Goal: Information Seeking & Learning: Learn about a topic

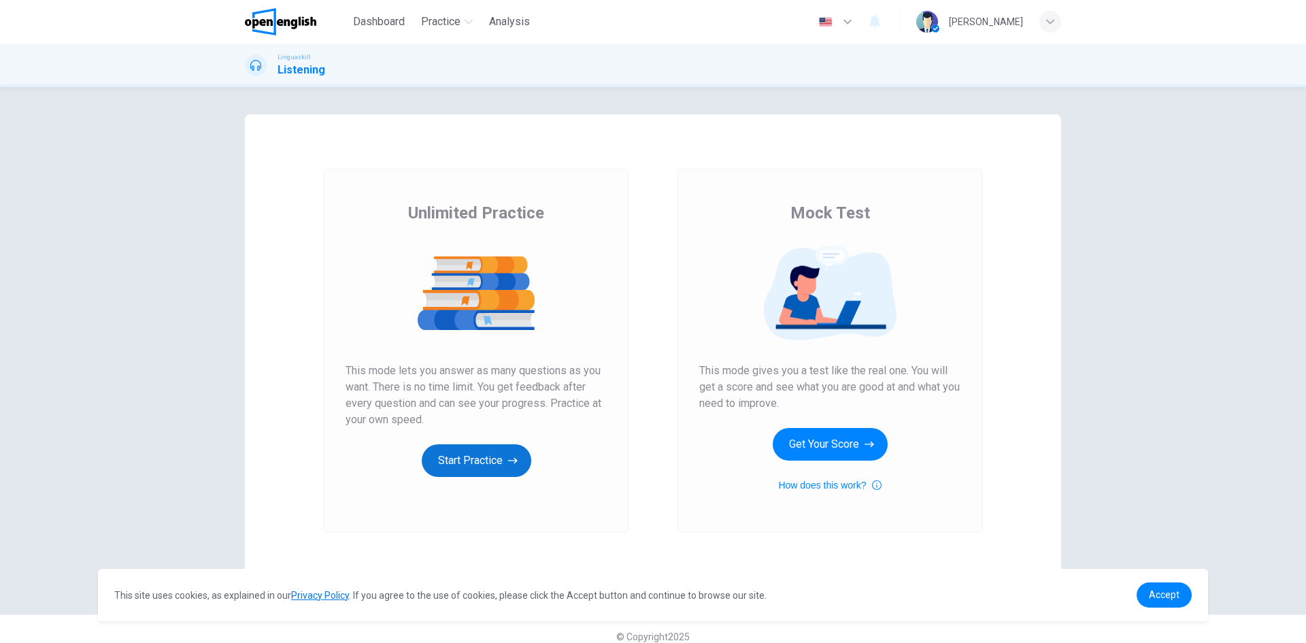
scroll to position [15, 0]
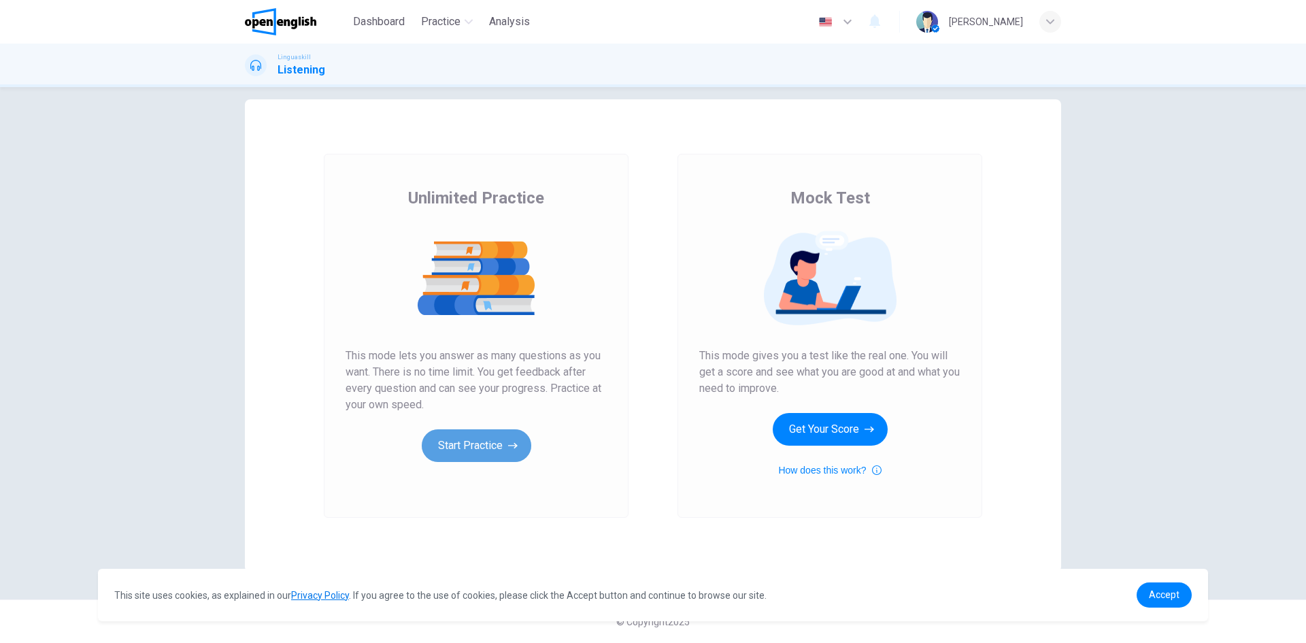
click at [469, 452] on button "Start Practice" at bounding box center [476, 445] width 109 height 33
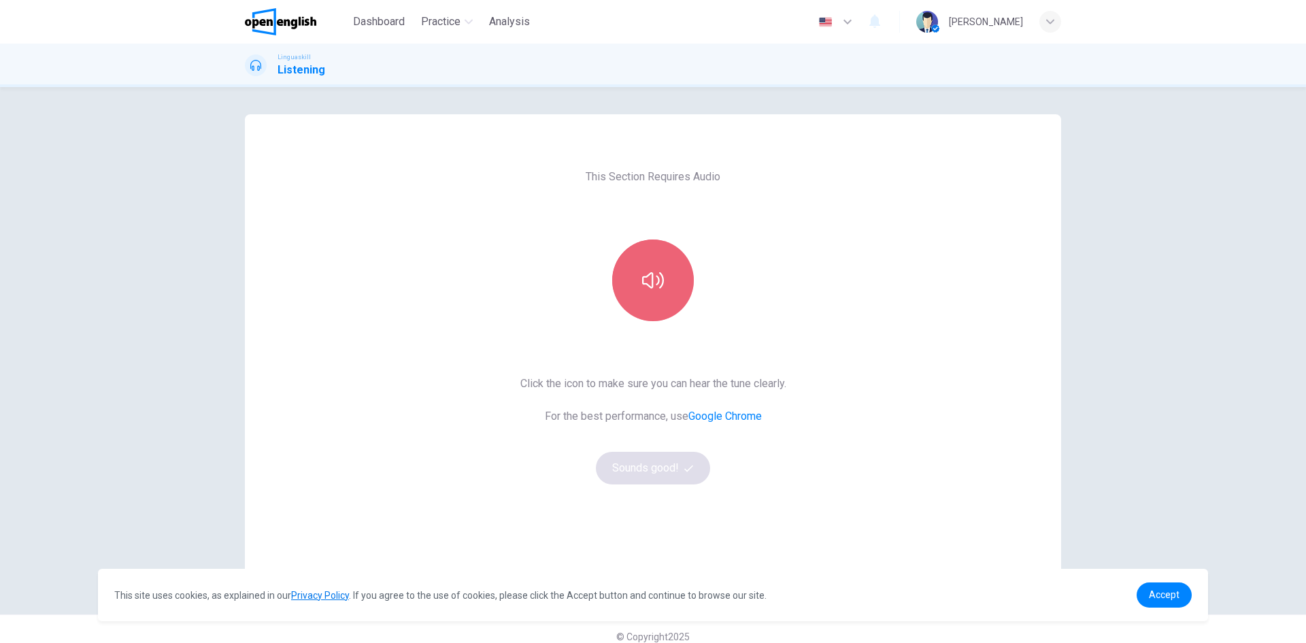
click at [642, 272] on icon "button" at bounding box center [653, 280] width 22 height 22
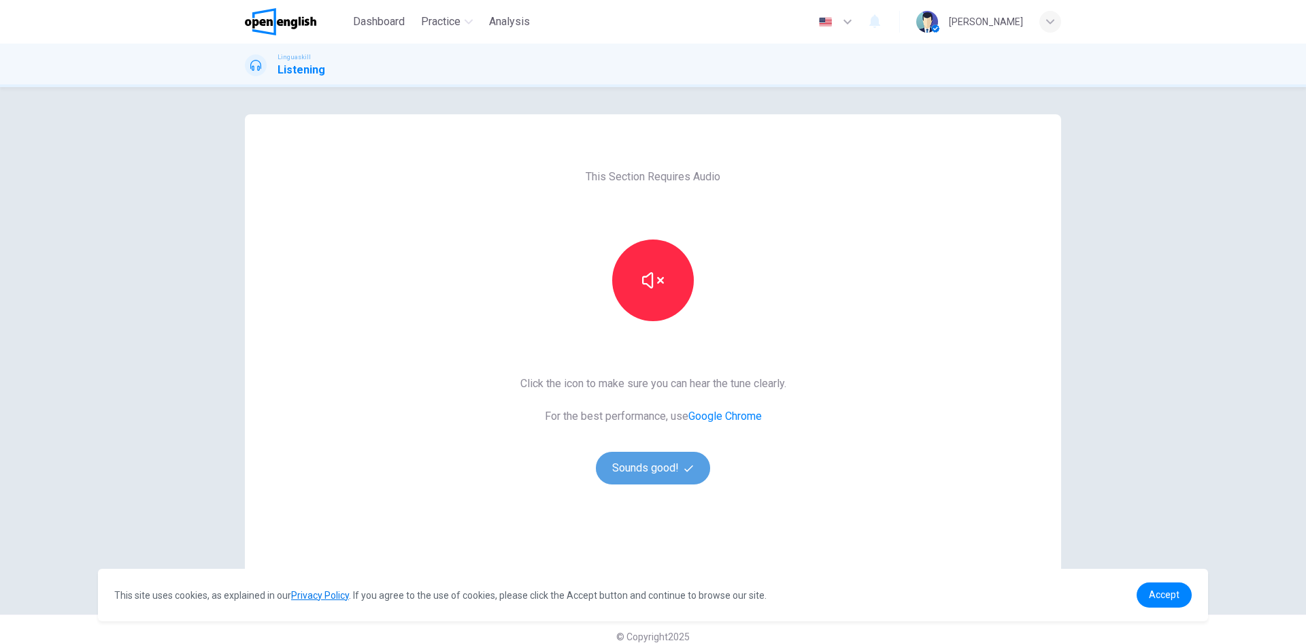
click at [652, 475] on button "Sounds good!" at bounding box center [653, 468] width 114 height 33
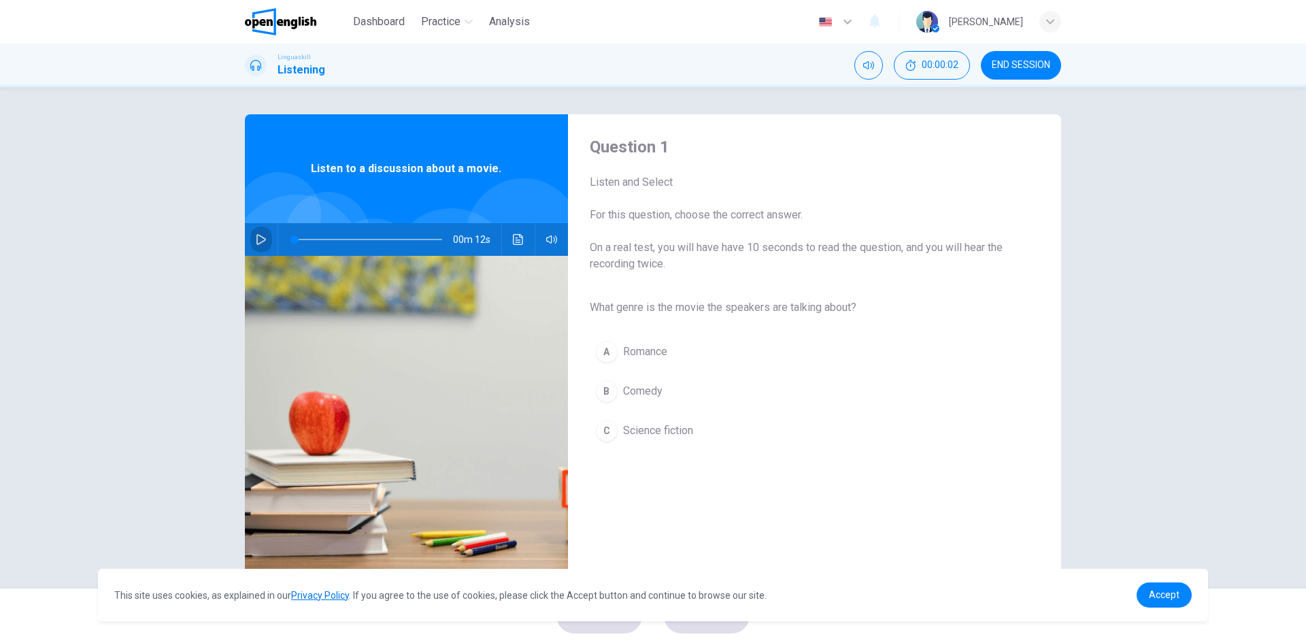
click at [256, 237] on icon "button" at bounding box center [261, 239] width 10 height 11
click at [260, 237] on icon "button" at bounding box center [261, 239] width 11 height 11
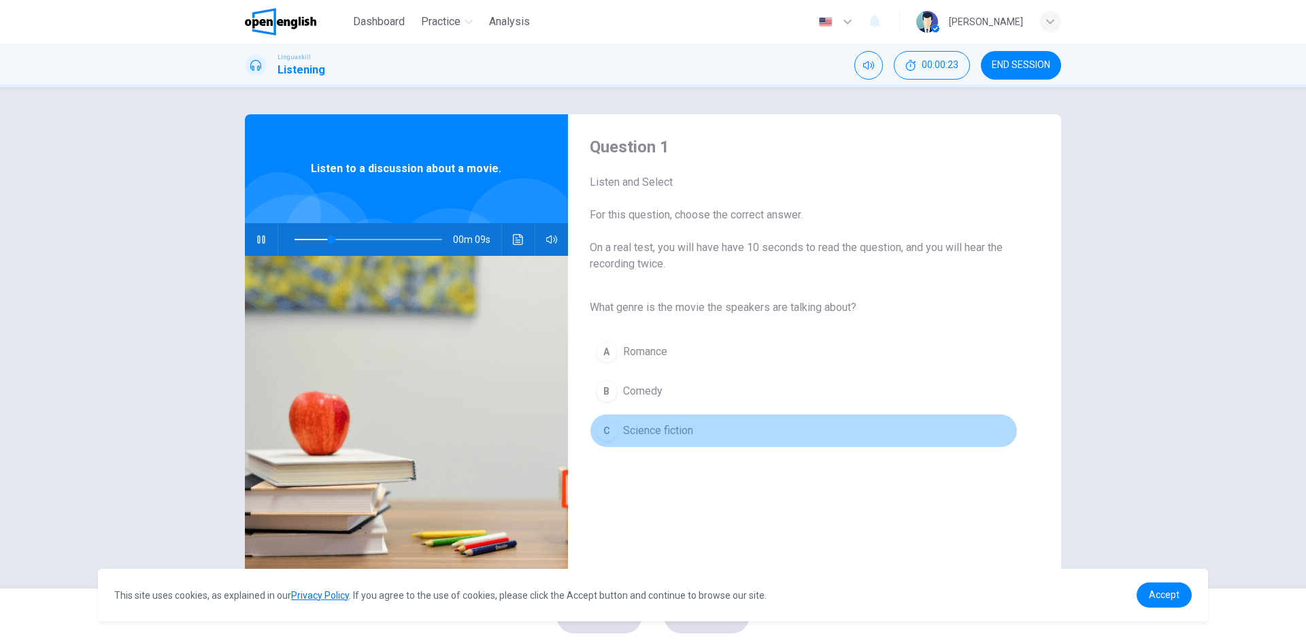
click at [624, 426] on span "Science fiction" at bounding box center [658, 430] width 70 height 16
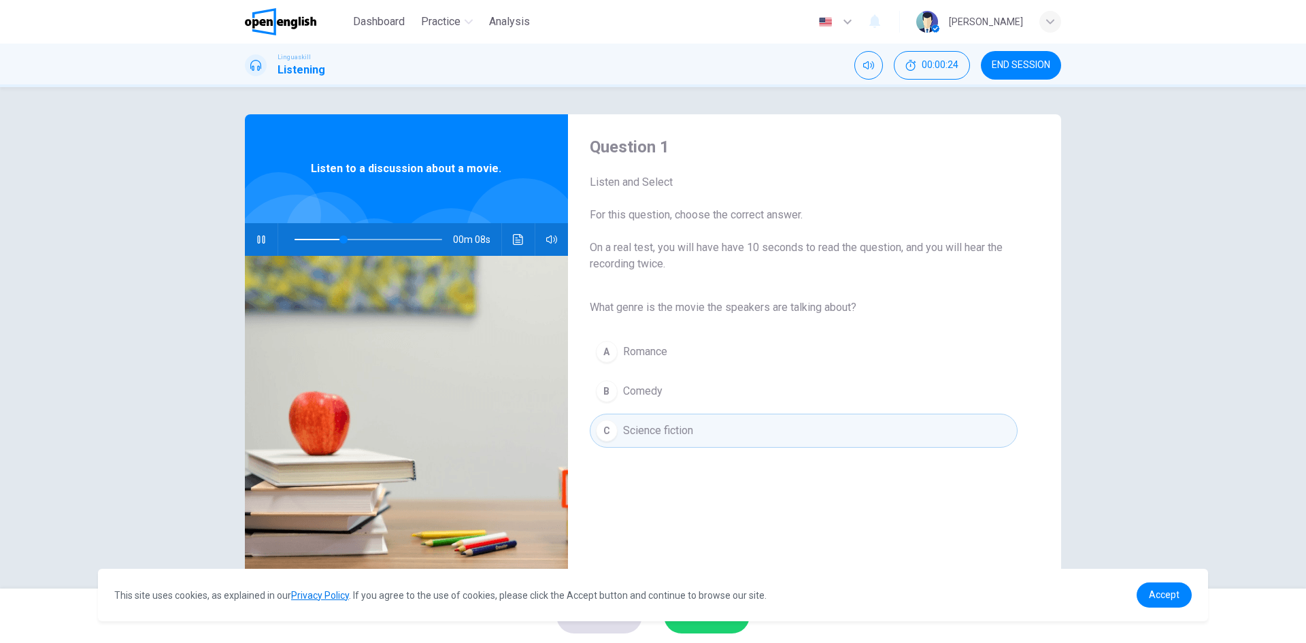
scroll to position [26, 0]
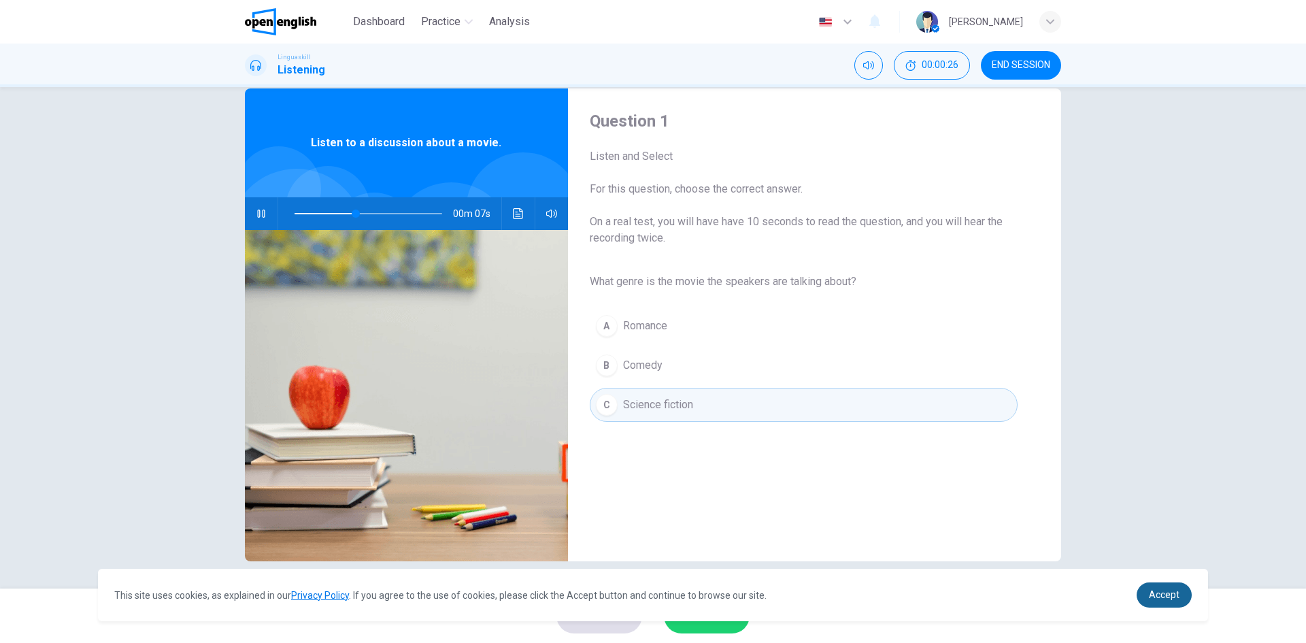
click at [1168, 607] on link "Accept" at bounding box center [1163, 594] width 55 height 25
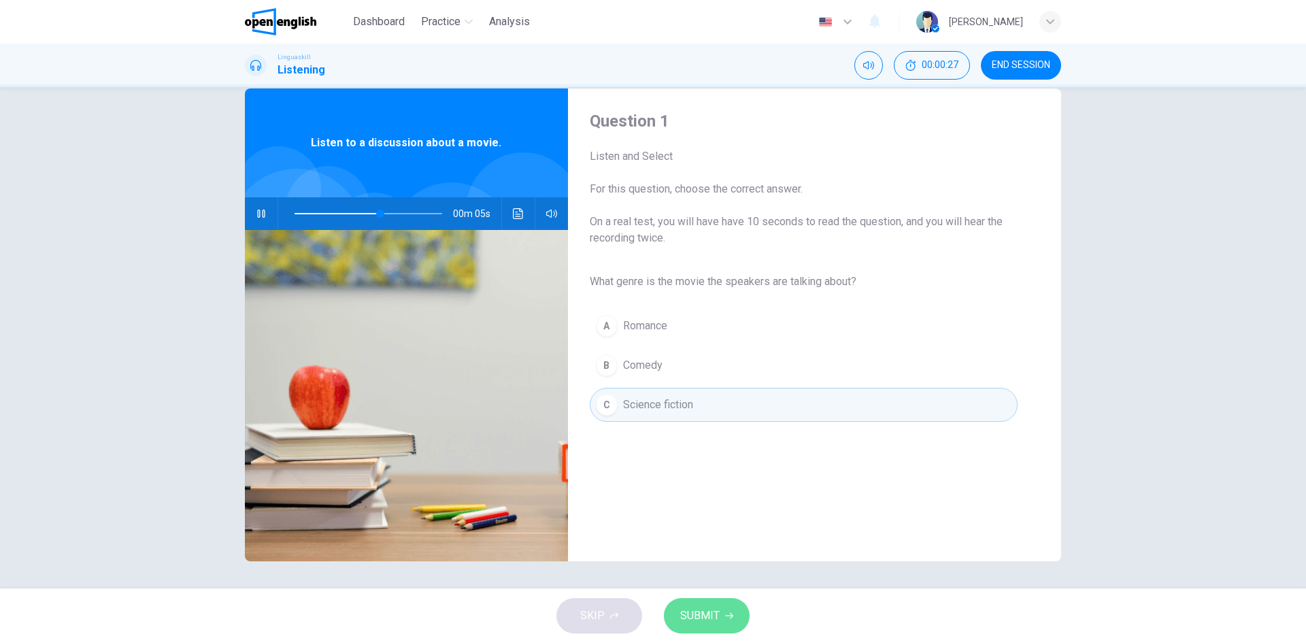
click at [725, 624] on button "SUBMIT" at bounding box center [707, 615] width 86 height 35
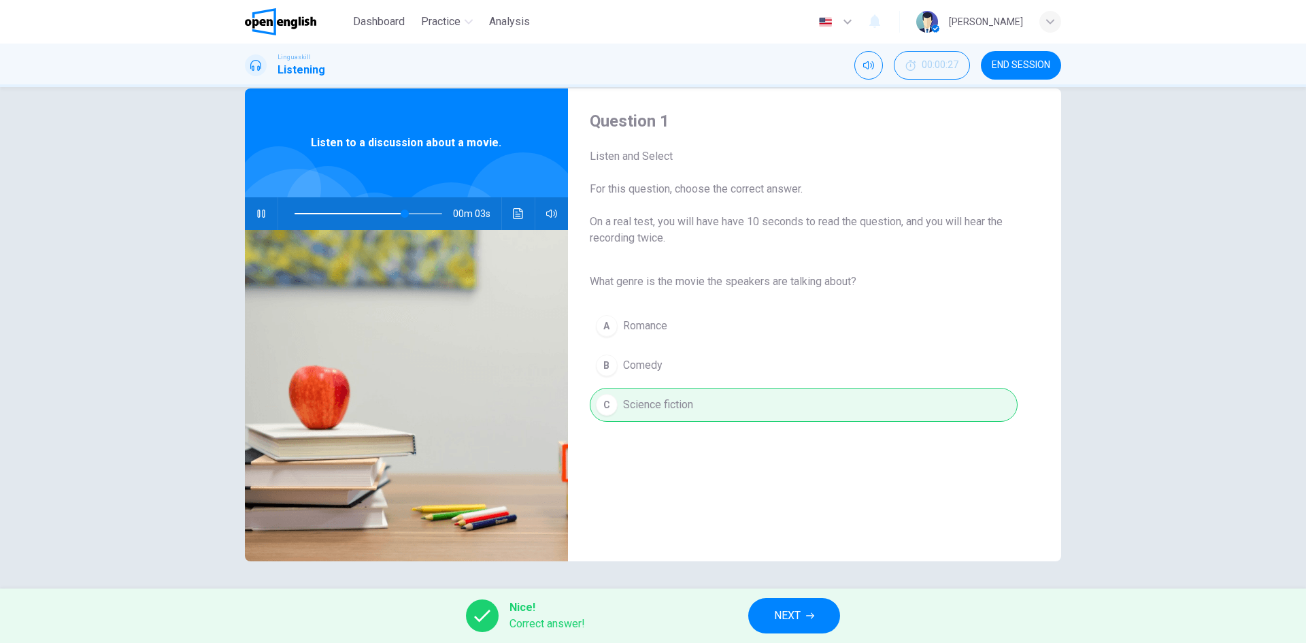
type input "**"
click at [796, 622] on span "NEXT" at bounding box center [787, 615] width 27 height 19
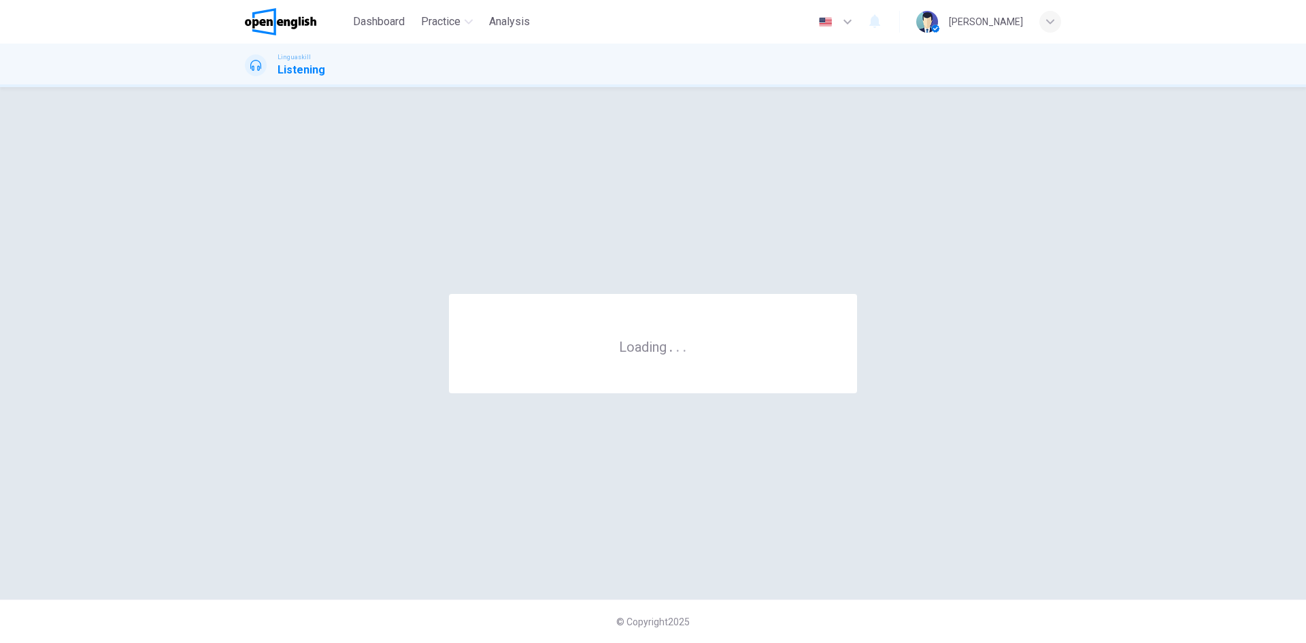
scroll to position [0, 0]
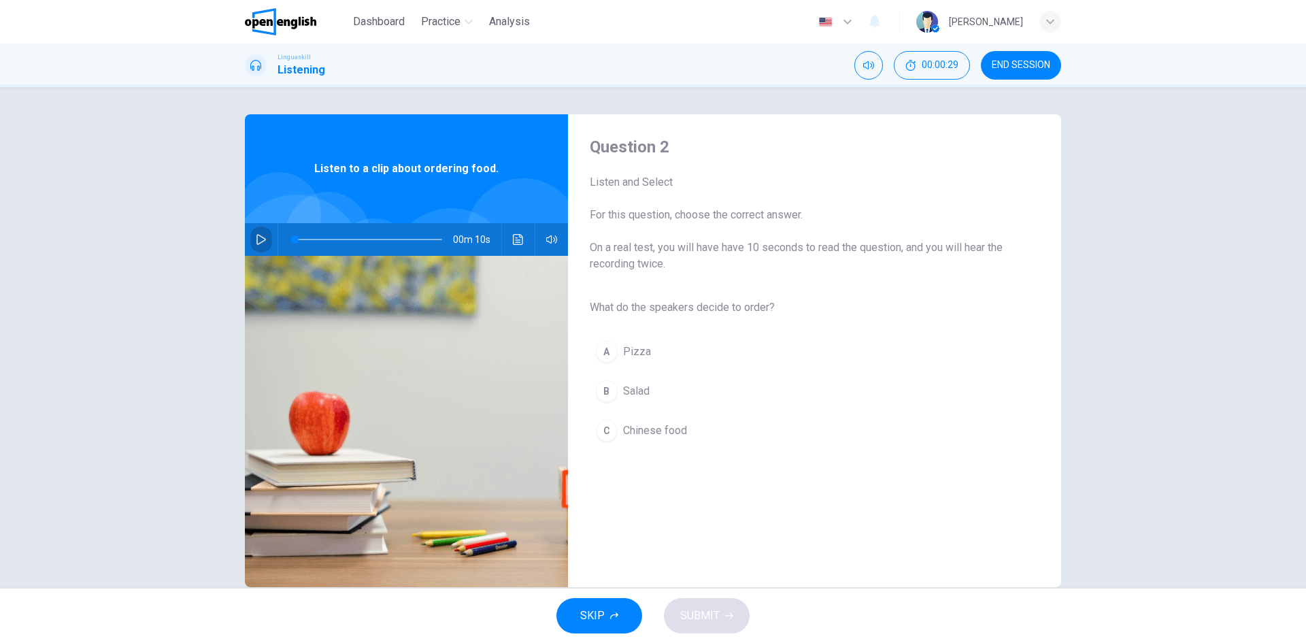
click at [256, 237] on icon "button" at bounding box center [261, 239] width 11 height 11
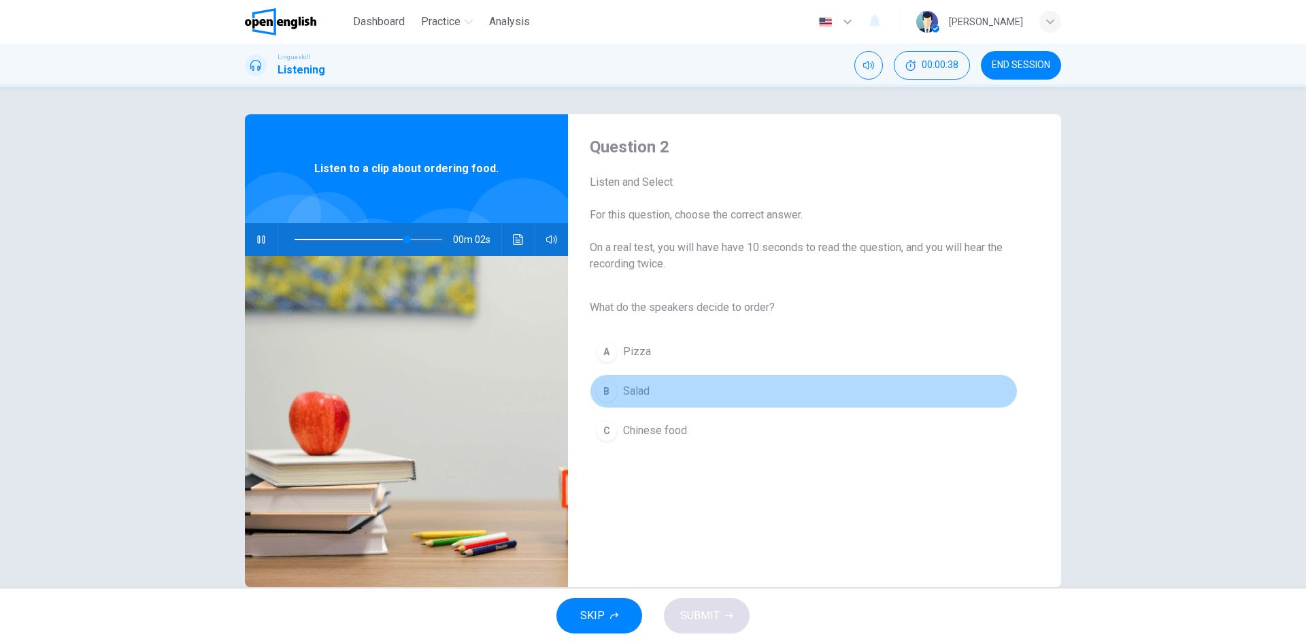
click at [631, 390] on span "Salad" at bounding box center [636, 391] width 27 height 16
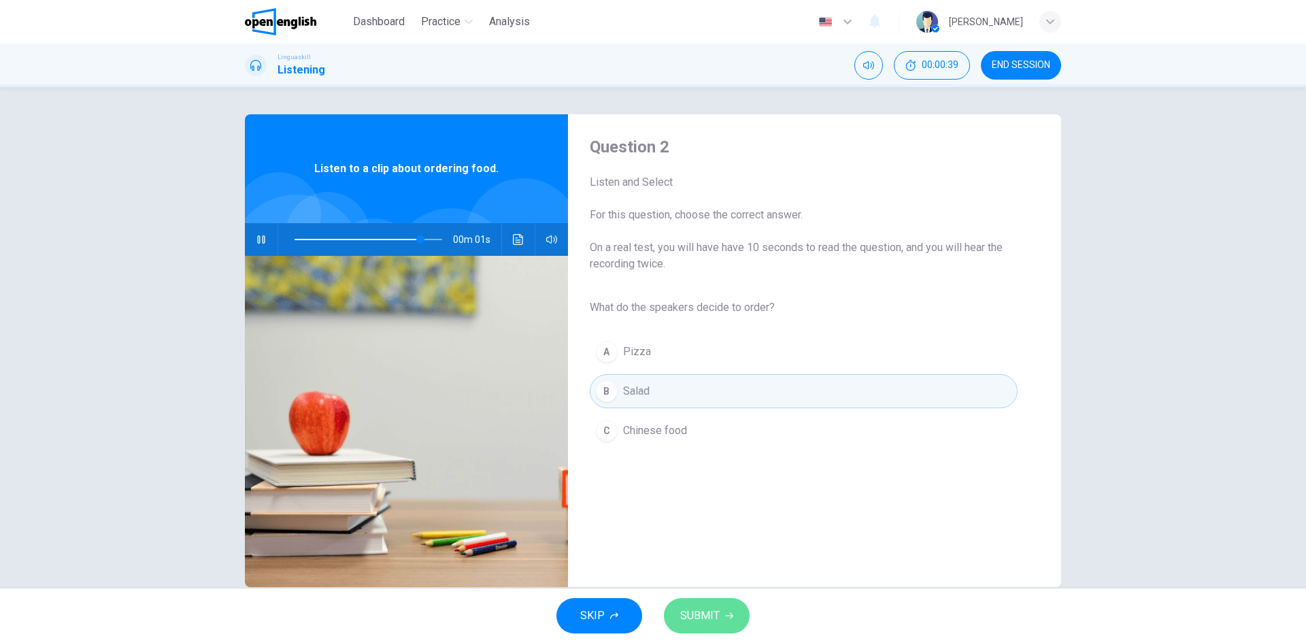
click at [727, 612] on icon "button" at bounding box center [729, 615] width 8 height 8
type input "*"
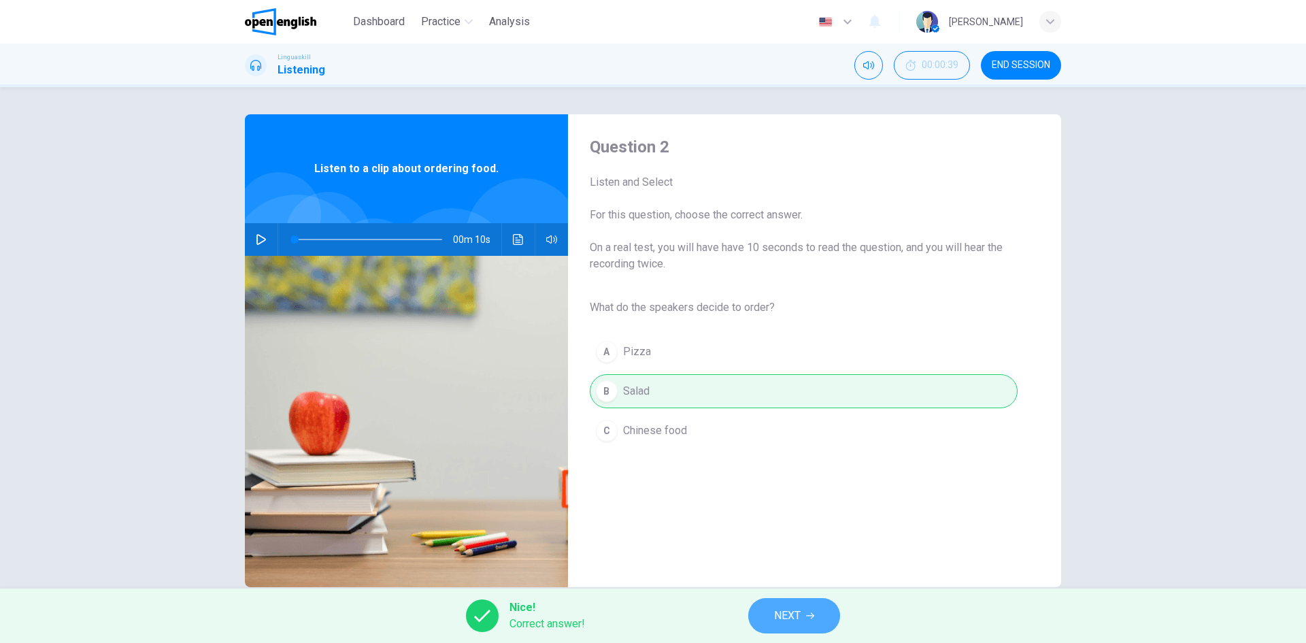
click at [770, 611] on button "NEXT" at bounding box center [794, 615] width 92 height 35
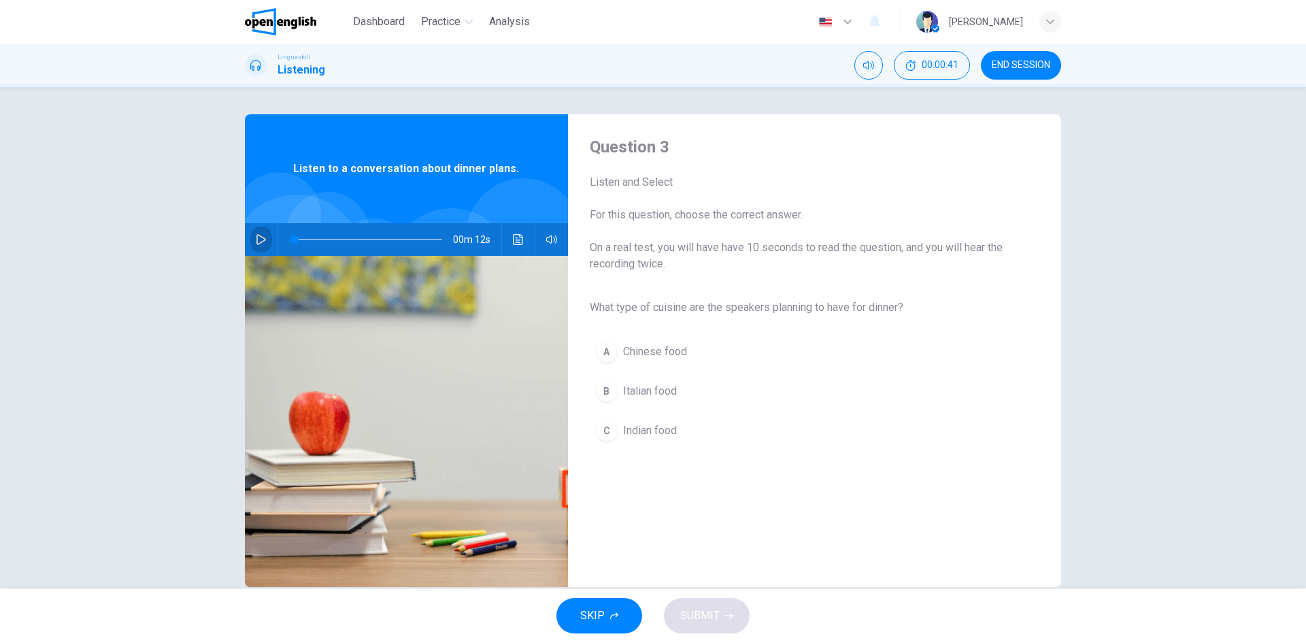
click at [250, 246] on button "button" at bounding box center [261, 239] width 22 height 33
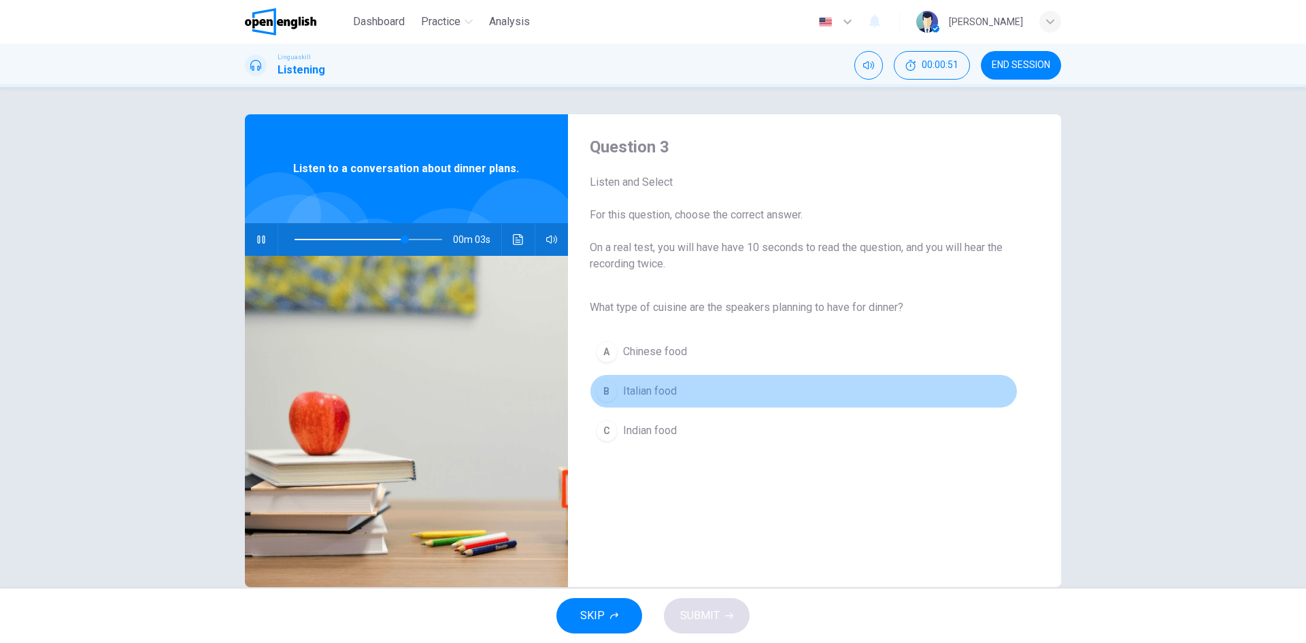
click at [683, 396] on button "B Italian food" at bounding box center [804, 391] width 428 height 34
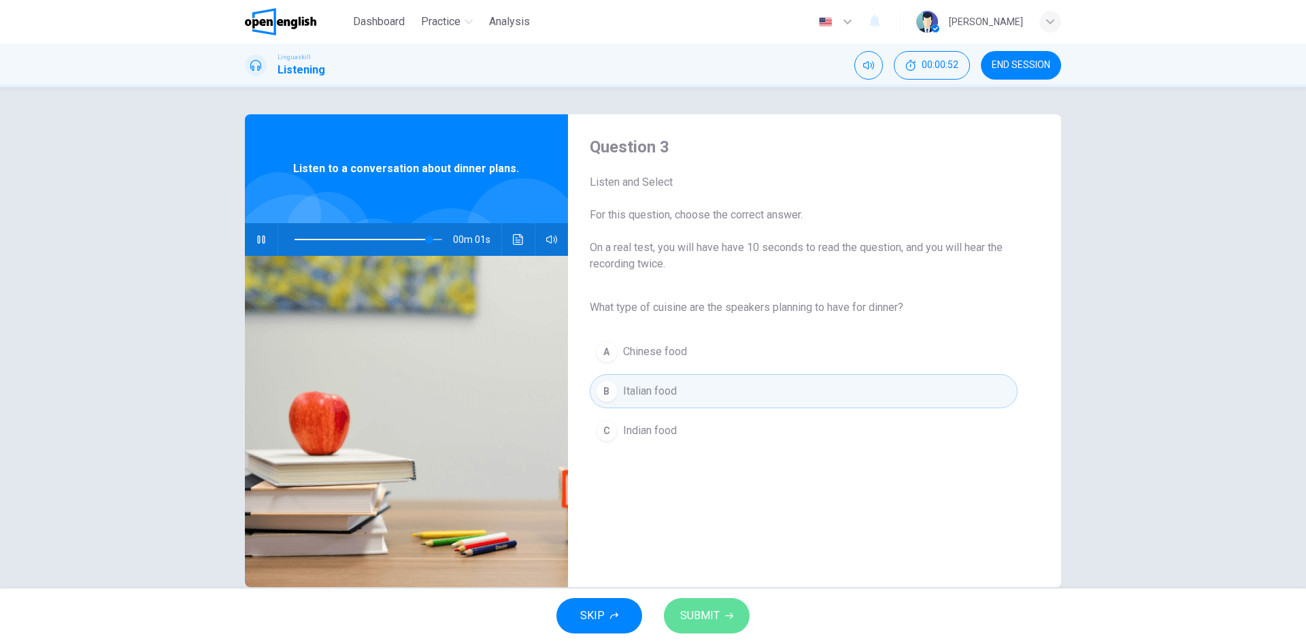
click at [725, 611] on icon "button" at bounding box center [729, 615] width 8 height 8
type input "*"
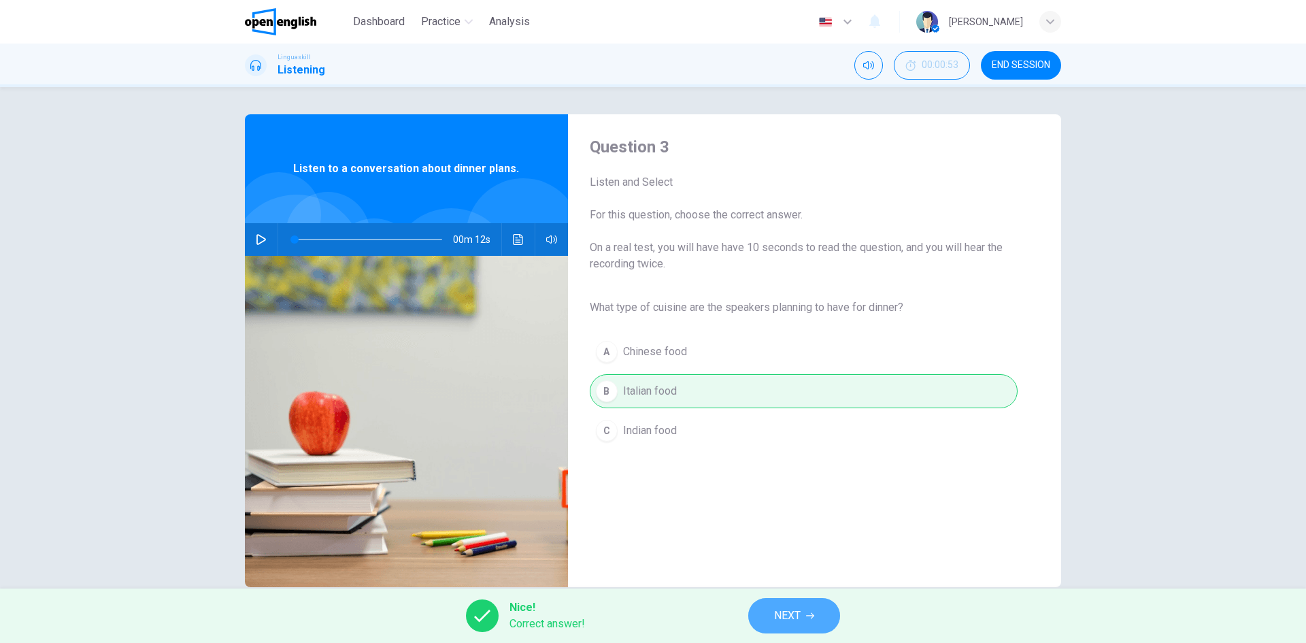
click at [784, 605] on button "NEXT" at bounding box center [794, 615] width 92 height 35
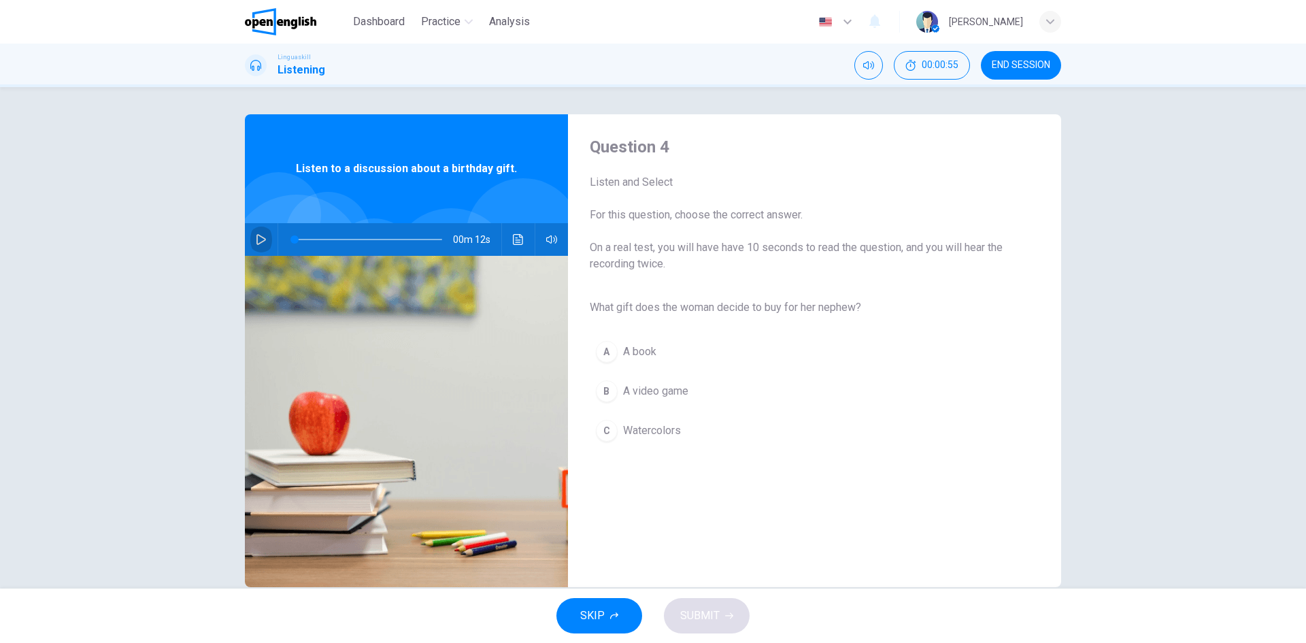
click at [263, 240] on icon "button" at bounding box center [261, 239] width 11 height 11
type input "*"
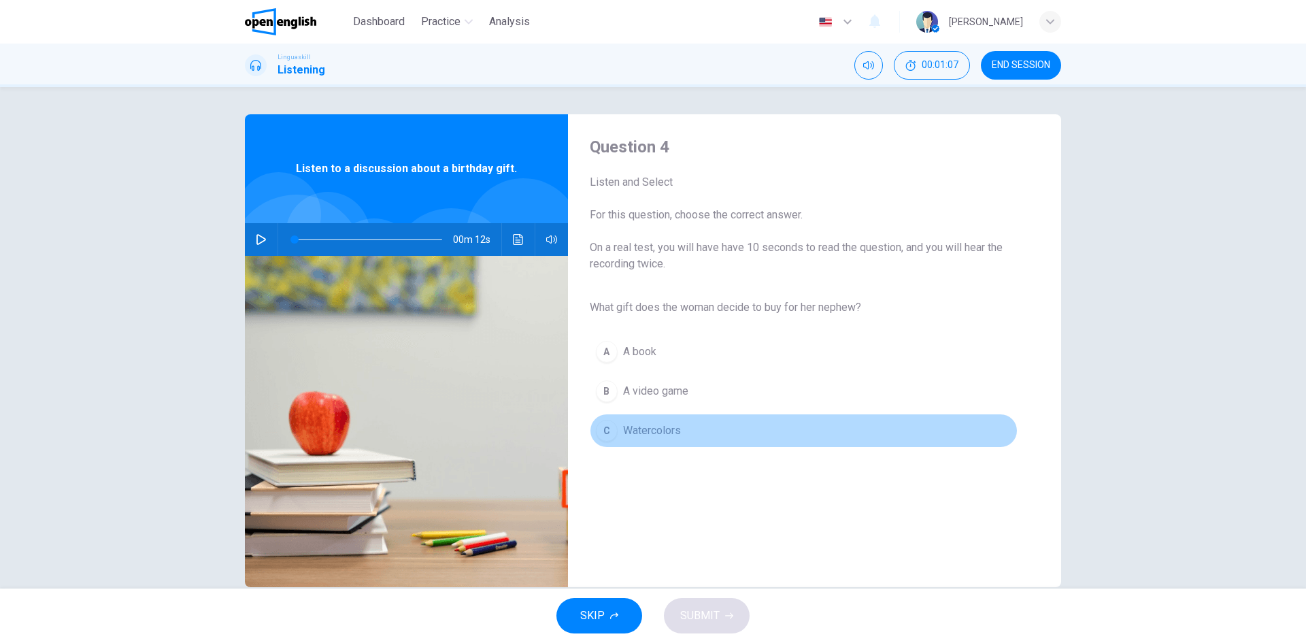
click at [664, 430] on span "Watercolors" at bounding box center [652, 430] width 58 height 16
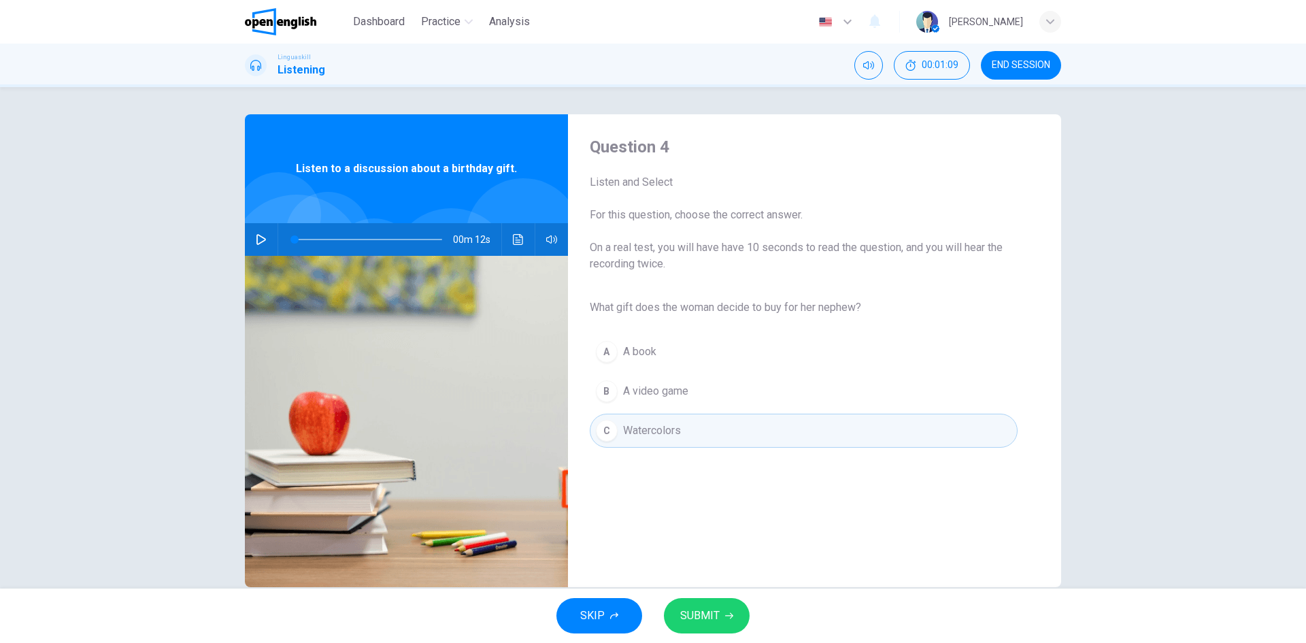
click at [737, 624] on button "SUBMIT" at bounding box center [707, 615] width 86 height 35
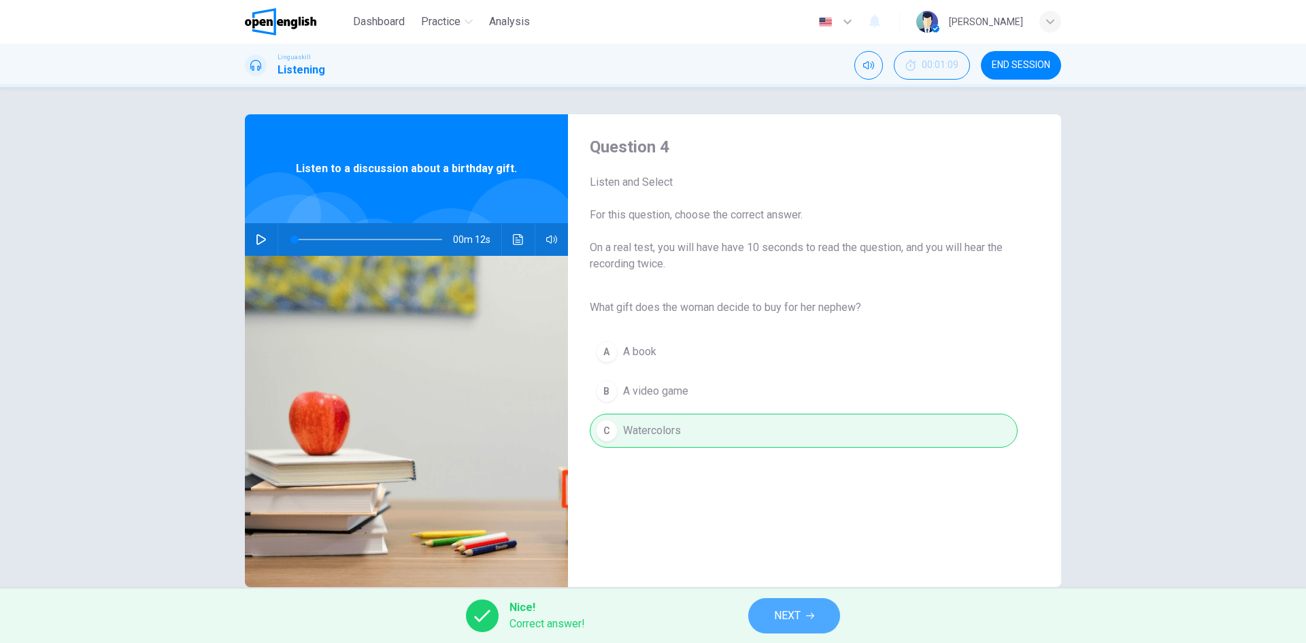
click at [772, 622] on button "NEXT" at bounding box center [794, 615] width 92 height 35
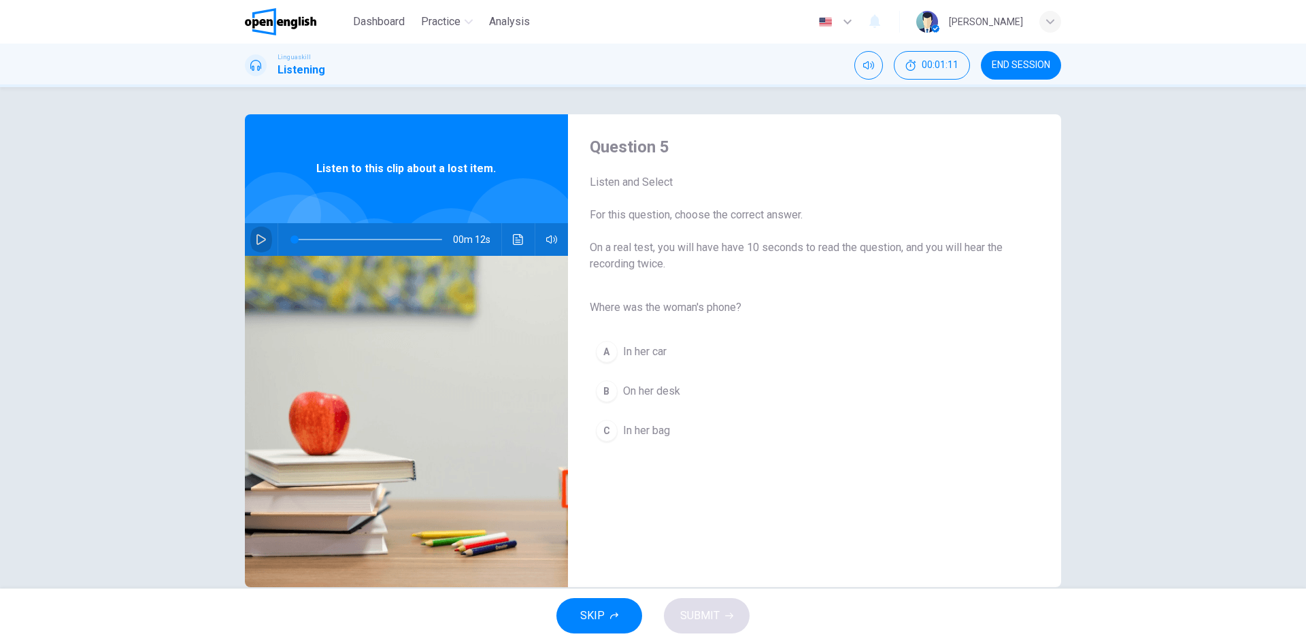
click at [265, 240] on button "button" at bounding box center [261, 239] width 22 height 33
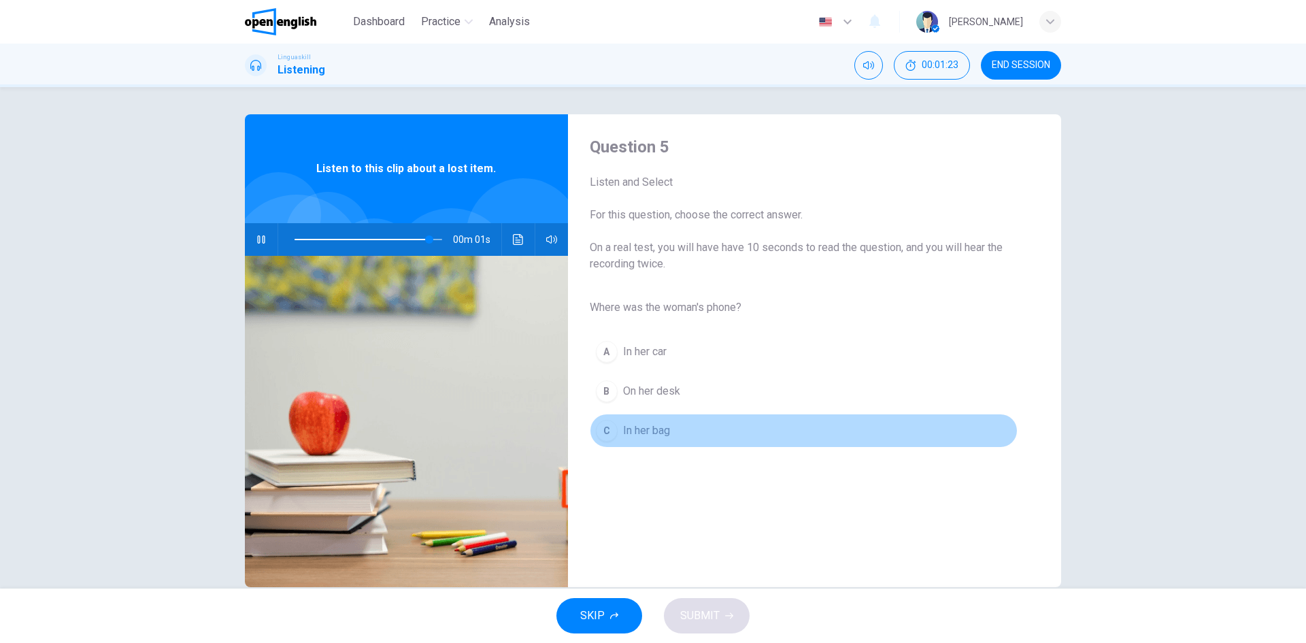
type input "*"
click at [643, 429] on span "In her bag" at bounding box center [646, 430] width 47 height 16
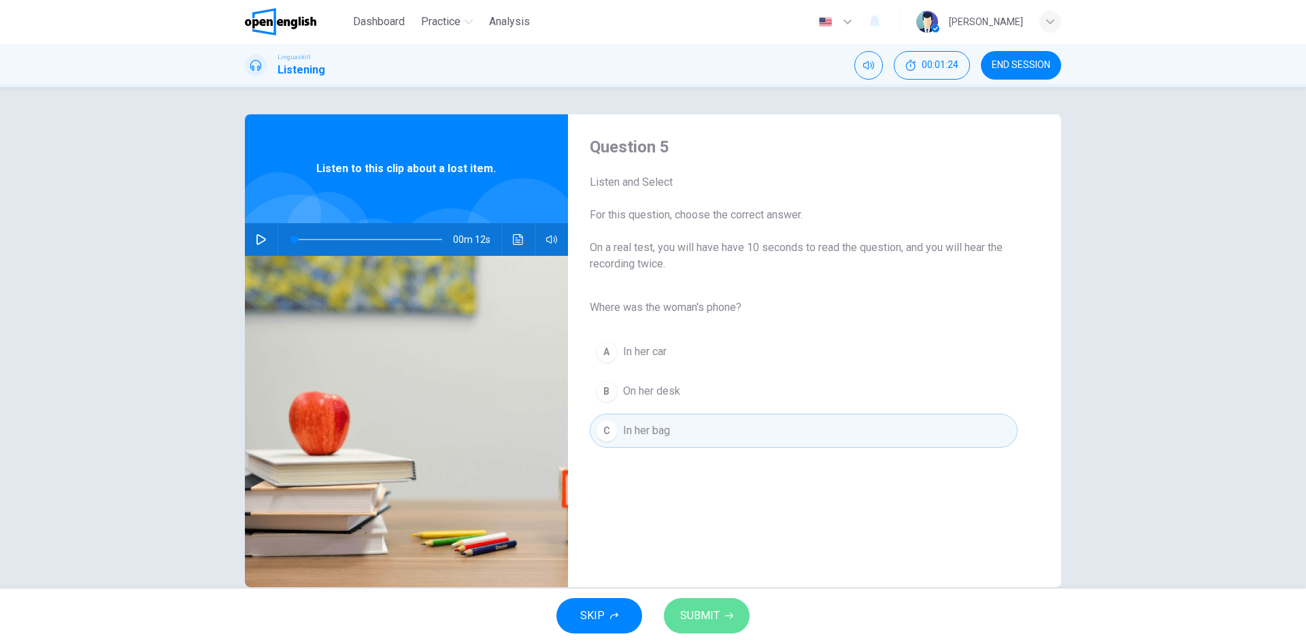
click at [715, 615] on span "SUBMIT" at bounding box center [699, 615] width 39 height 19
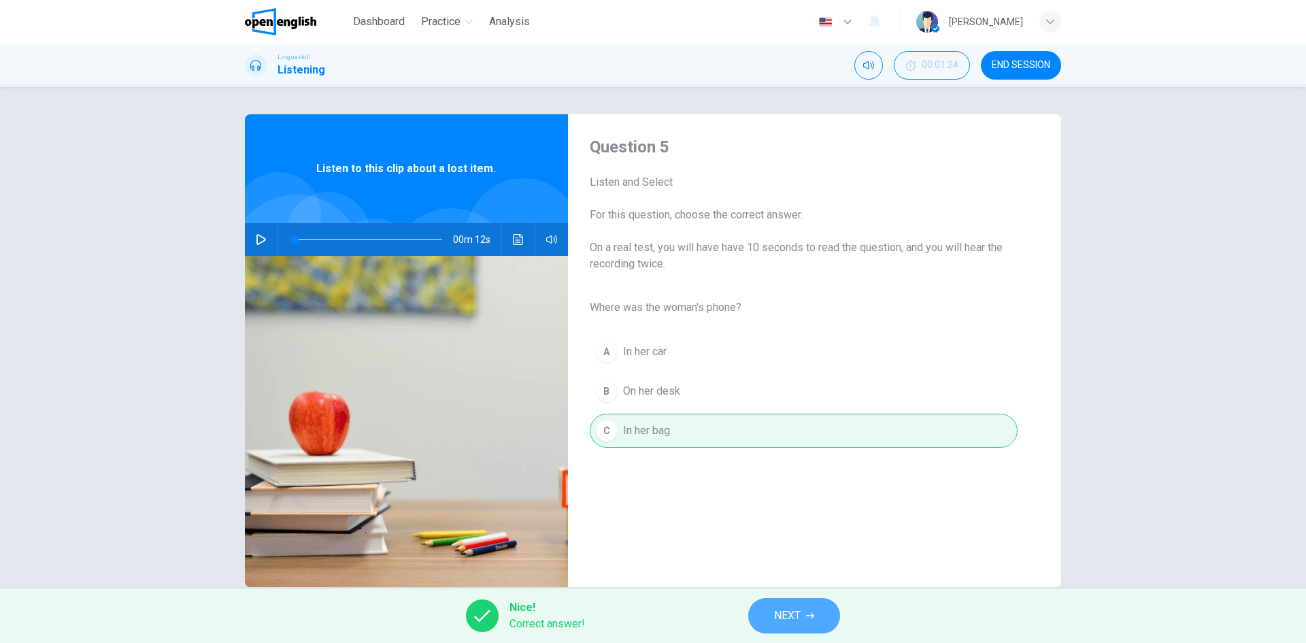
click at [784, 615] on span "NEXT" at bounding box center [787, 615] width 27 height 19
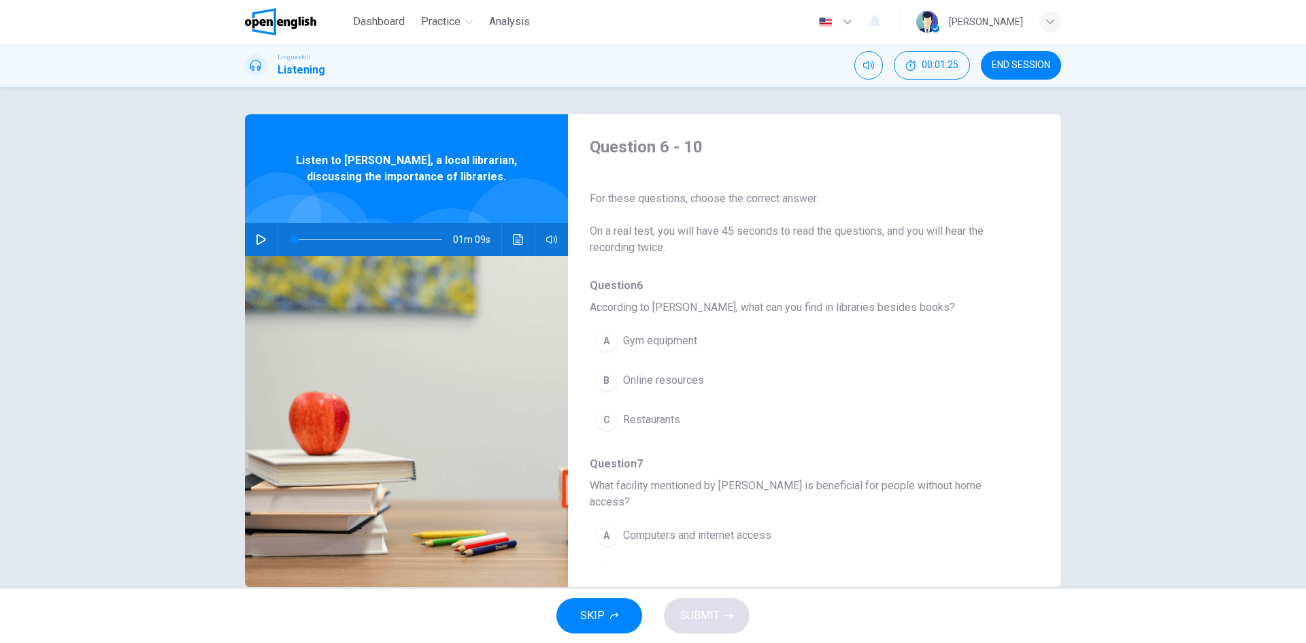
click at [258, 243] on icon "button" at bounding box center [261, 239] width 10 height 11
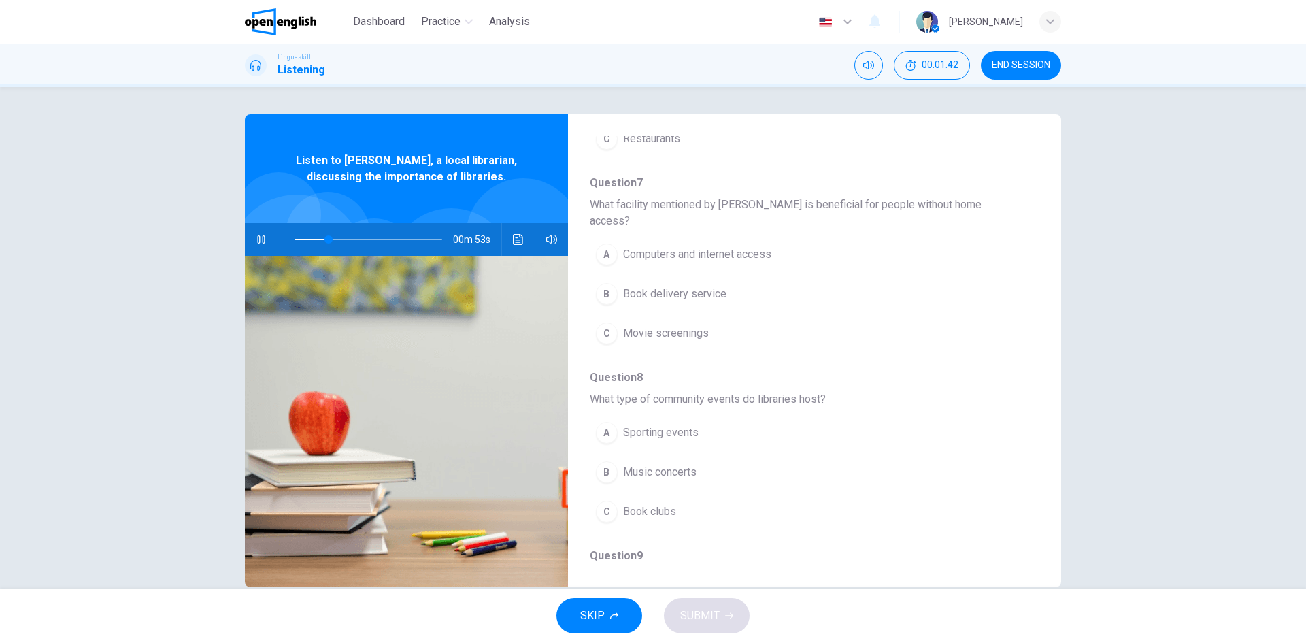
scroll to position [317, 0]
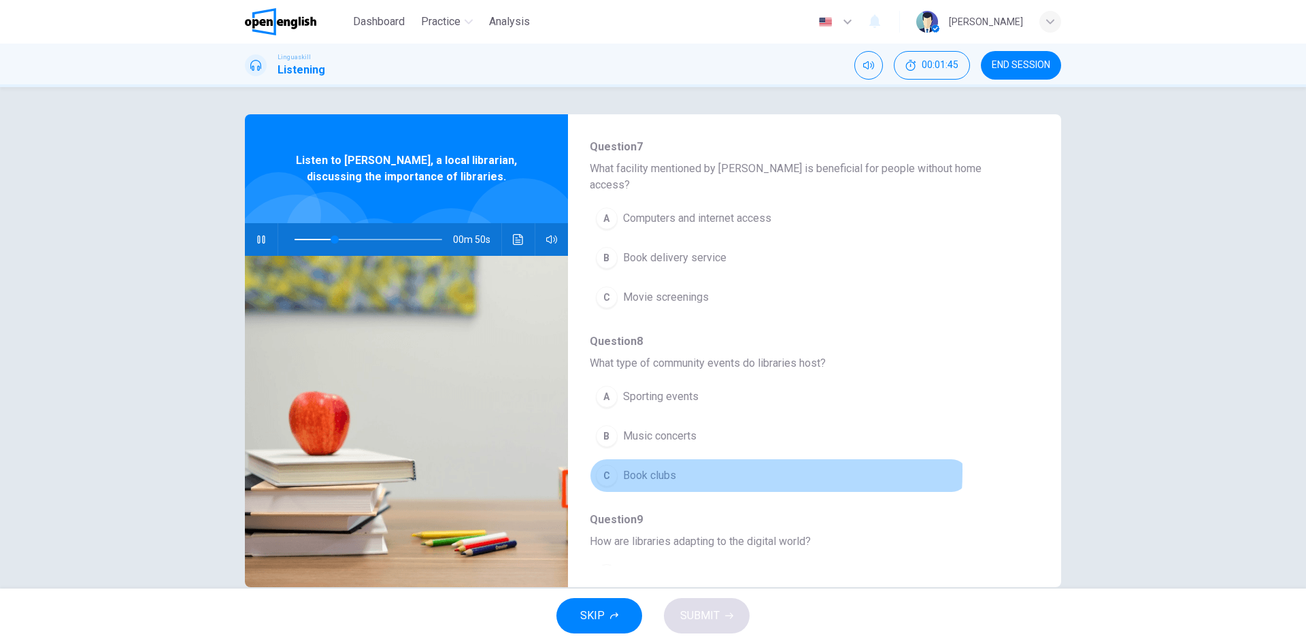
click at [640, 467] on span "Book clubs" at bounding box center [649, 475] width 53 height 16
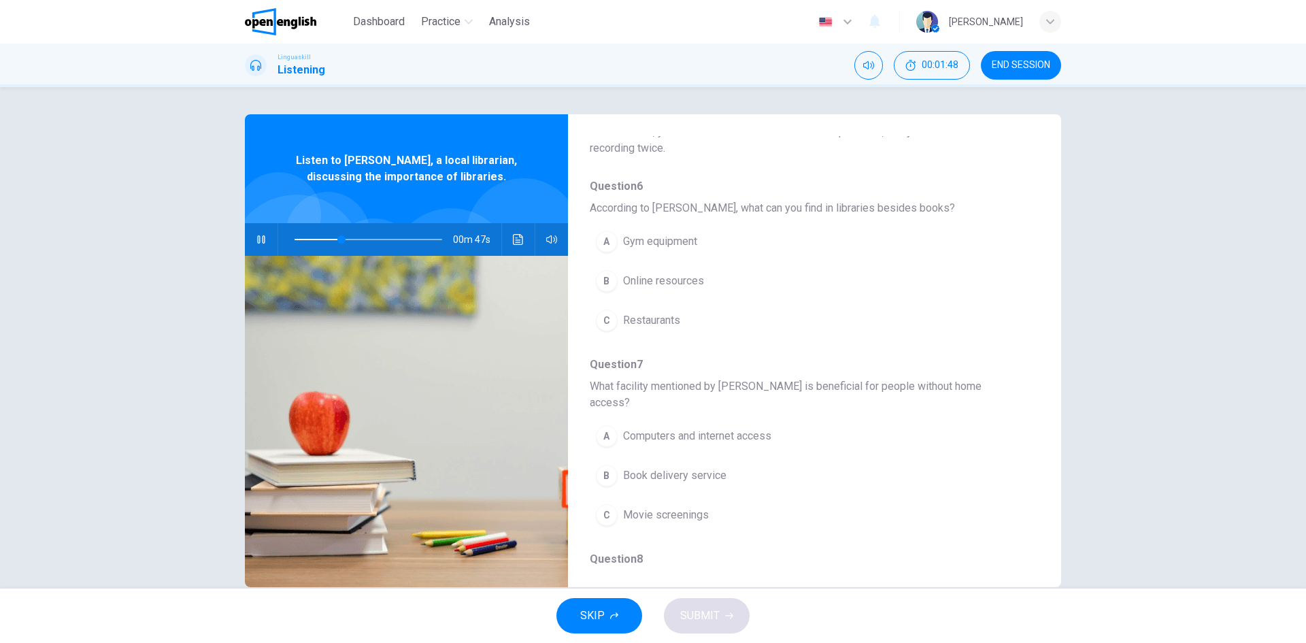
scroll to position [99, 0]
click at [290, 239] on div at bounding box center [365, 239] width 175 height 33
click at [294, 239] on span at bounding box center [368, 239] width 148 height 19
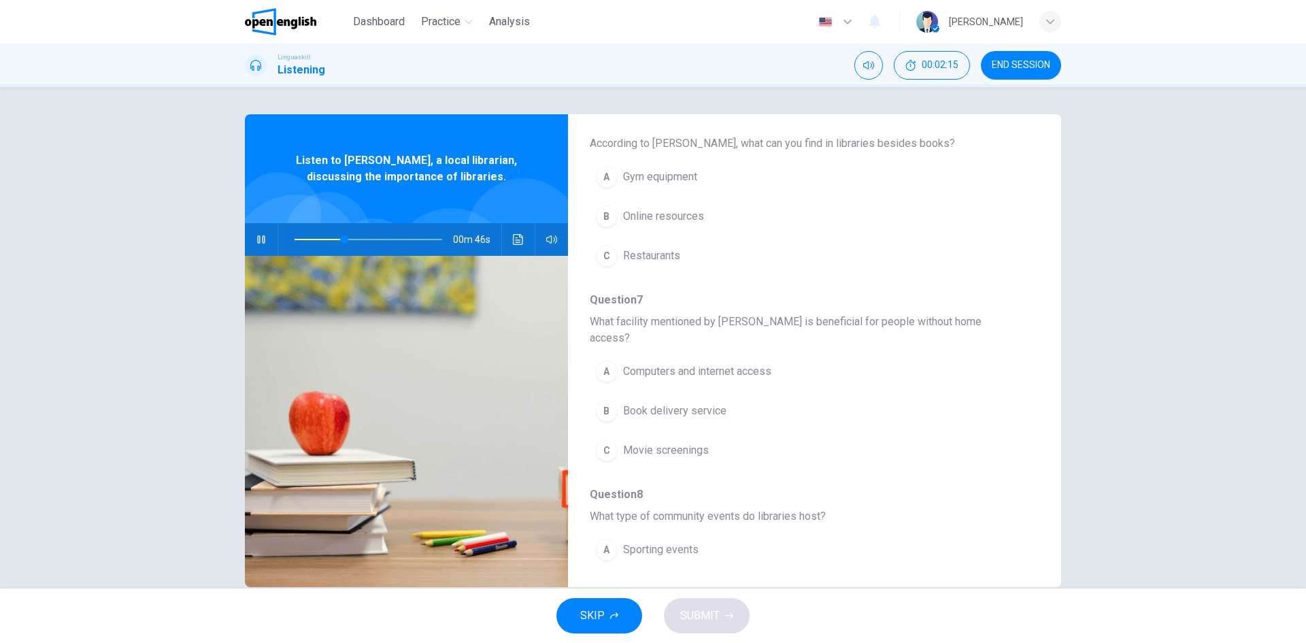
scroll to position [161, 0]
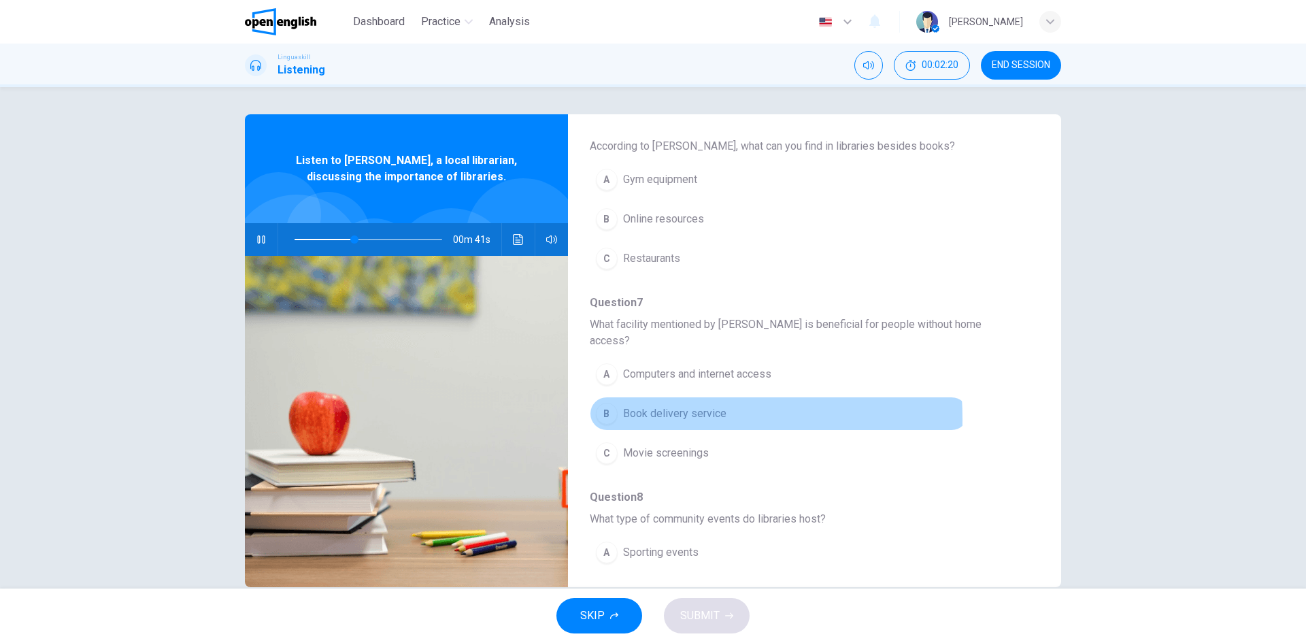
click at [615, 403] on button "B Book delivery service" at bounding box center [779, 413] width 379 height 34
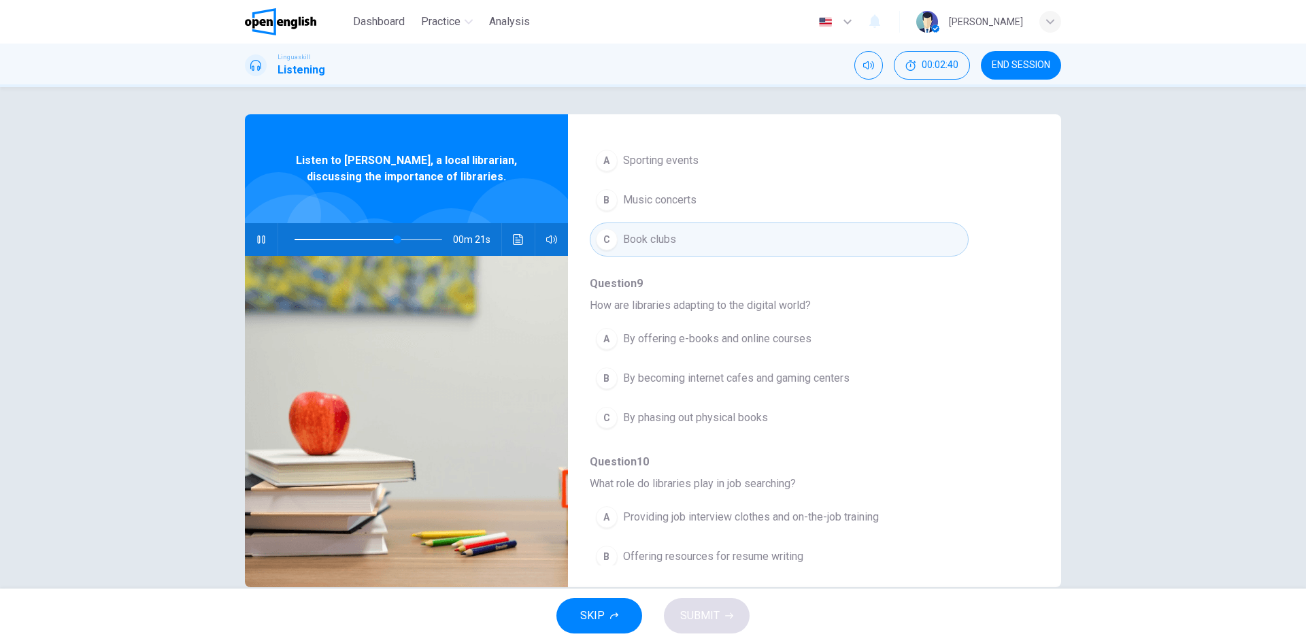
scroll to position [587, 0]
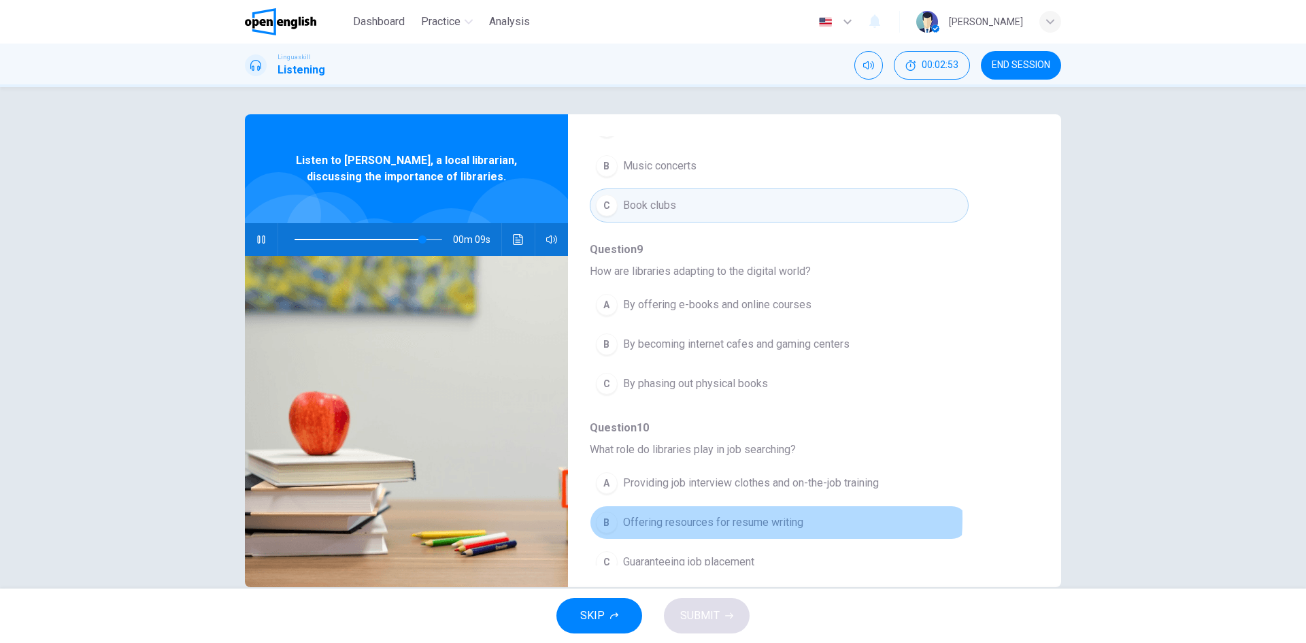
click at [707, 514] on span "Offering resources for resume writing" at bounding box center [713, 522] width 180 height 16
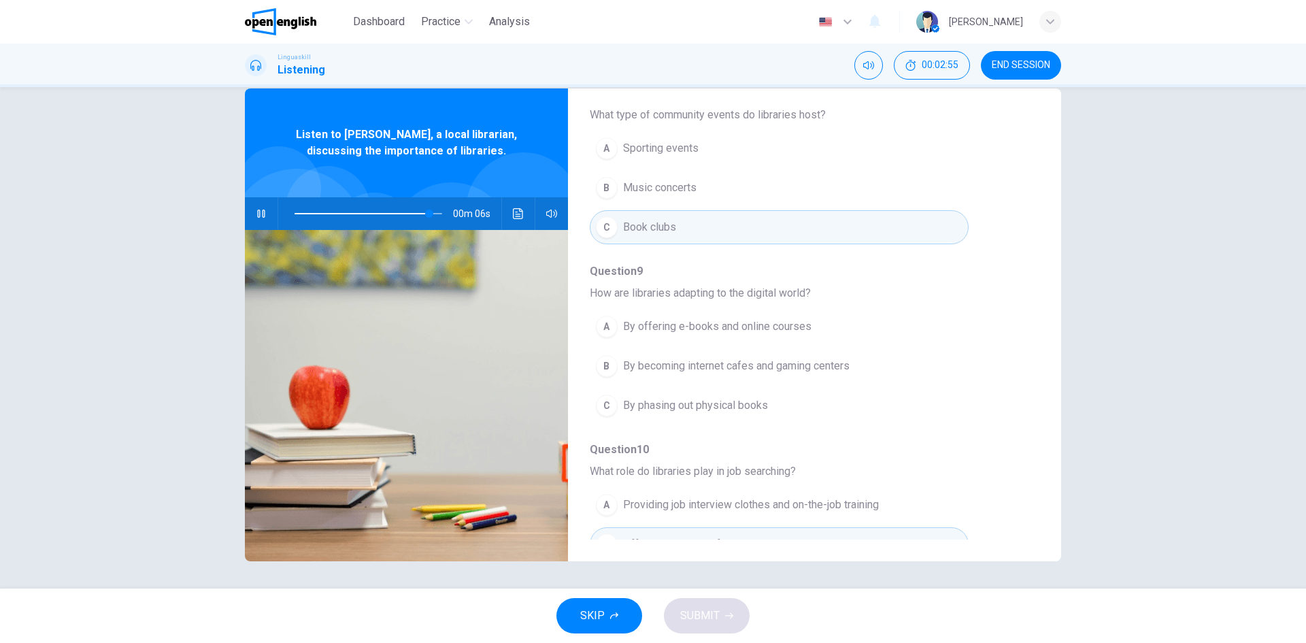
scroll to position [540, 0]
type input "*"
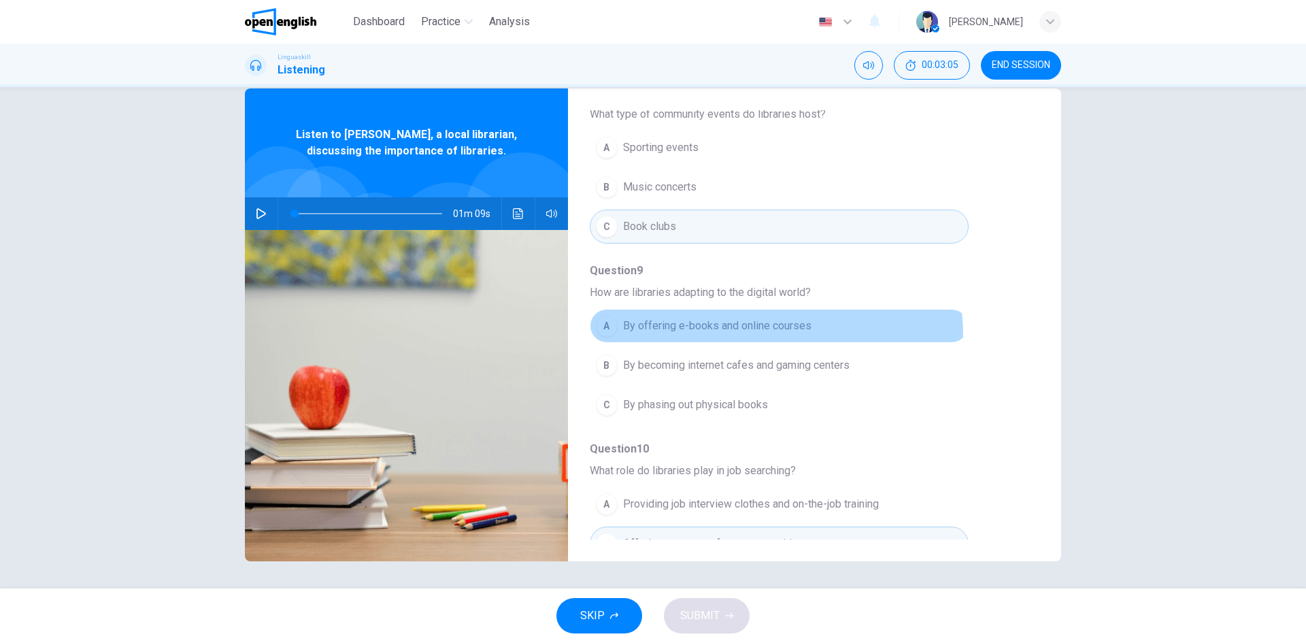
click at [724, 320] on button "A By offering e-books and online courses" at bounding box center [779, 326] width 379 height 34
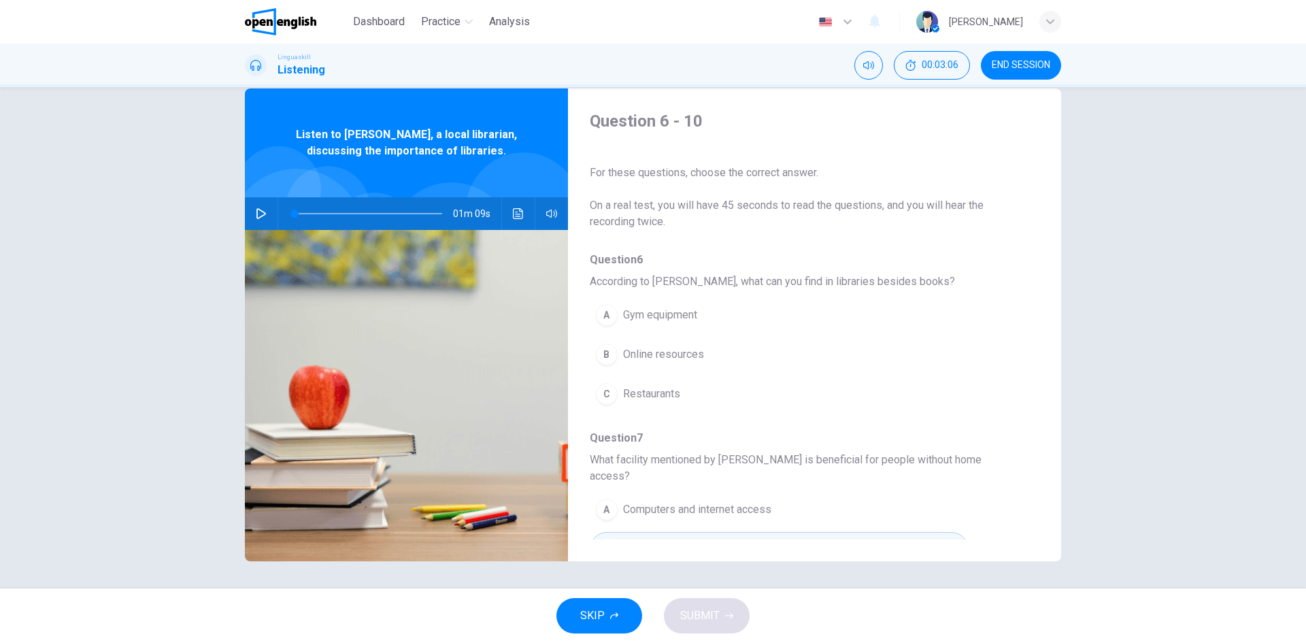
scroll to position [0, 0]
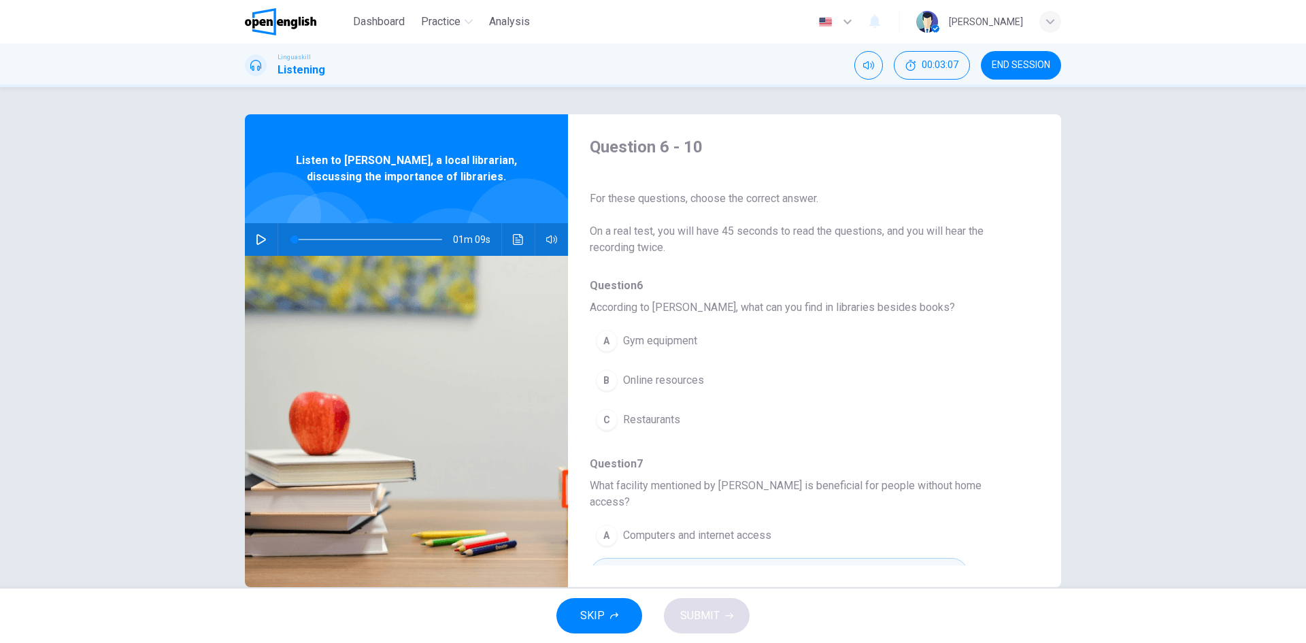
click at [664, 379] on span "Online resources" at bounding box center [663, 380] width 81 height 16
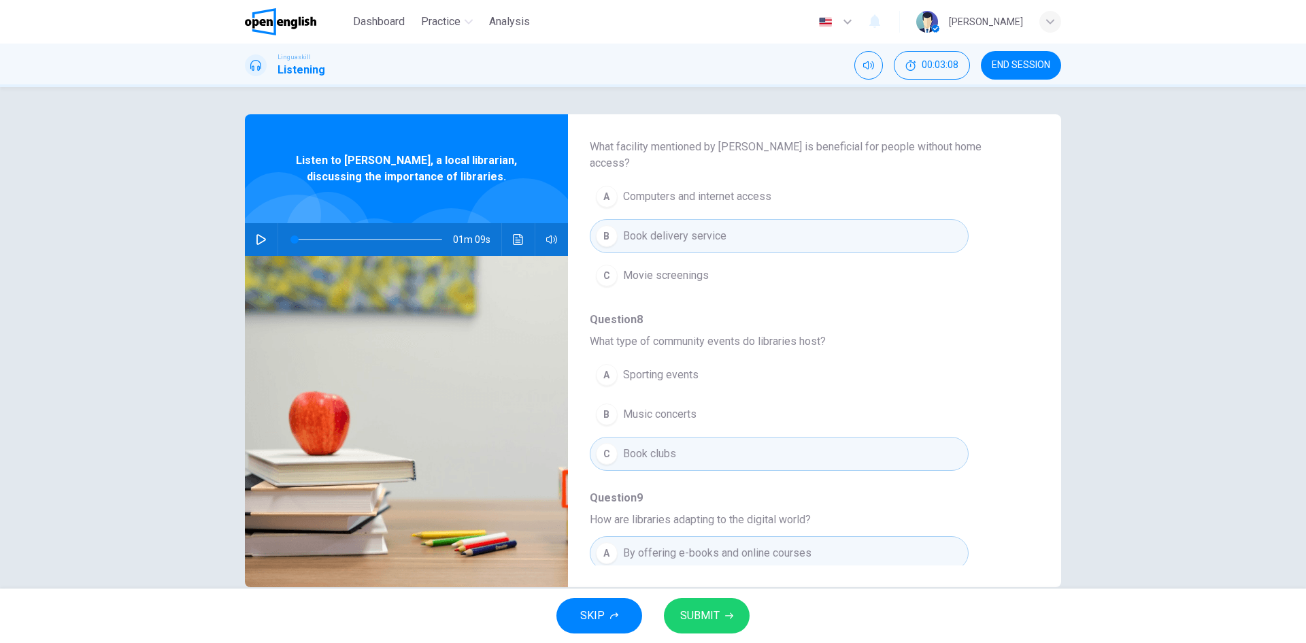
scroll to position [385, 0]
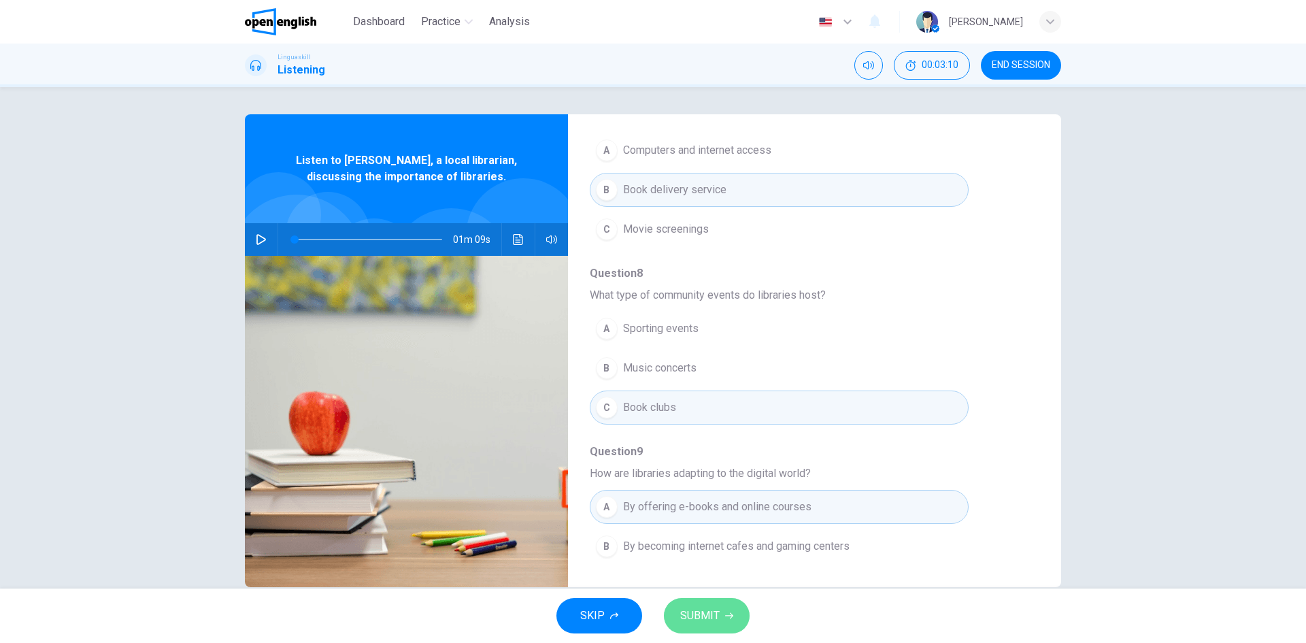
click at [696, 611] on span "SUBMIT" at bounding box center [699, 615] width 39 height 19
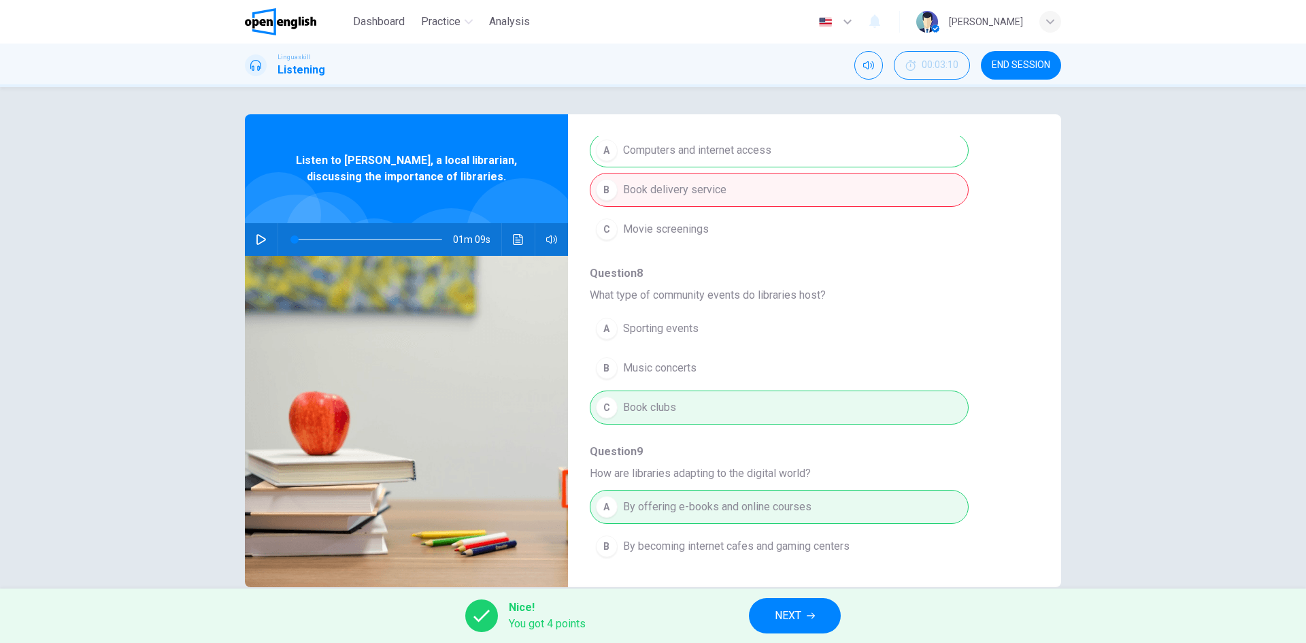
click at [777, 610] on span "NEXT" at bounding box center [788, 615] width 27 height 19
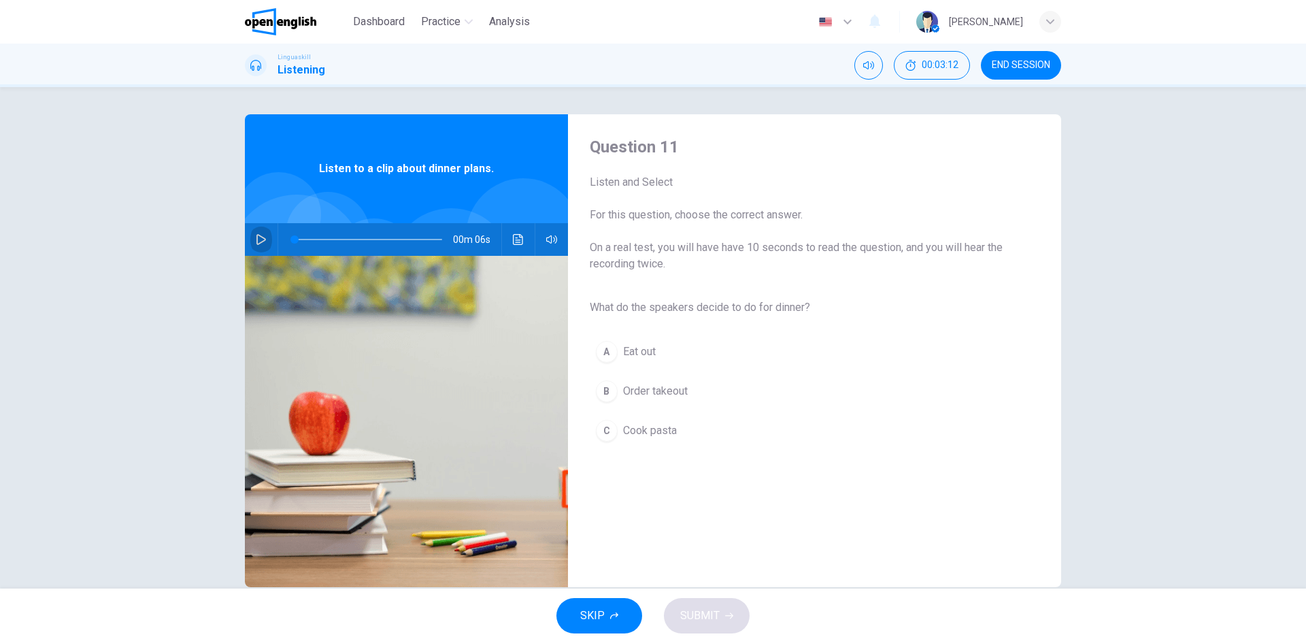
click at [258, 243] on icon "button" at bounding box center [261, 239] width 11 height 11
type input "*"
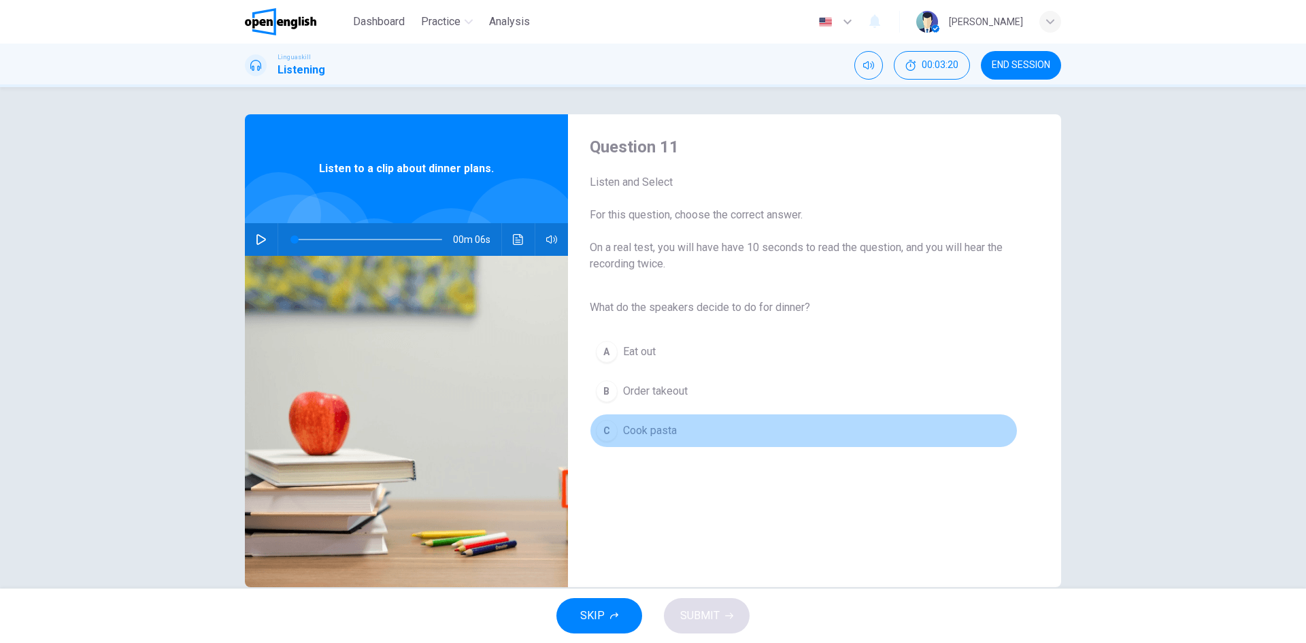
click at [658, 430] on span "Cook pasta" at bounding box center [650, 430] width 54 height 16
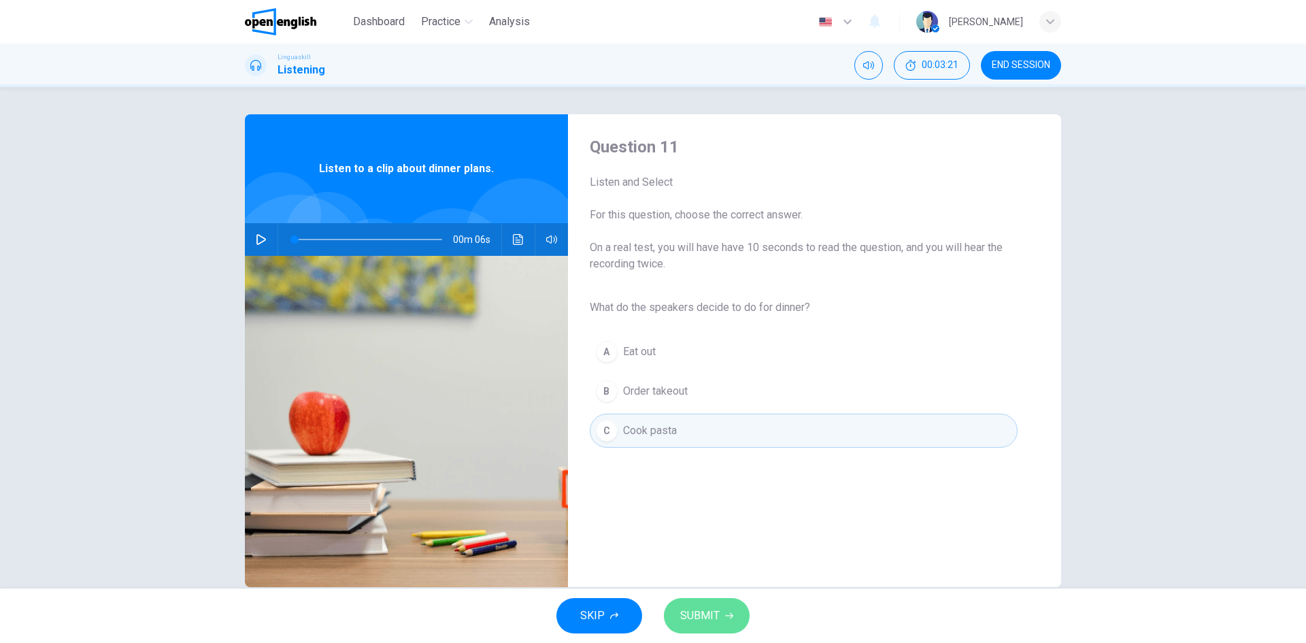
click at [709, 625] on button "SUBMIT" at bounding box center [707, 615] width 86 height 35
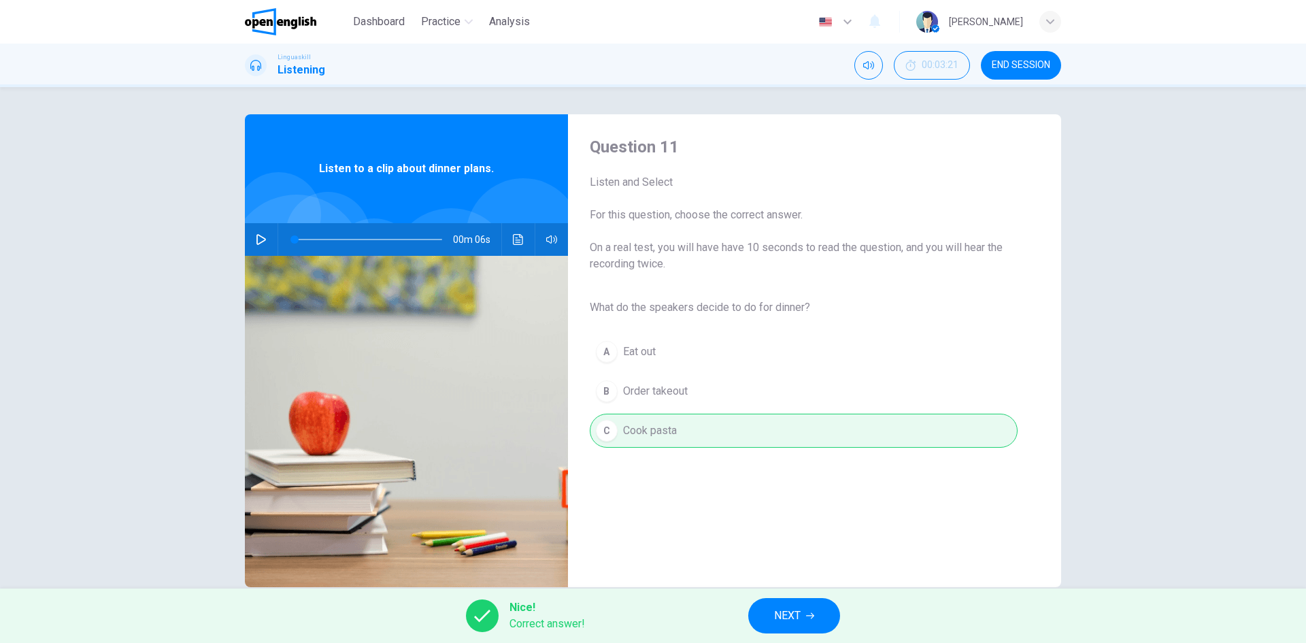
click at [779, 603] on button "NEXT" at bounding box center [794, 615] width 92 height 35
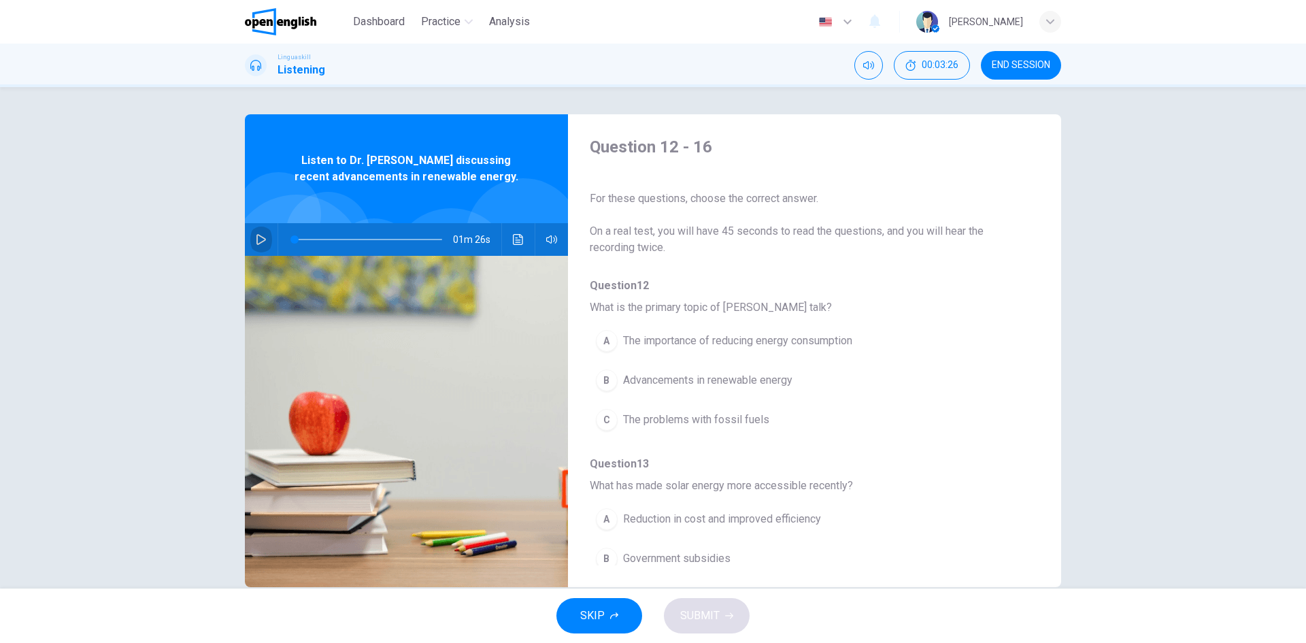
click at [256, 234] on icon "button" at bounding box center [261, 239] width 11 height 11
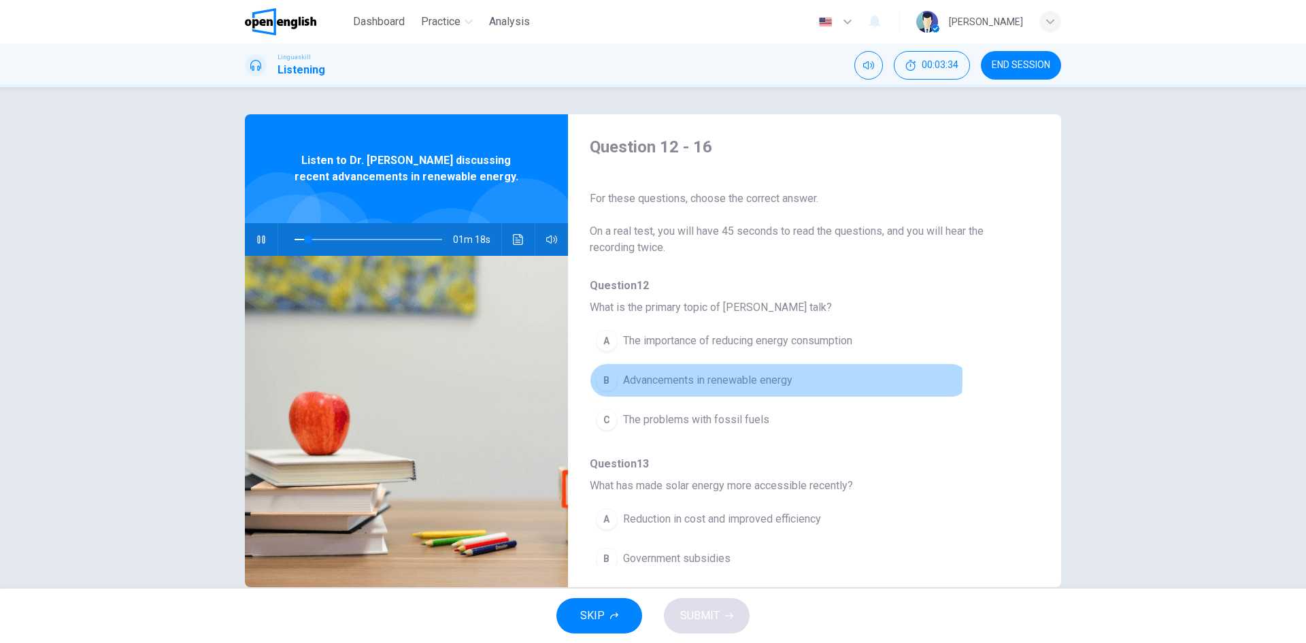
click at [696, 377] on span "Advancements in renewable energy" at bounding box center [707, 380] width 169 height 16
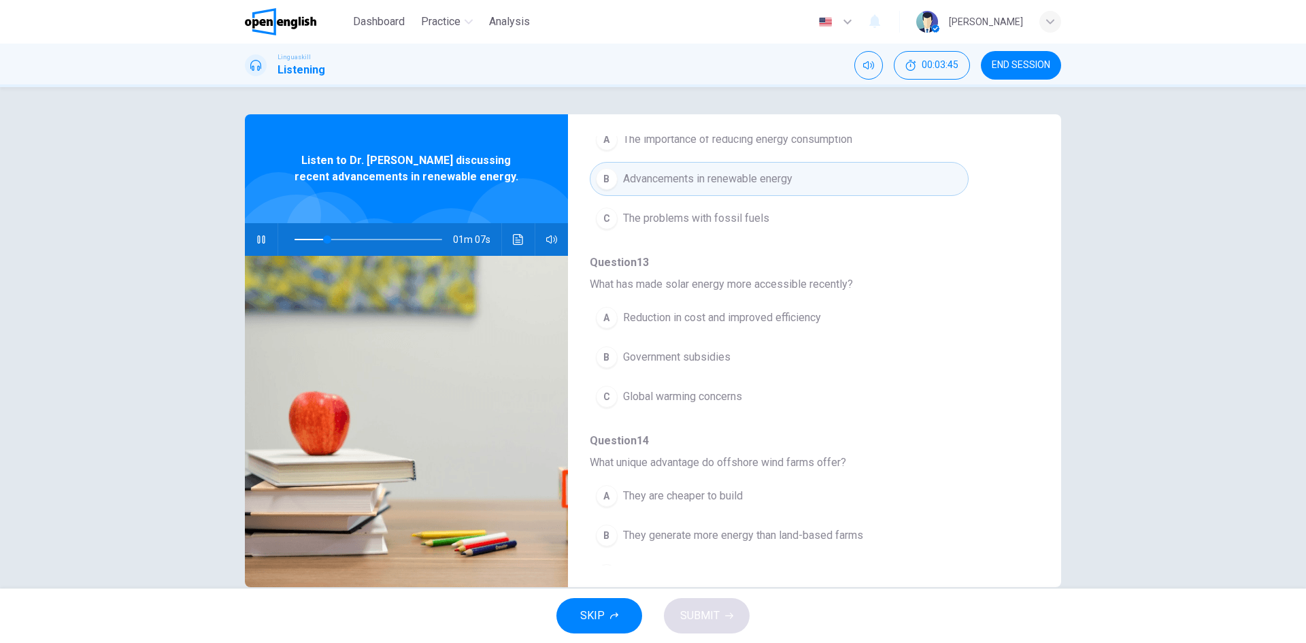
scroll to position [202, 0]
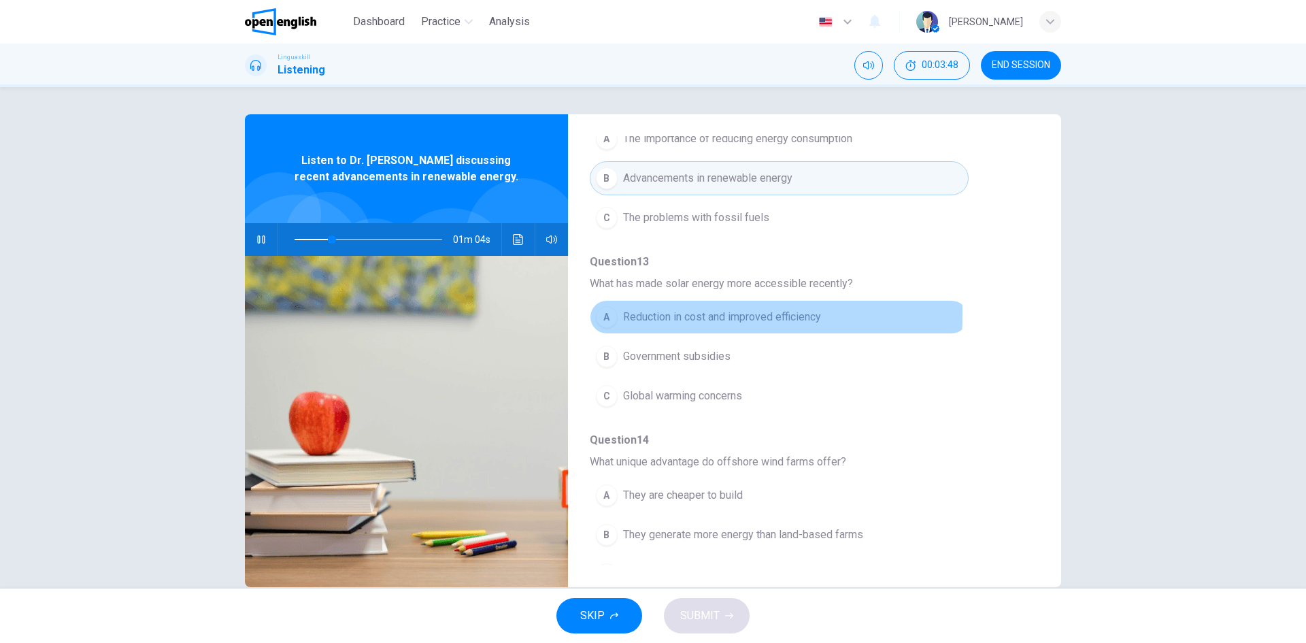
click at [596, 314] on div "A" at bounding box center [607, 317] width 22 height 22
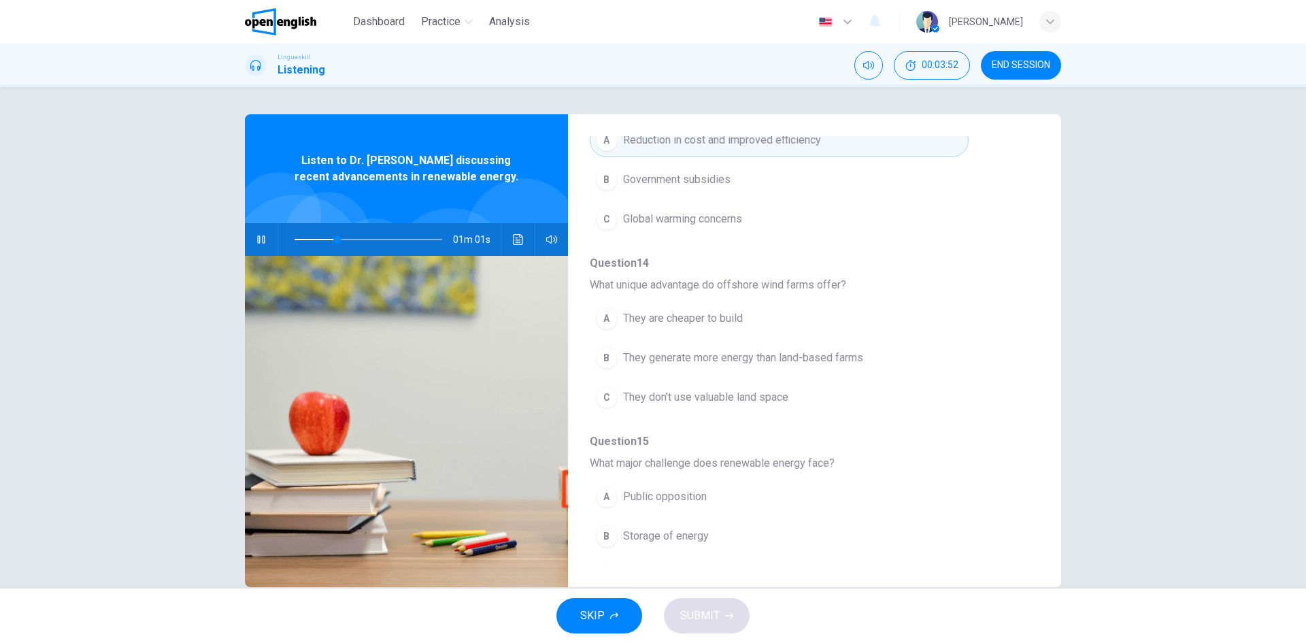
scroll to position [379, 0]
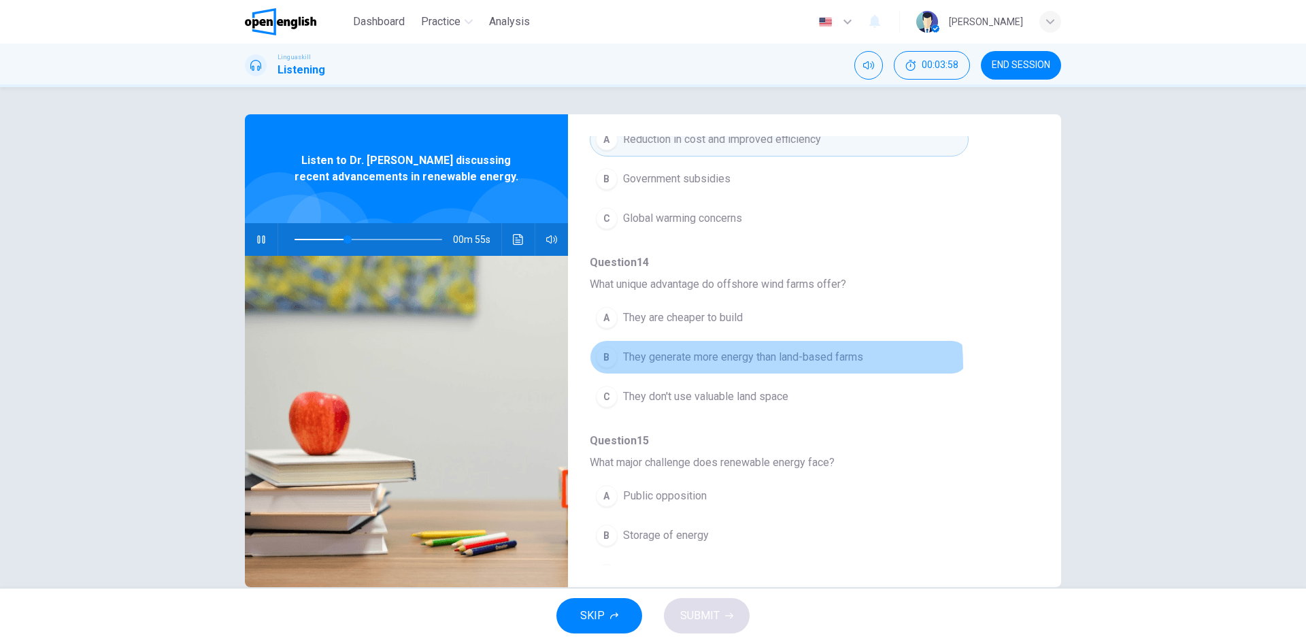
click at [708, 367] on button "B They generate more energy than land-based farms" at bounding box center [779, 357] width 379 height 34
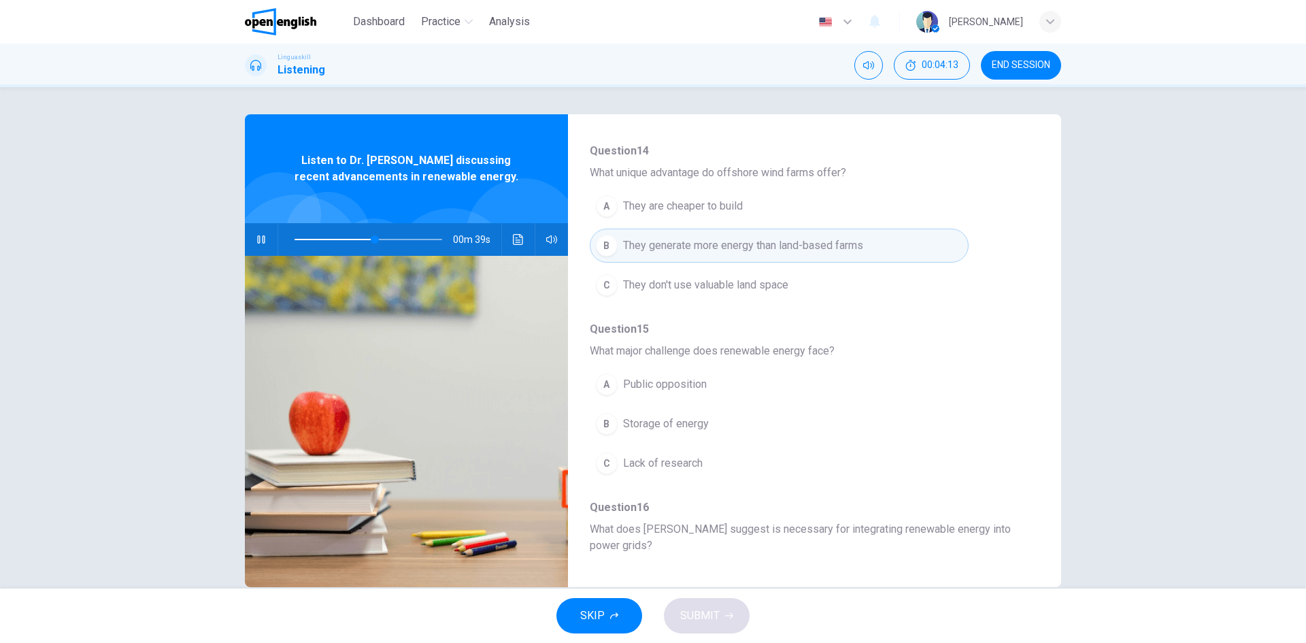
scroll to position [488, 0]
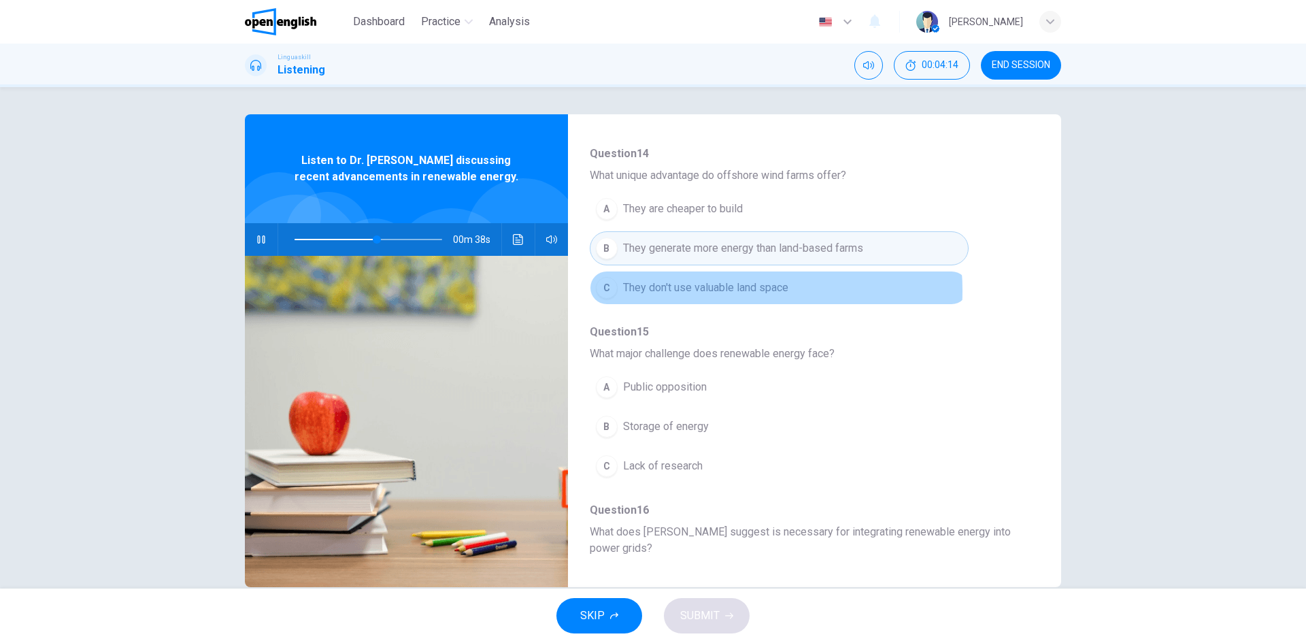
click at [709, 290] on span "They don't use valuable land space" at bounding box center [705, 288] width 165 height 16
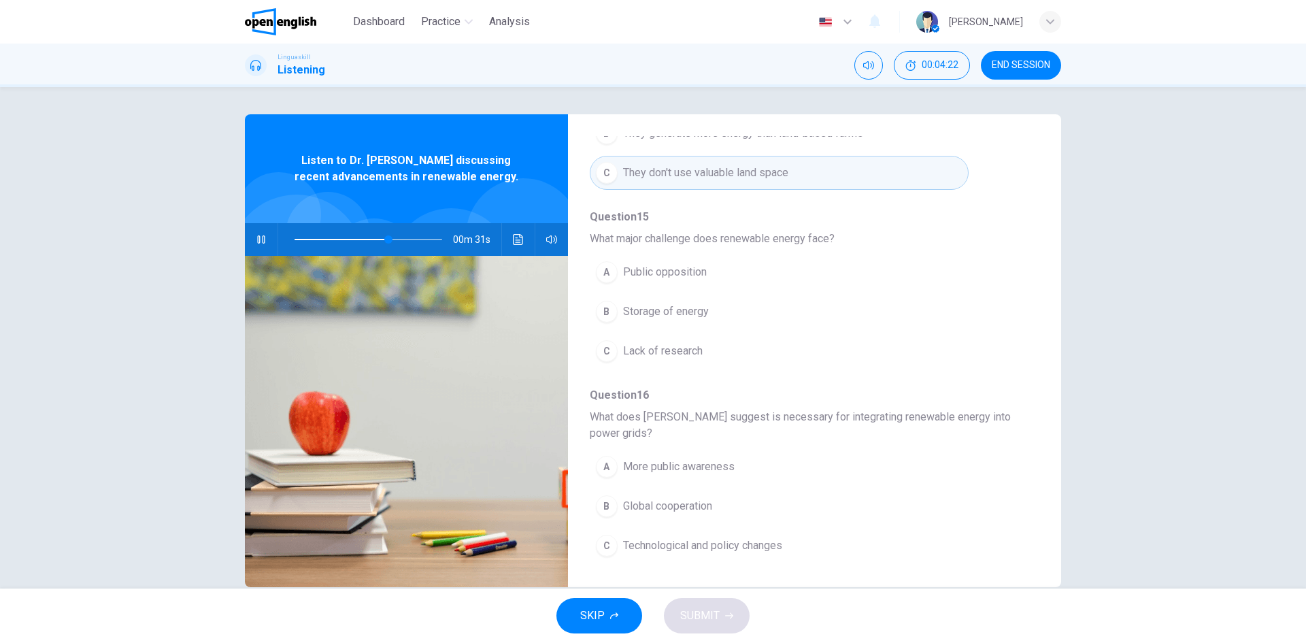
scroll to position [26, 0]
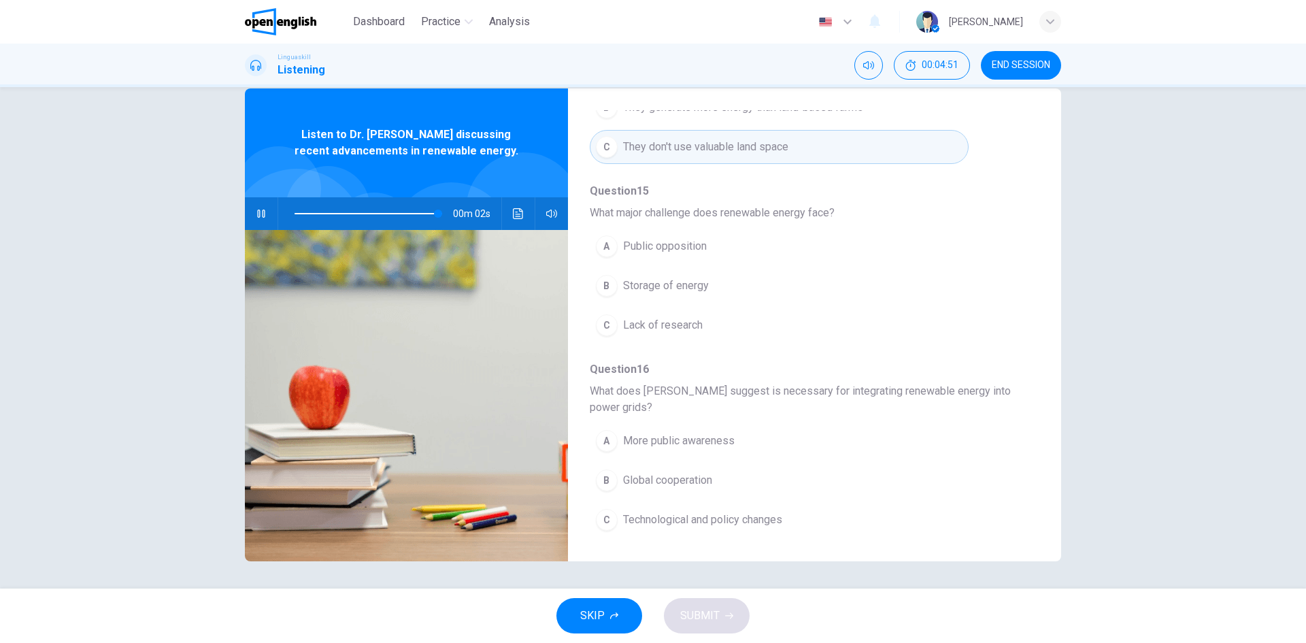
click at [730, 445] on span "More public awareness" at bounding box center [679, 441] width 112 height 16
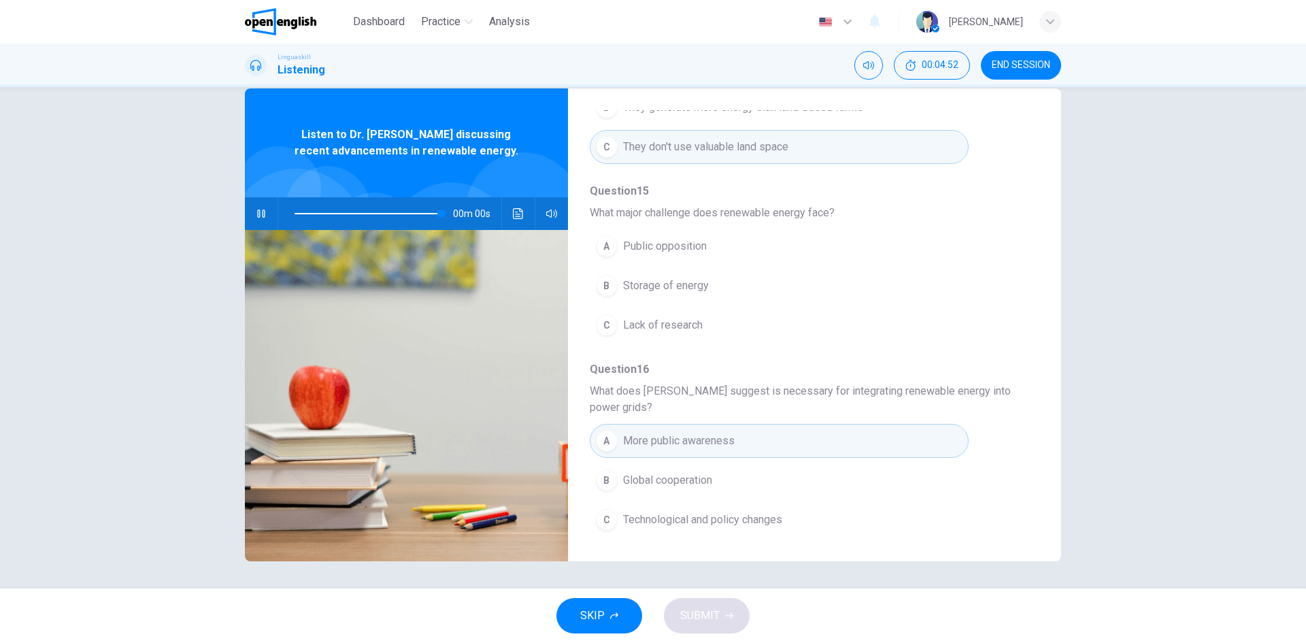
type input "*"
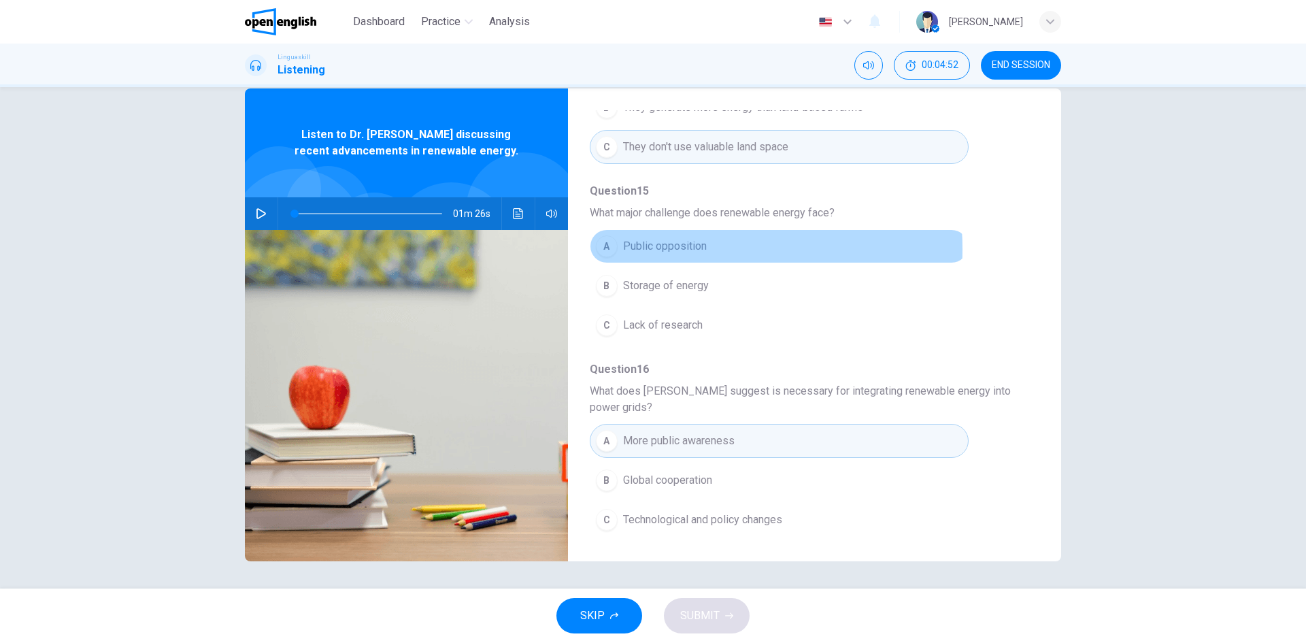
click at [670, 249] on span "Public opposition" at bounding box center [665, 246] width 84 height 16
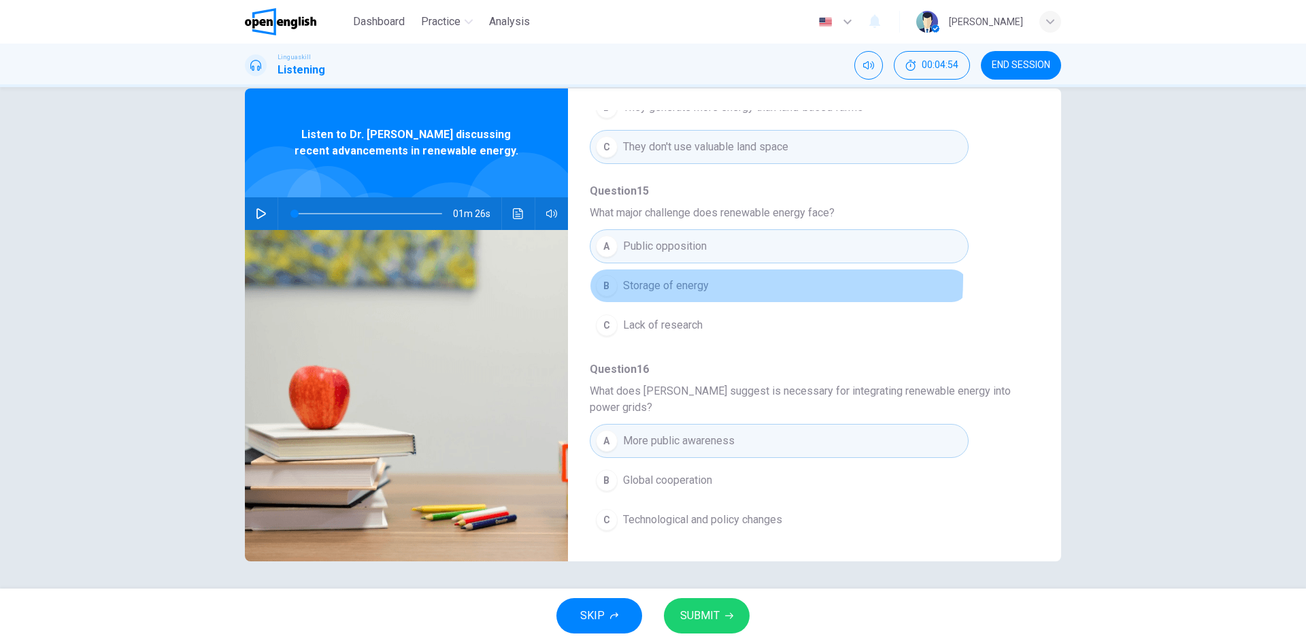
click at [677, 277] on span "Storage of energy" at bounding box center [666, 285] width 86 height 16
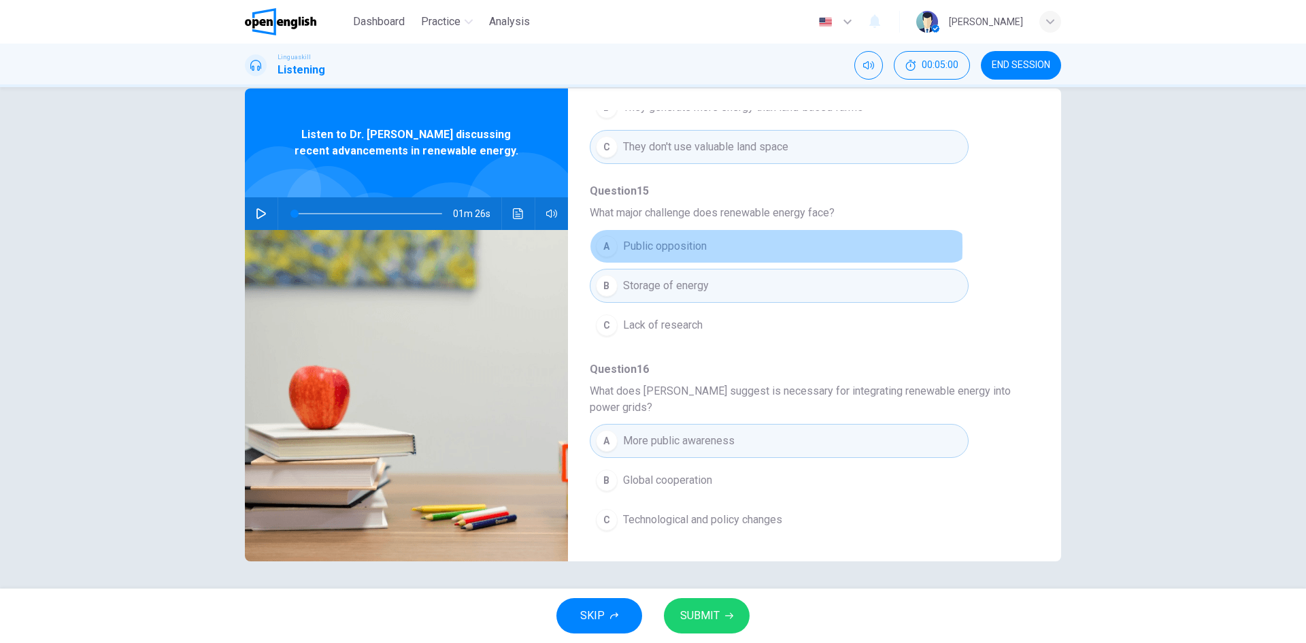
click at [679, 246] on span "Public opposition" at bounding box center [665, 246] width 84 height 16
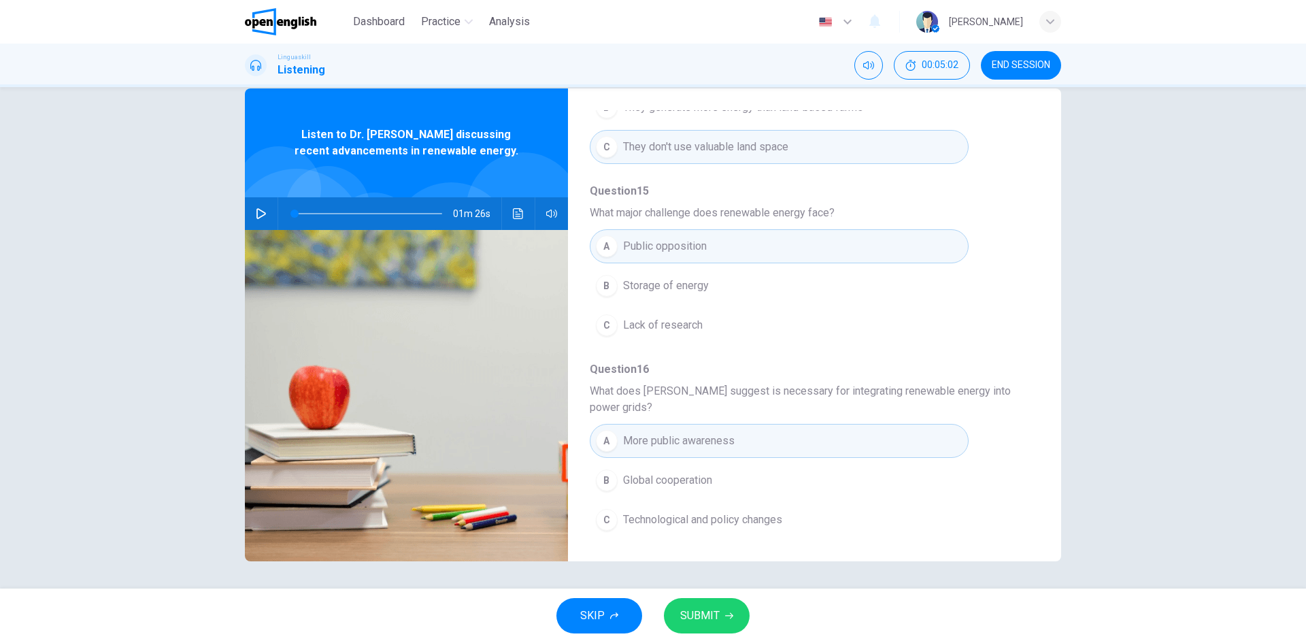
click at [713, 599] on button "SUBMIT" at bounding box center [707, 615] width 86 height 35
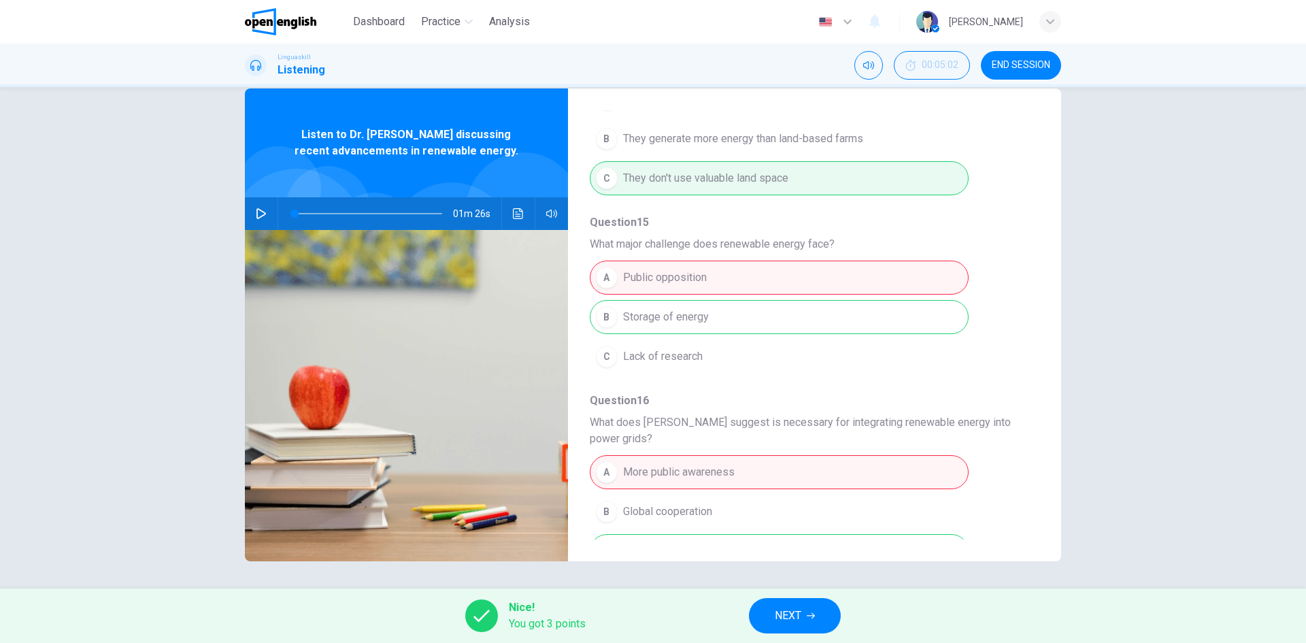
scroll to position [603, 0]
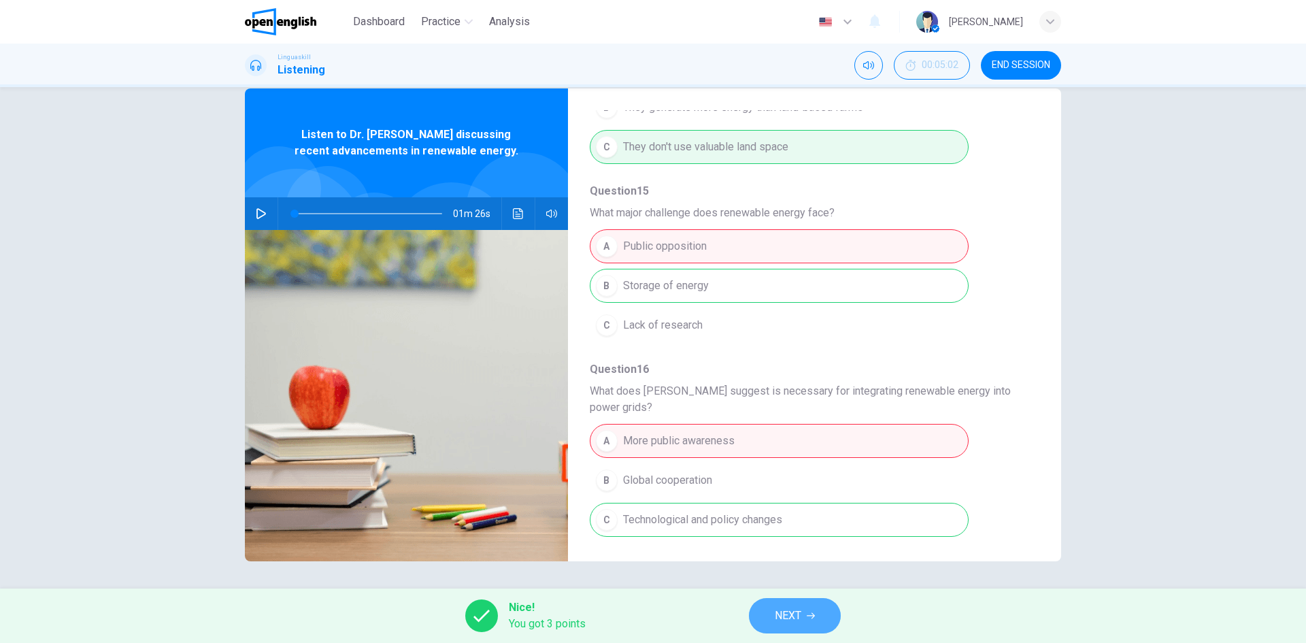
click at [790, 613] on span "NEXT" at bounding box center [788, 615] width 27 height 19
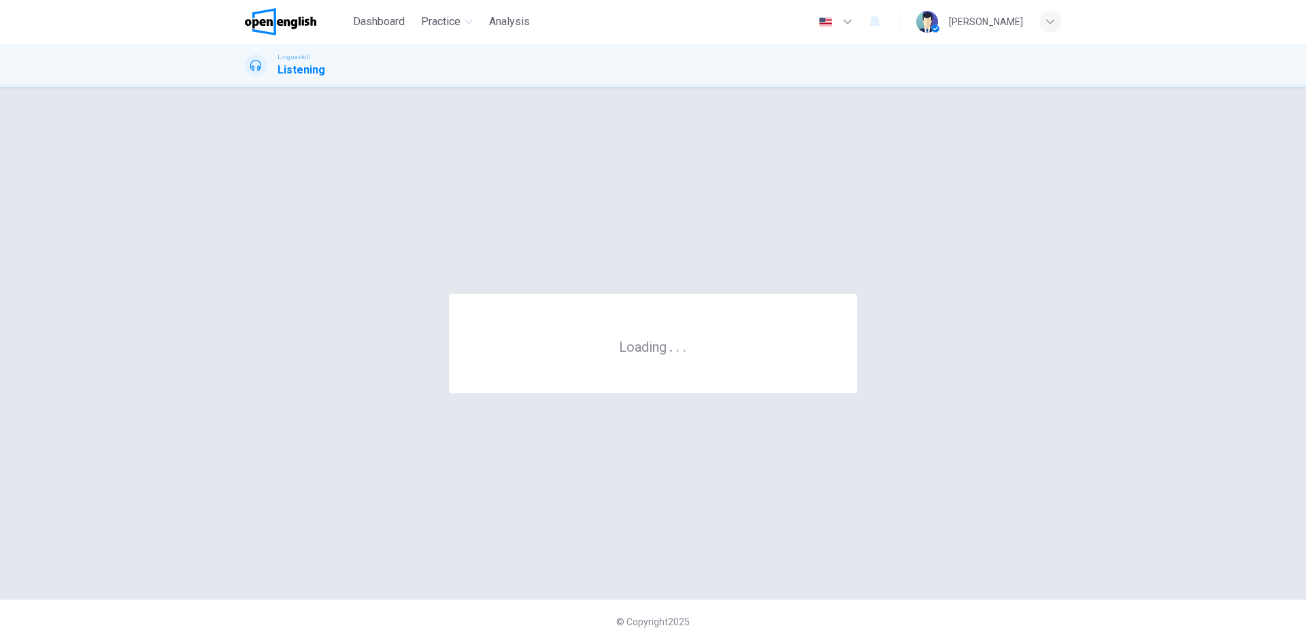
scroll to position [0, 0]
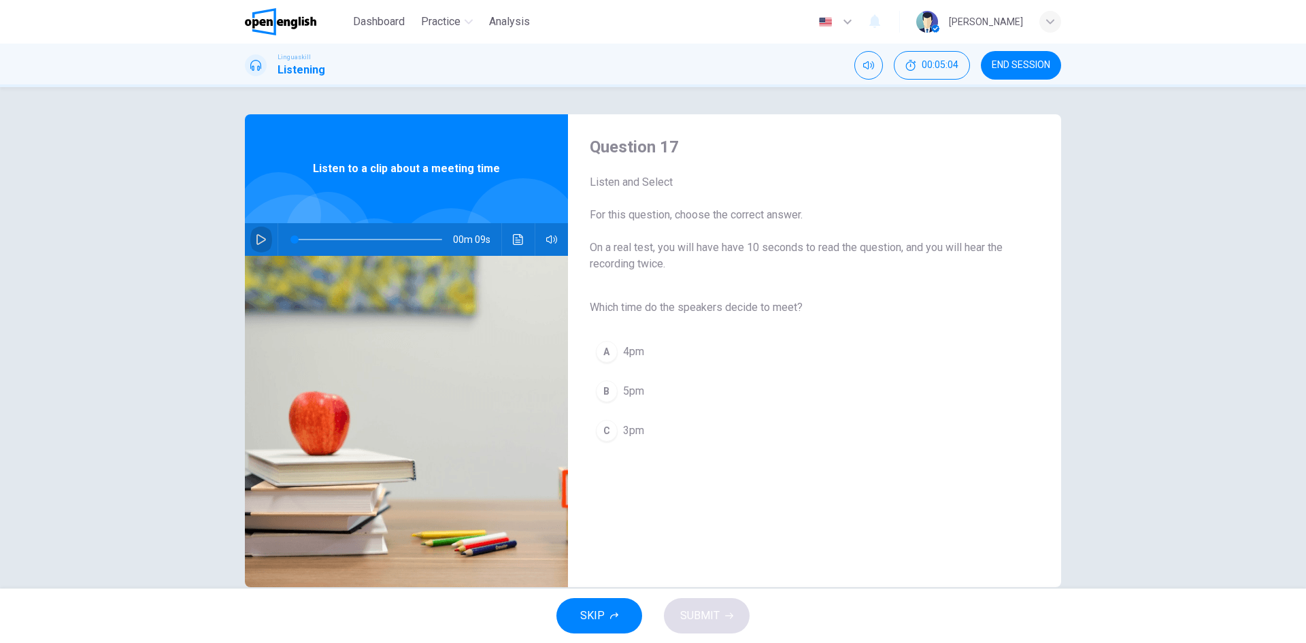
click at [258, 237] on icon "button" at bounding box center [261, 239] width 11 height 11
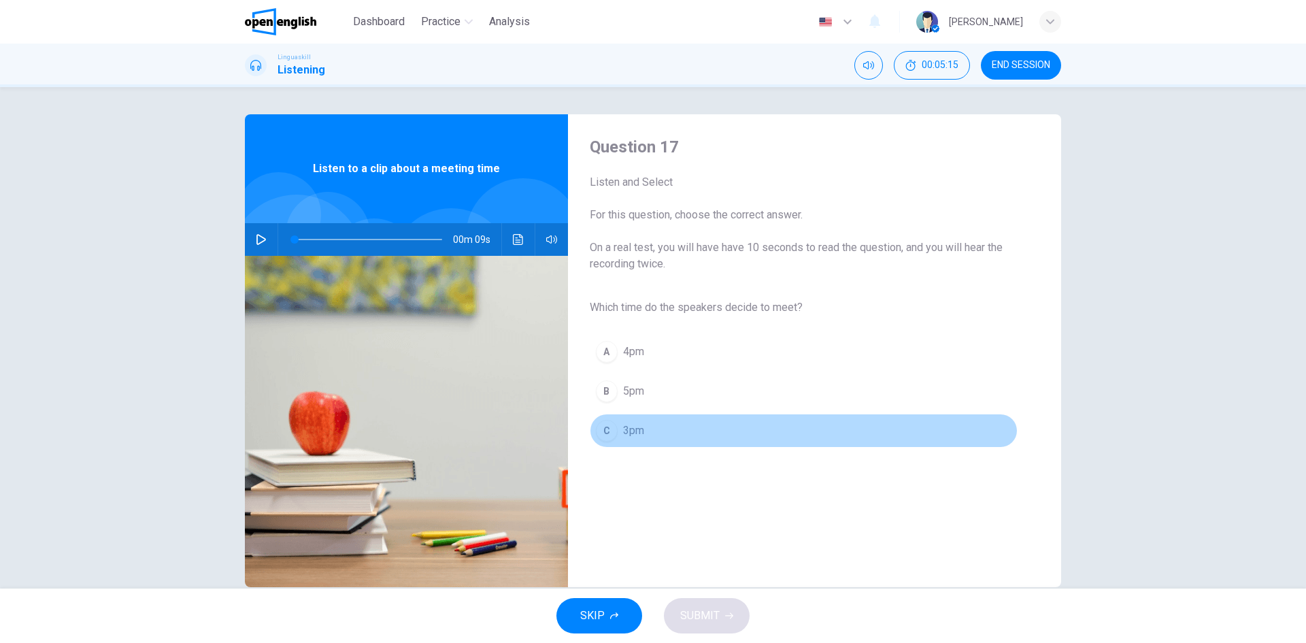
click at [623, 434] on span "3pm" at bounding box center [633, 430] width 21 height 16
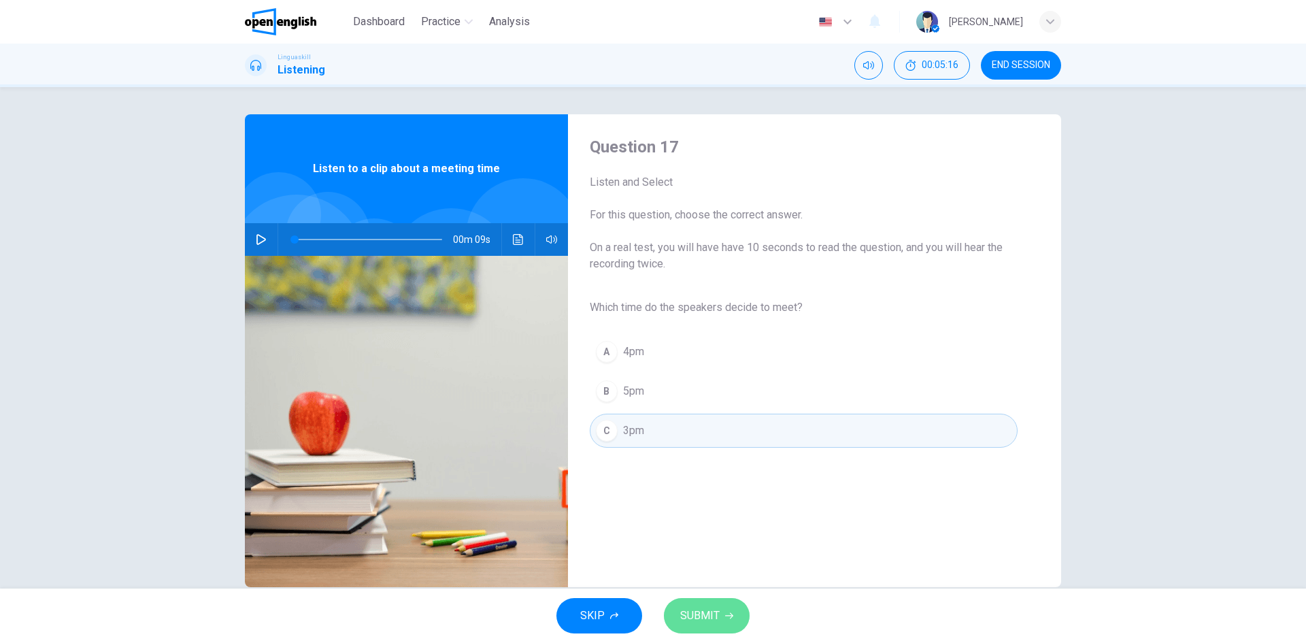
click at [716, 615] on span "SUBMIT" at bounding box center [699, 615] width 39 height 19
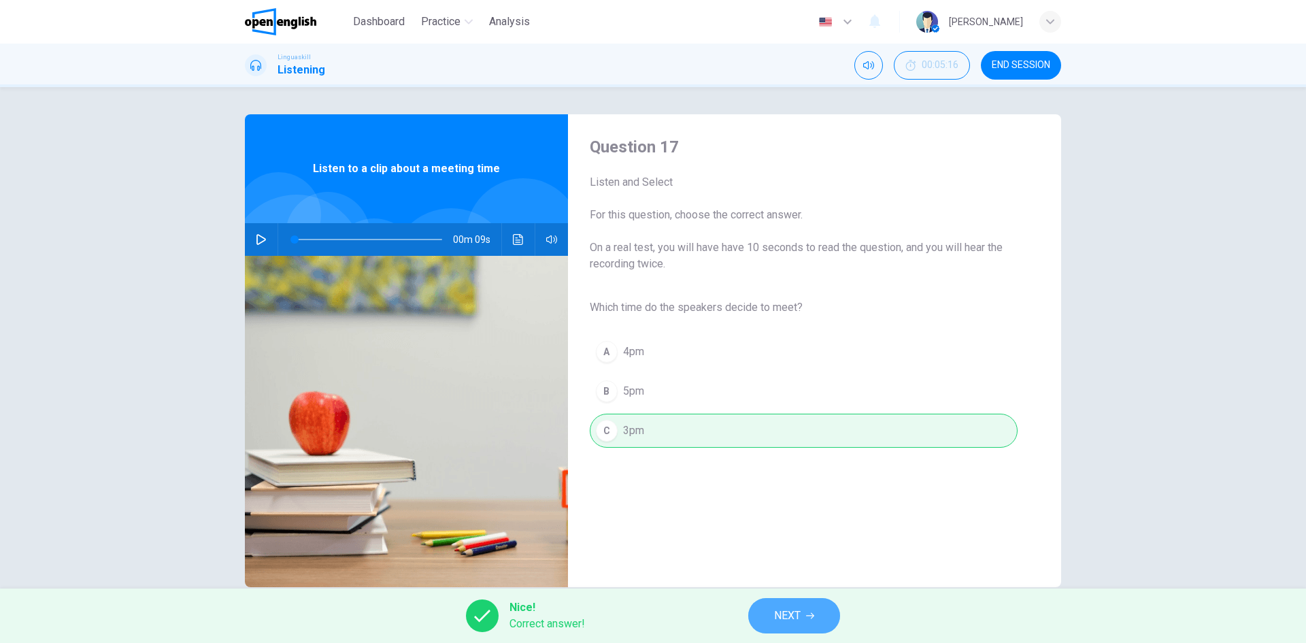
click at [781, 605] on button "NEXT" at bounding box center [794, 615] width 92 height 35
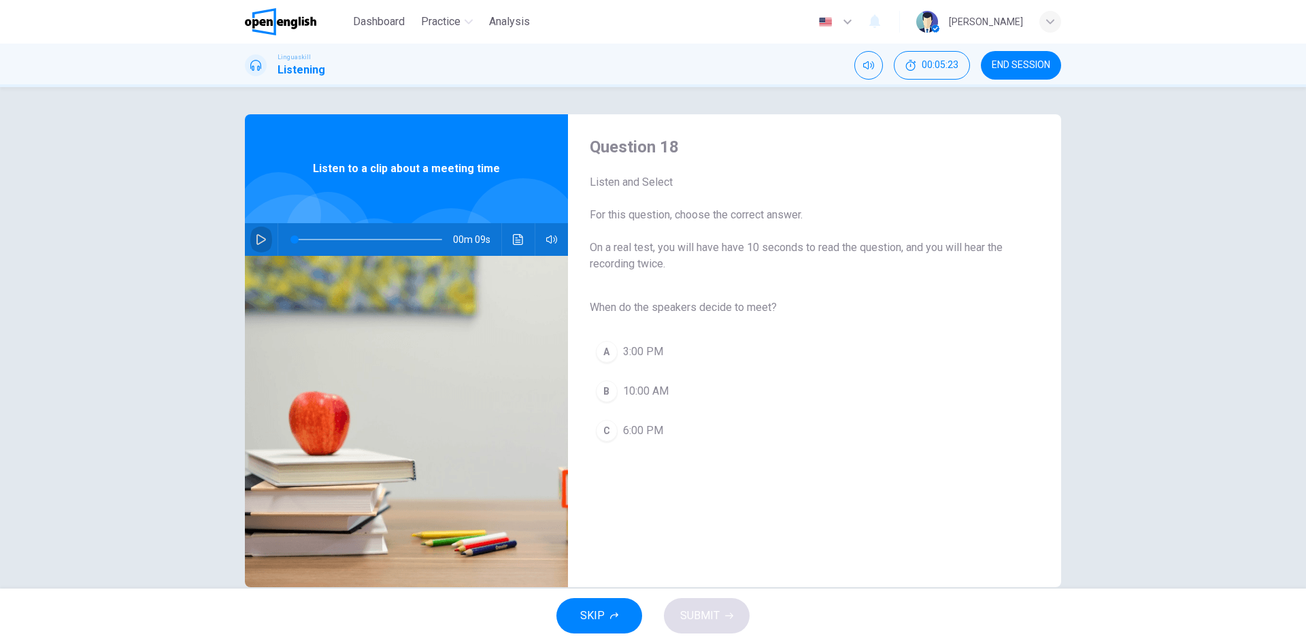
click at [252, 234] on button "button" at bounding box center [261, 239] width 22 height 33
type input "*"
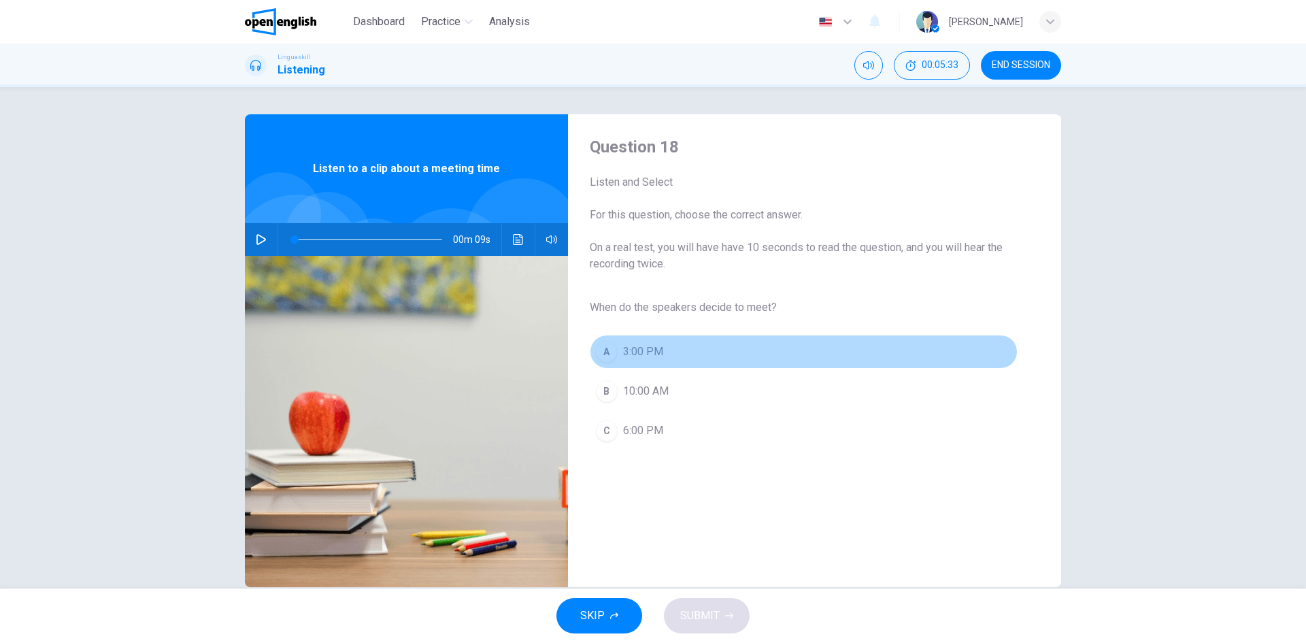
click at [625, 355] on span "3:00 PM" at bounding box center [643, 351] width 40 height 16
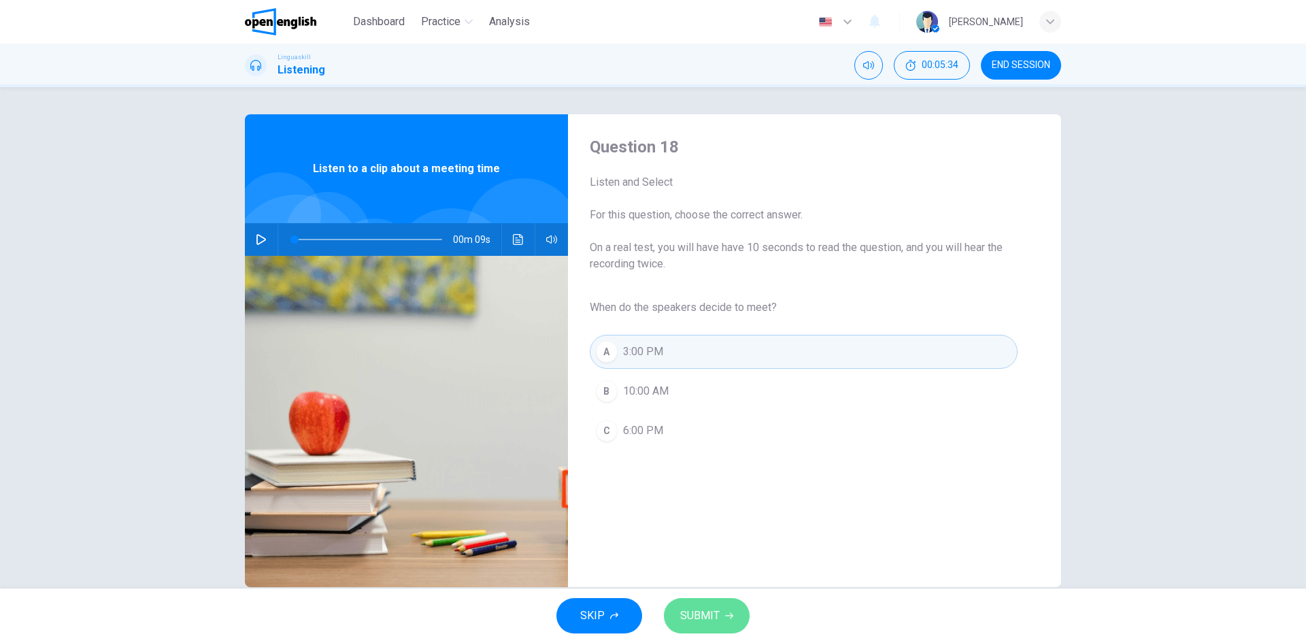
click at [705, 601] on button "SUBMIT" at bounding box center [707, 615] width 86 height 35
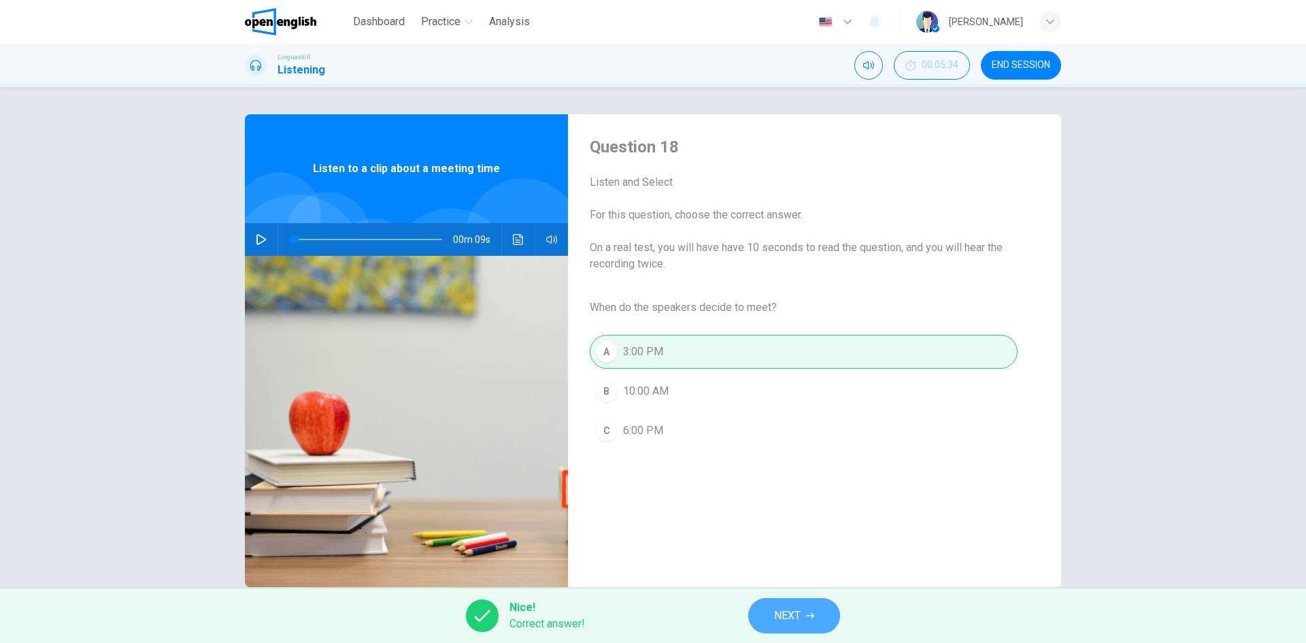
click at [780, 610] on span "NEXT" at bounding box center [787, 615] width 27 height 19
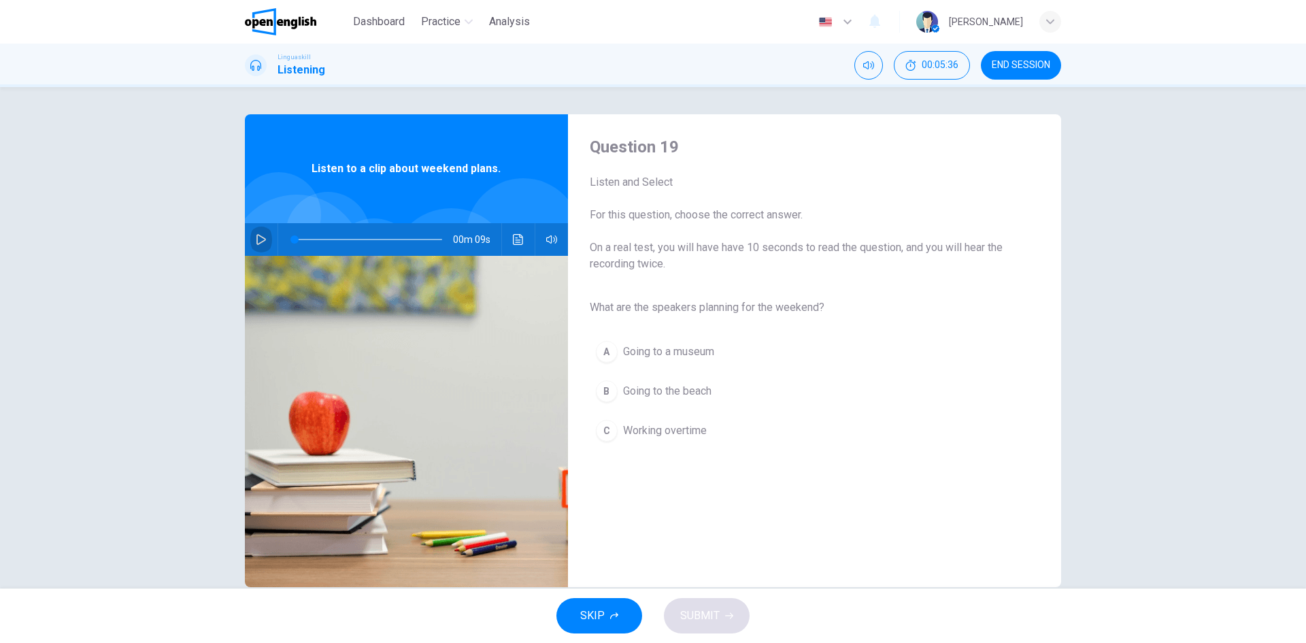
click at [256, 238] on icon "button" at bounding box center [261, 239] width 11 height 11
type input "*"
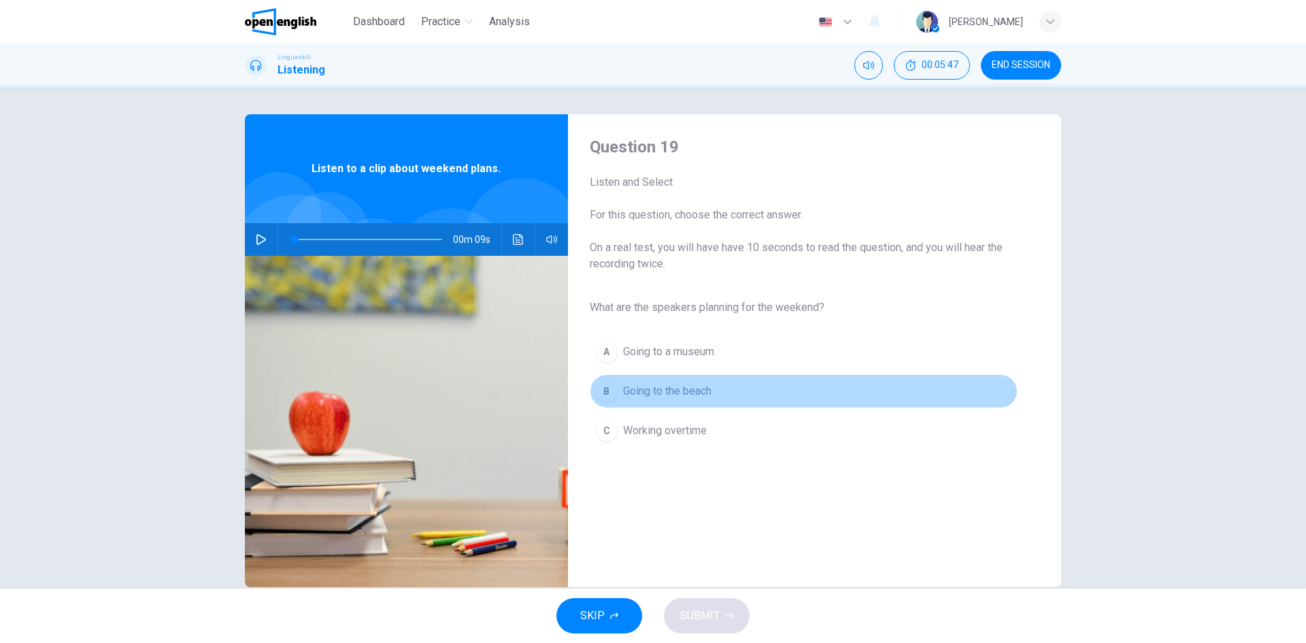
click at [658, 403] on button "B Going to the beach" at bounding box center [804, 391] width 428 height 34
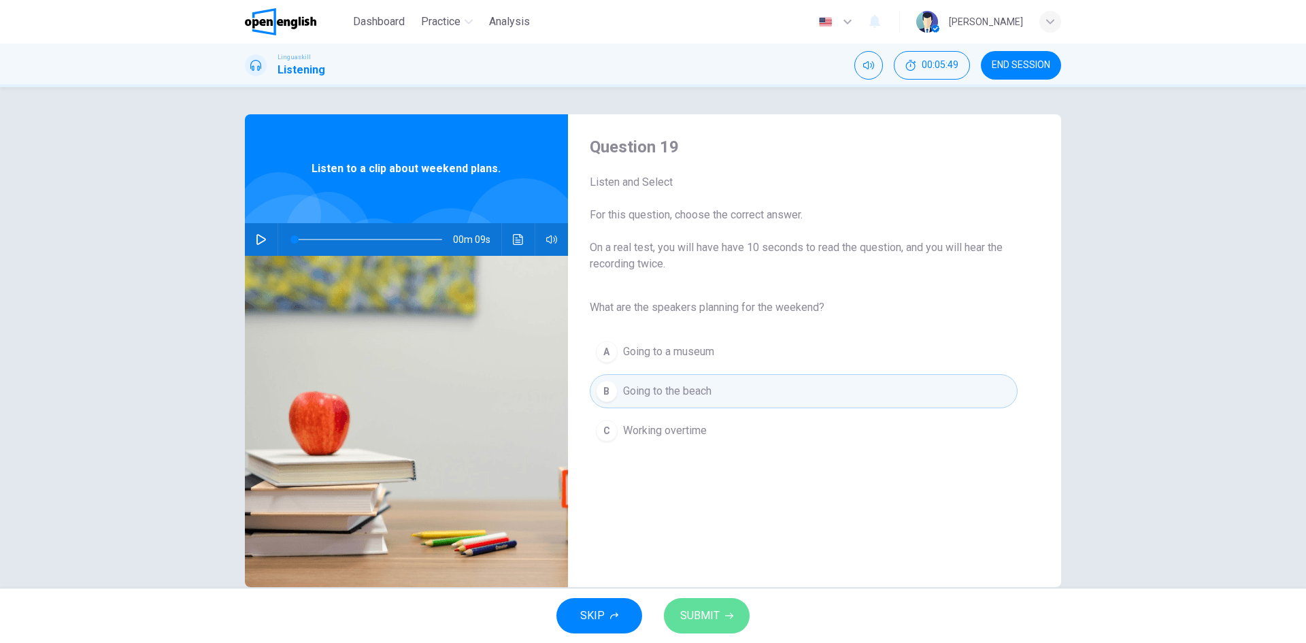
click at [723, 612] on button "SUBMIT" at bounding box center [707, 615] width 86 height 35
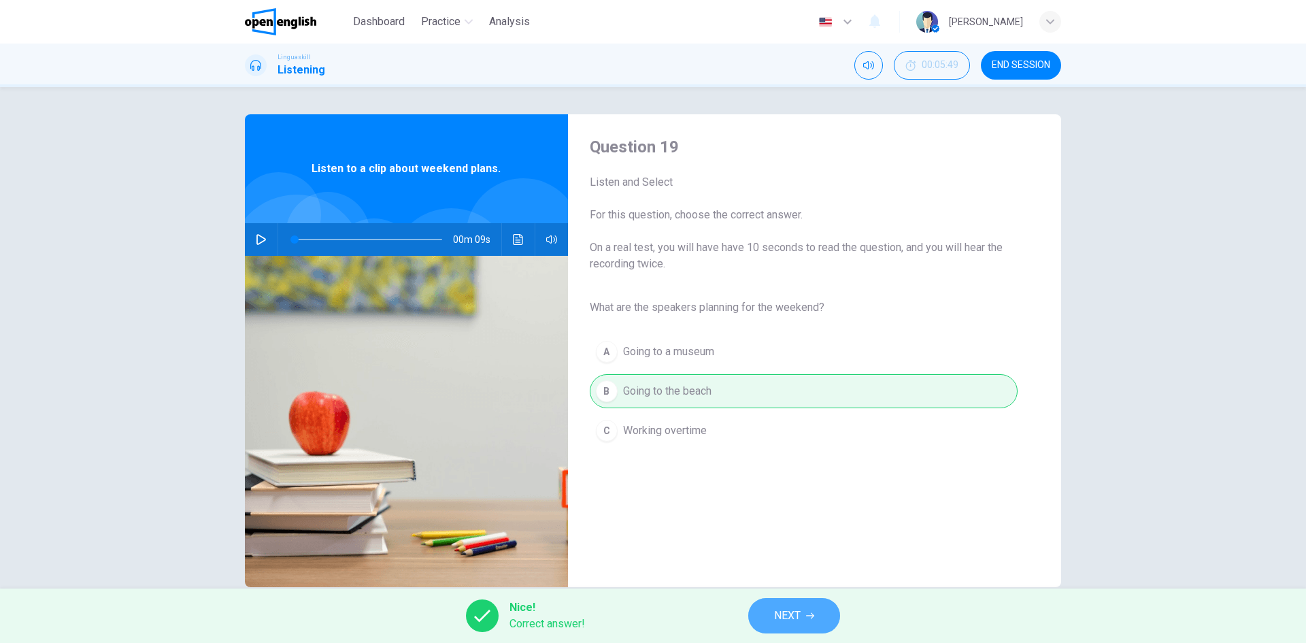
click at [784, 619] on span "NEXT" at bounding box center [787, 615] width 27 height 19
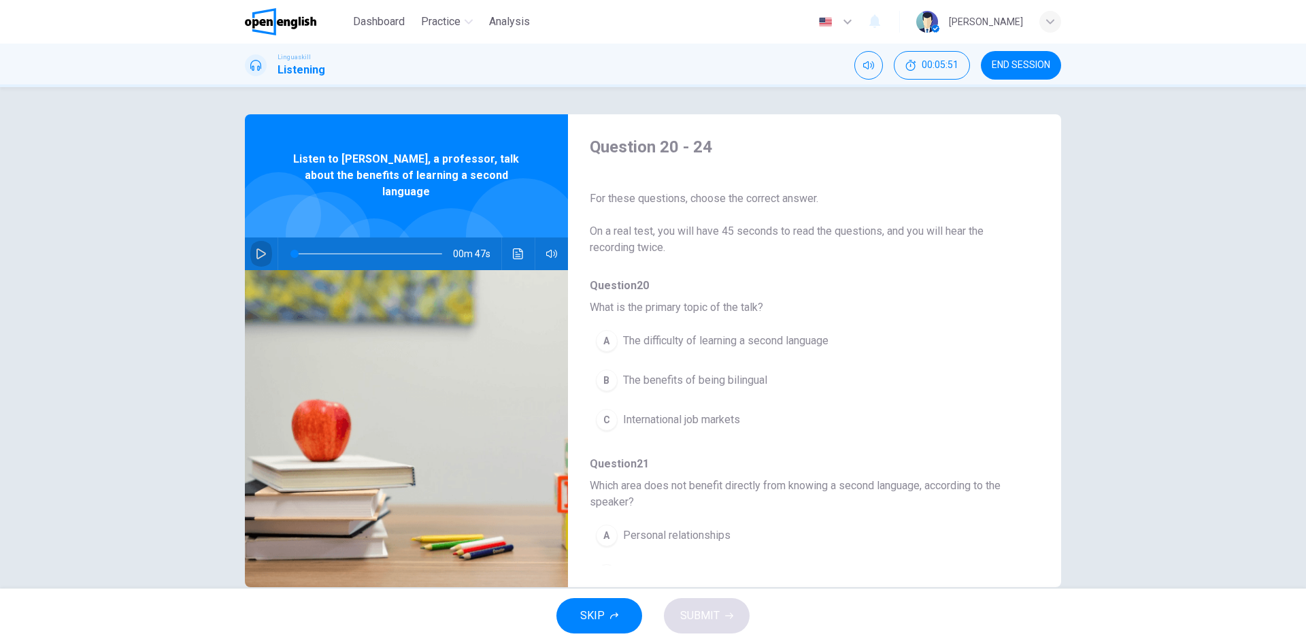
click at [258, 248] on icon "button" at bounding box center [261, 253] width 11 height 11
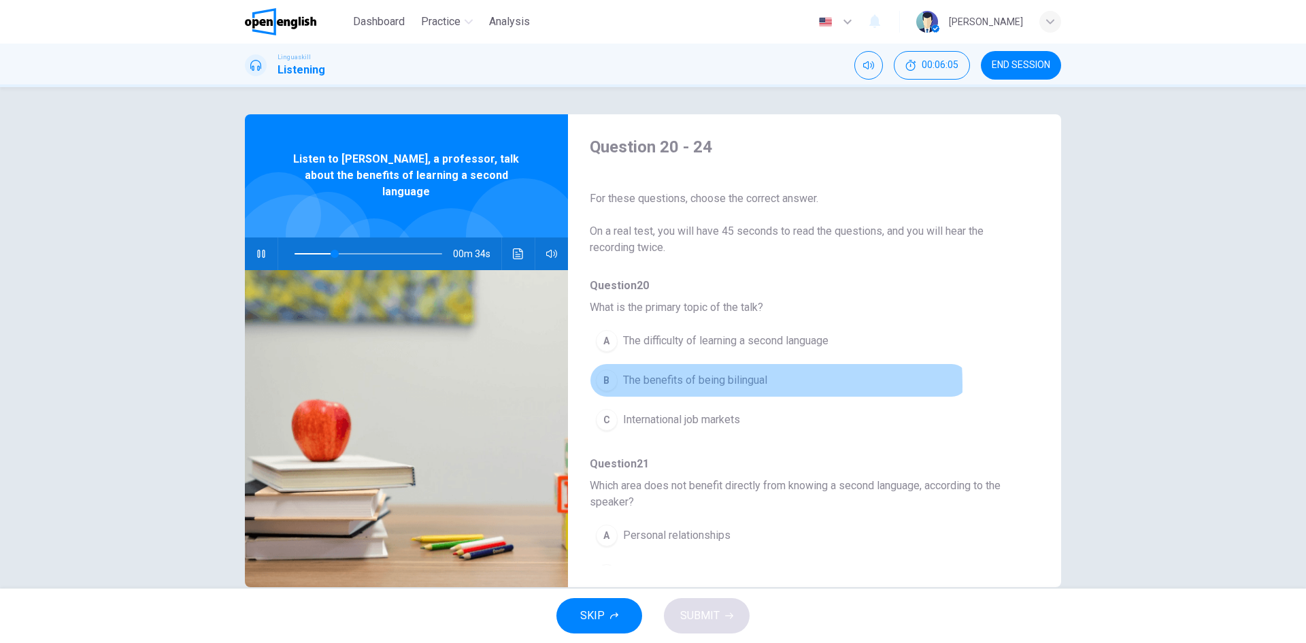
click at [633, 385] on span "The benefits of being bilingual" at bounding box center [695, 380] width 144 height 16
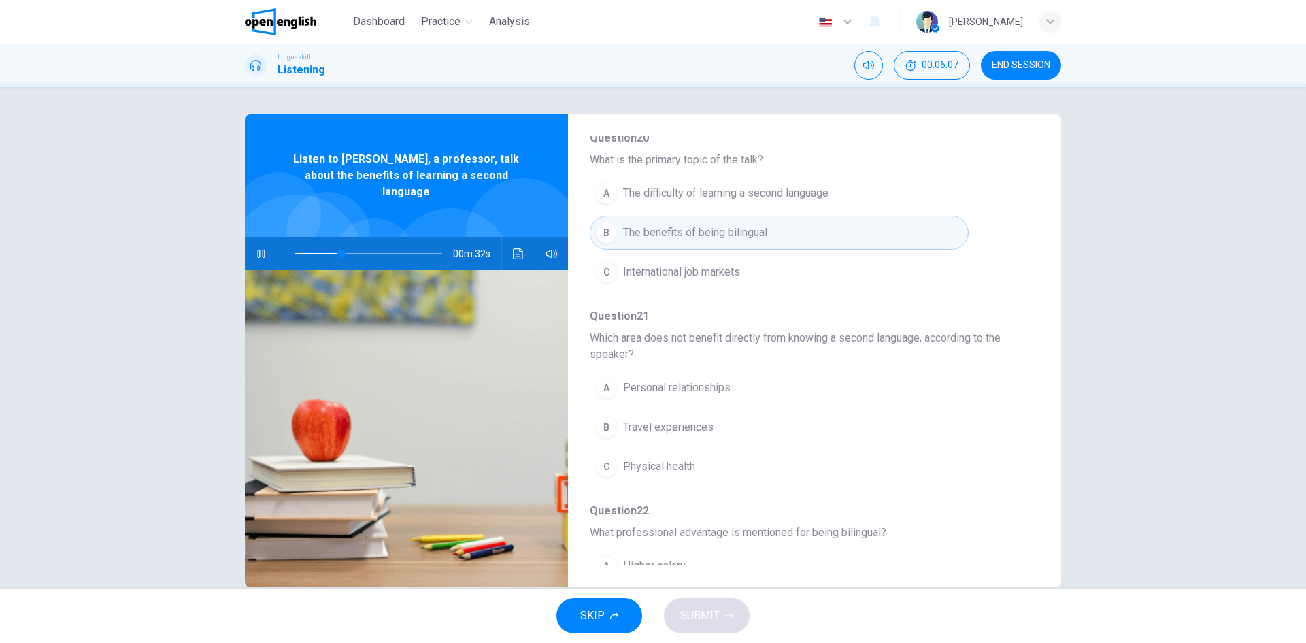
scroll to position [150, 0]
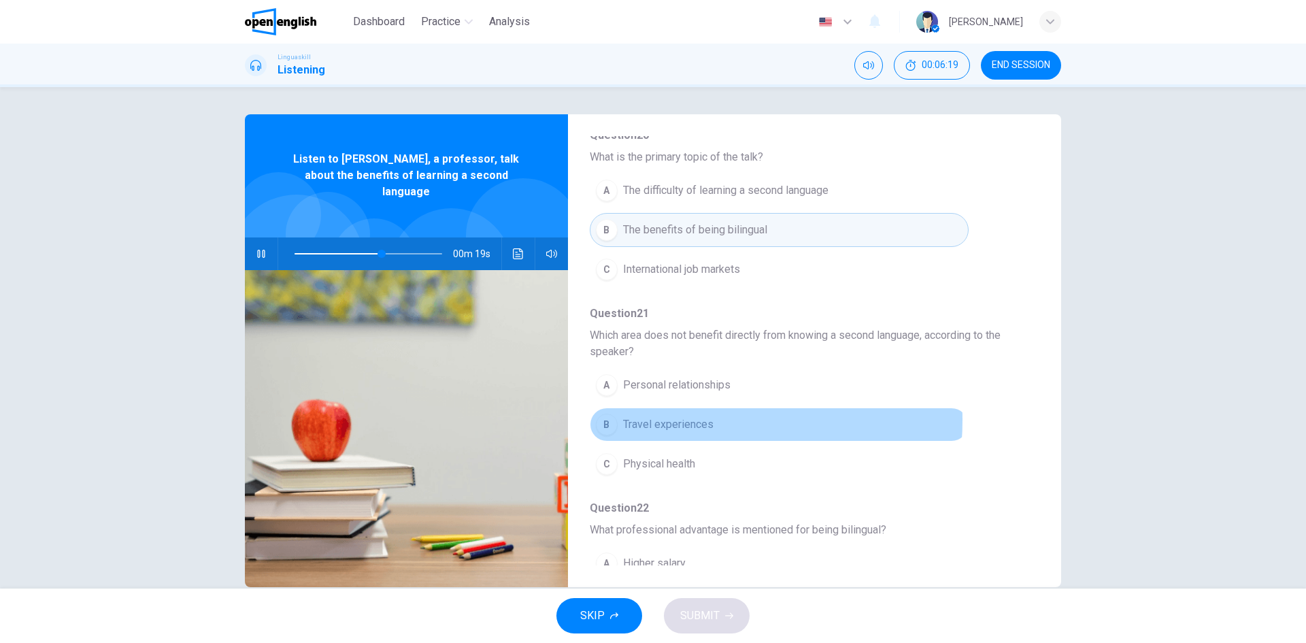
click at [660, 420] on span "Travel experiences" at bounding box center [668, 424] width 90 height 16
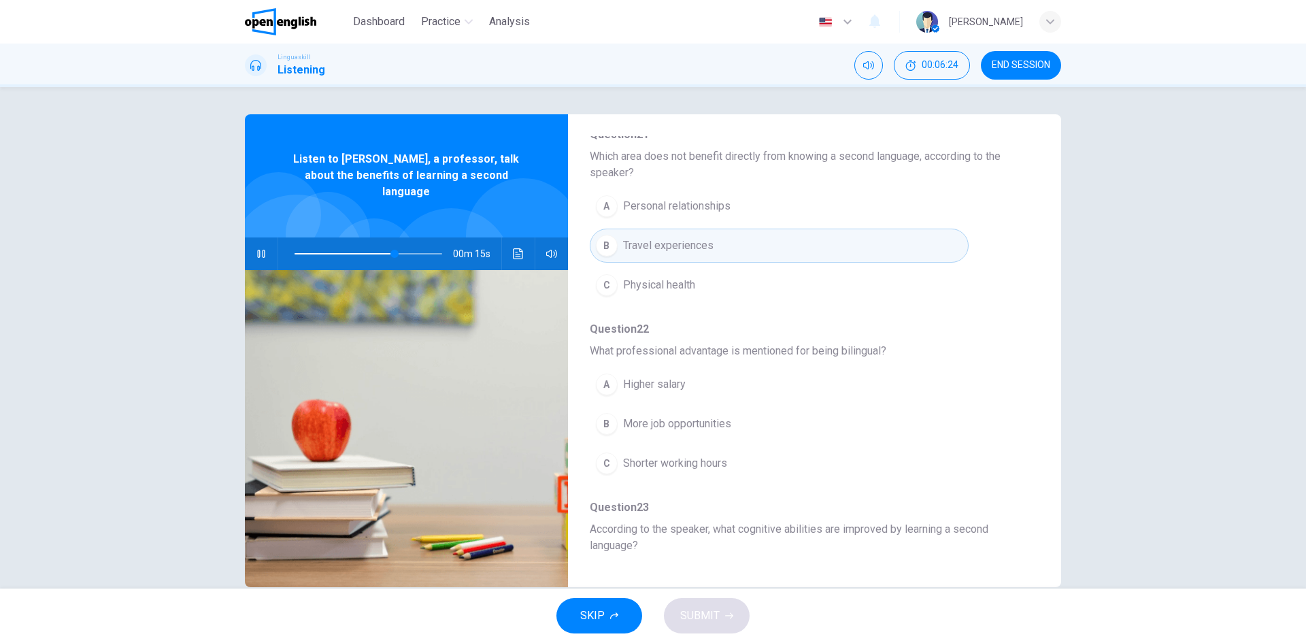
scroll to position [331, 0]
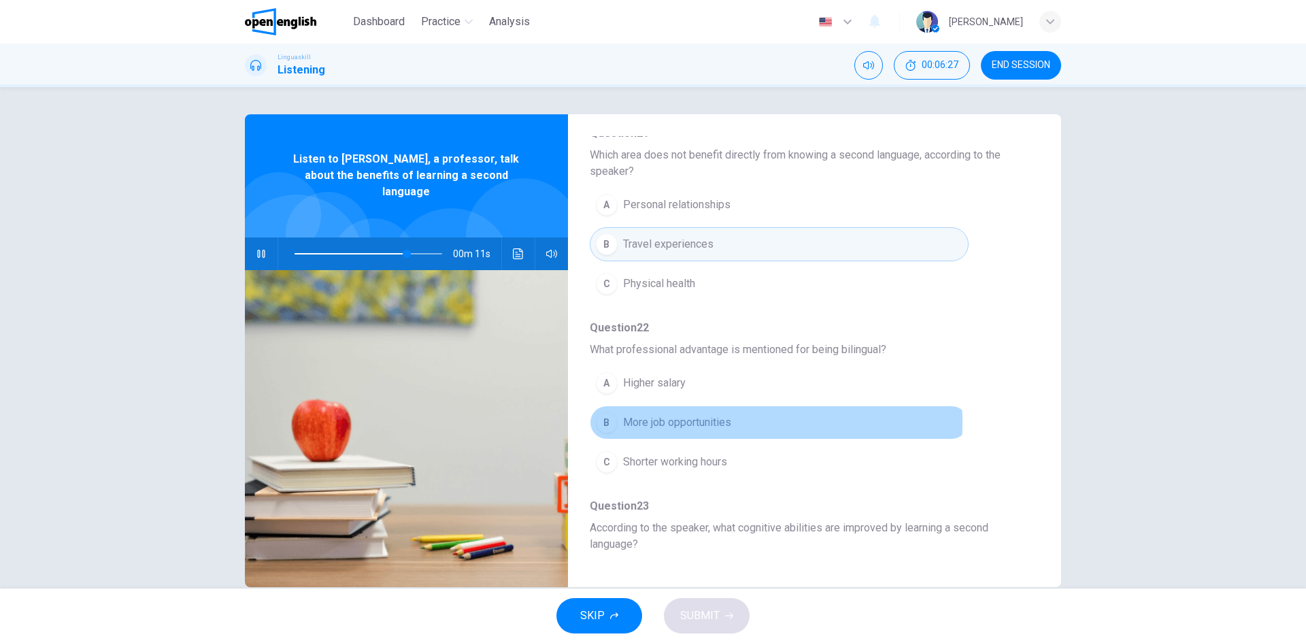
click at [710, 422] on span "More job opportunities" at bounding box center [677, 422] width 108 height 16
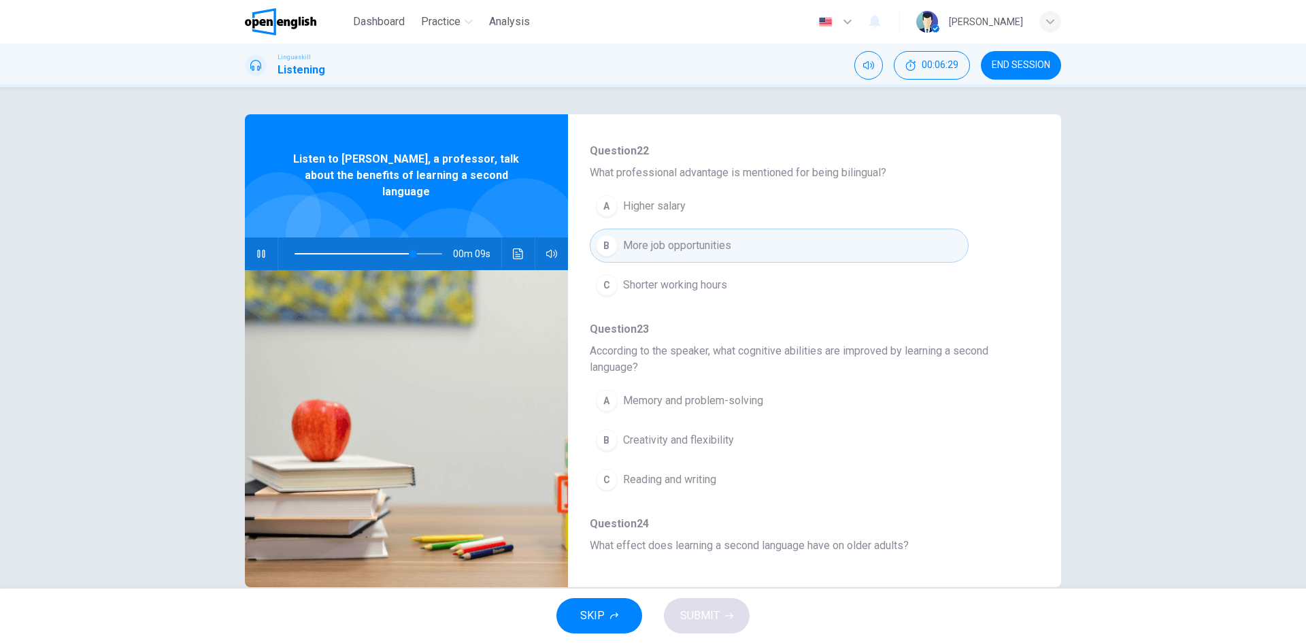
scroll to position [509, 0]
type input "*"
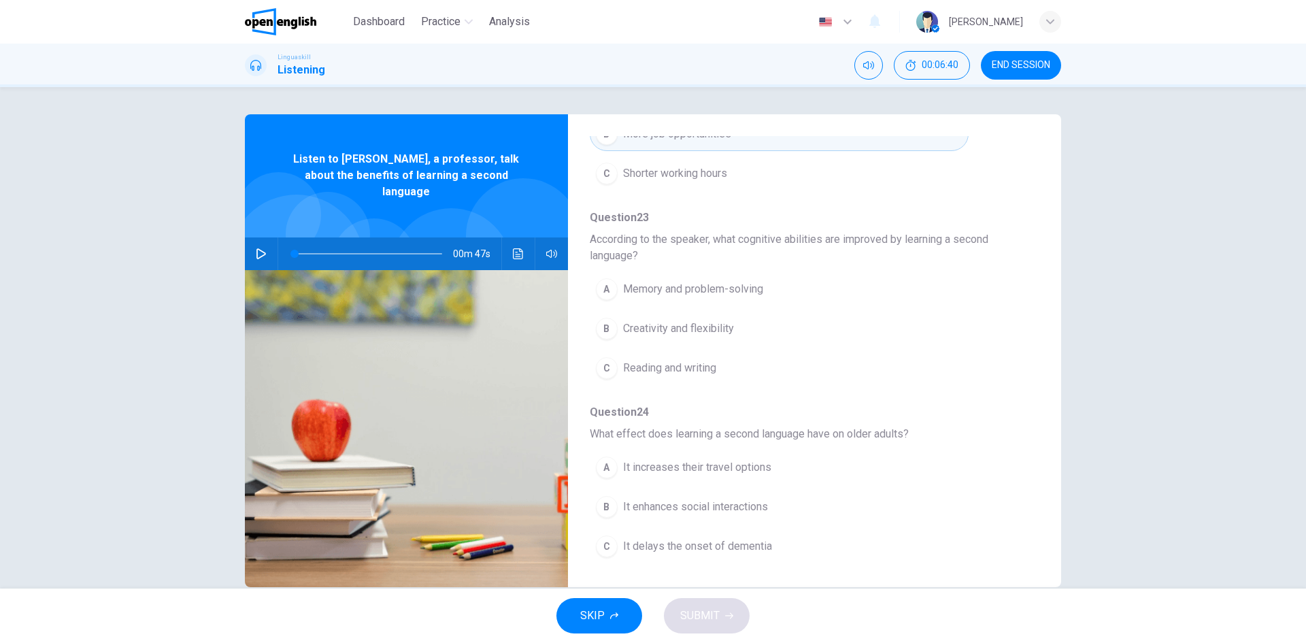
scroll to position [620, 0]
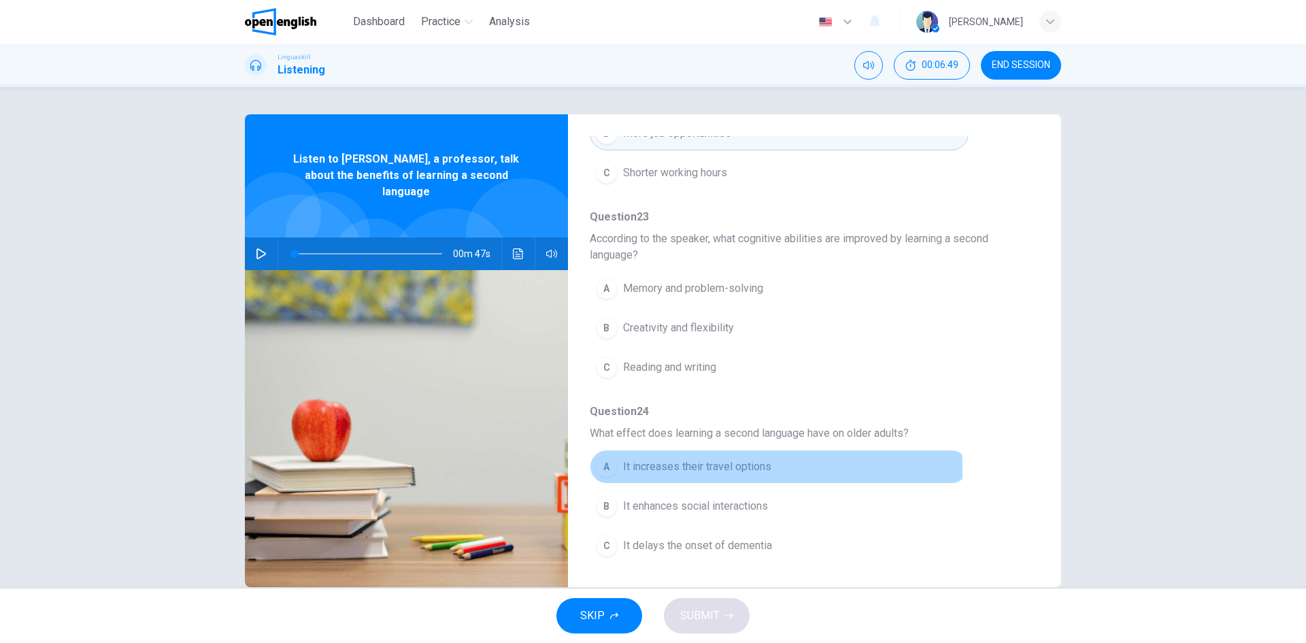
click at [677, 470] on span "It increases their travel options" at bounding box center [697, 466] width 148 height 16
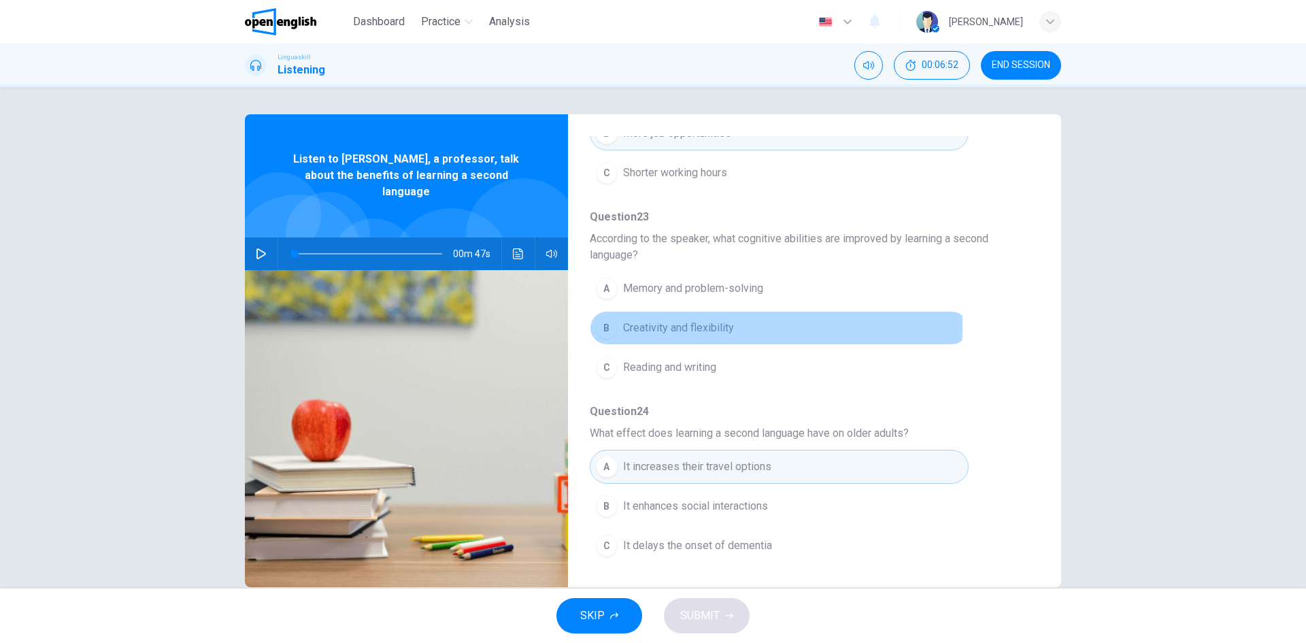
click at [675, 326] on span "Creativity and flexibility" at bounding box center [678, 328] width 111 height 16
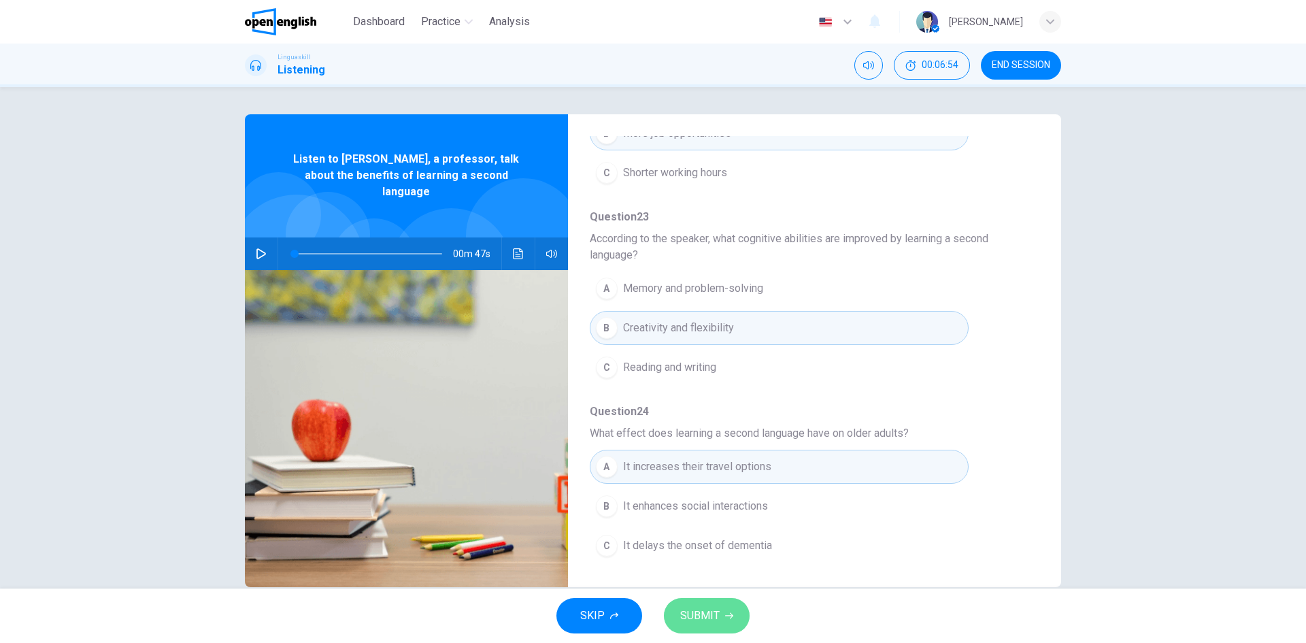
click at [692, 604] on button "SUBMIT" at bounding box center [707, 615] width 86 height 35
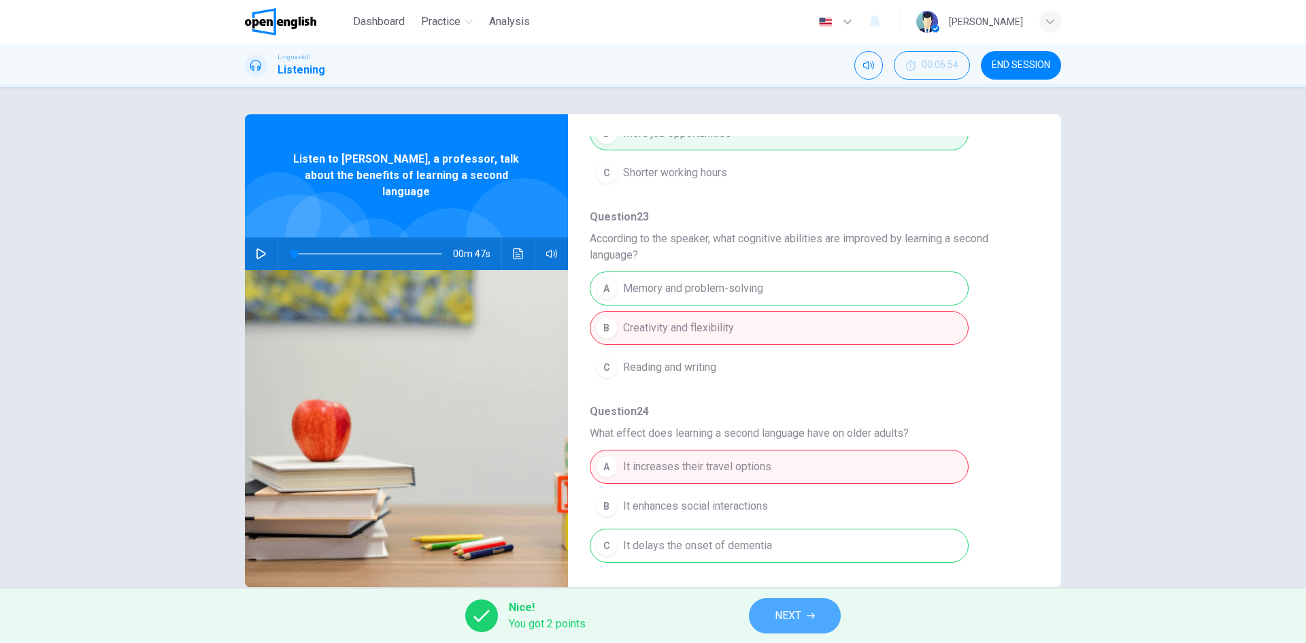
click at [796, 610] on span "NEXT" at bounding box center [788, 615] width 27 height 19
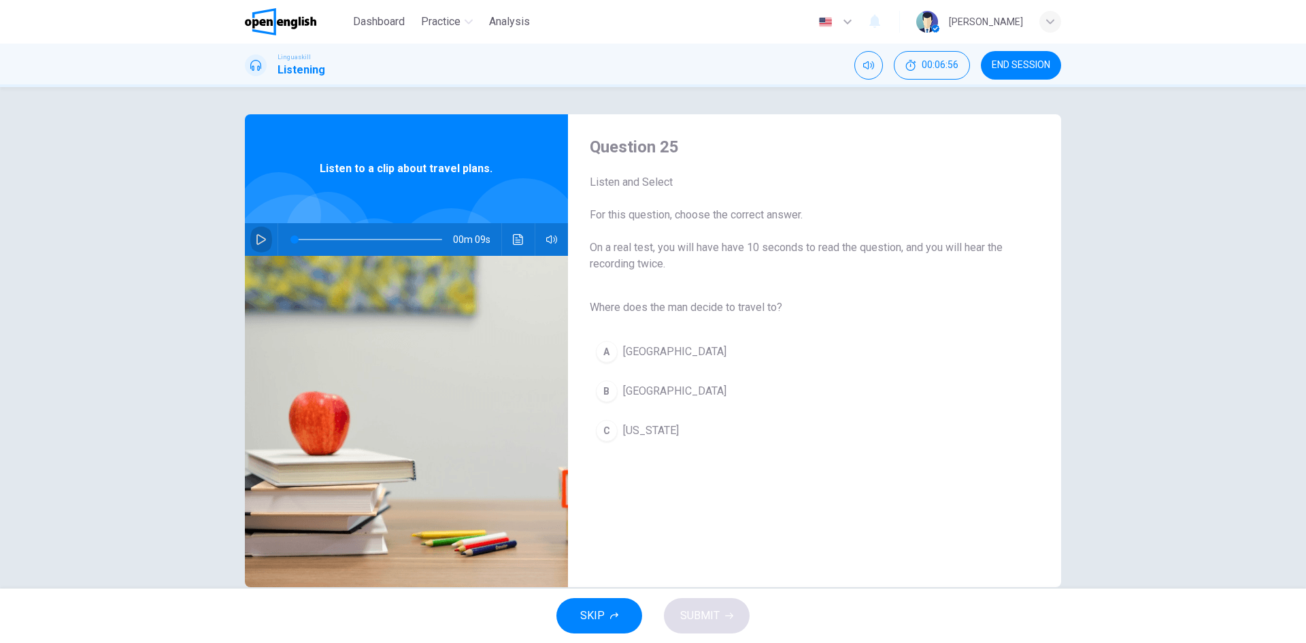
click at [257, 239] on icon "button" at bounding box center [261, 239] width 11 height 11
type input "*"
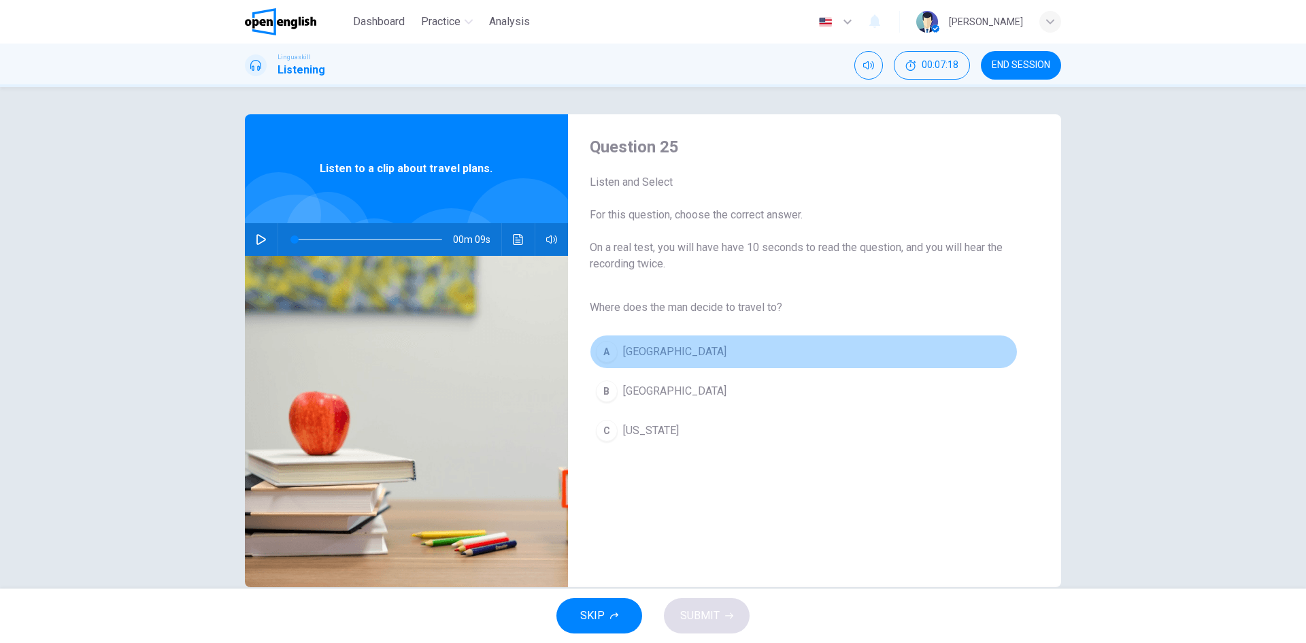
click at [603, 347] on div "A" at bounding box center [607, 352] width 22 height 22
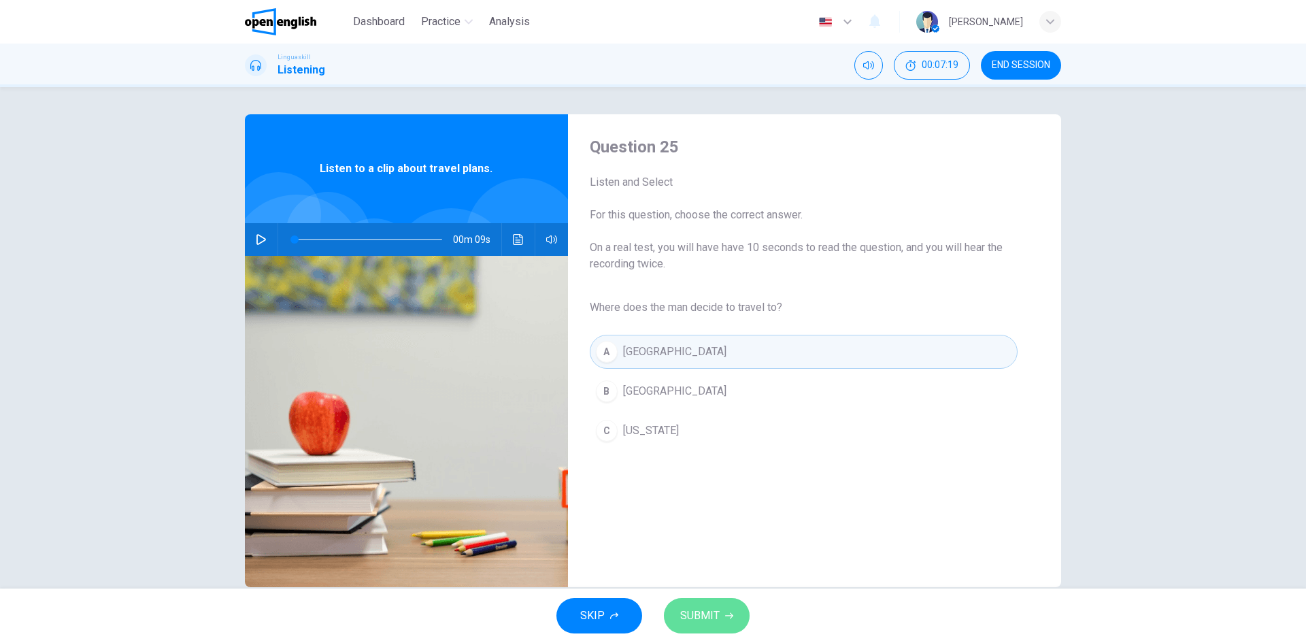
click at [722, 630] on button "SUBMIT" at bounding box center [707, 615] width 86 height 35
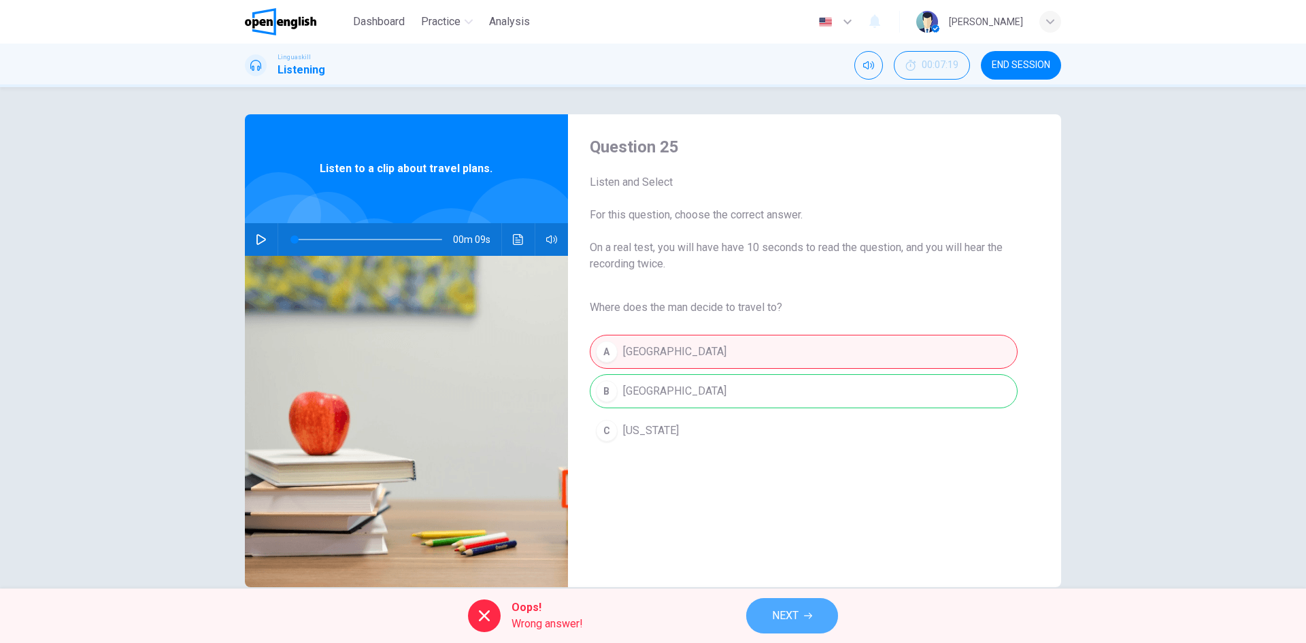
drag, startPoint x: 783, startPoint y: 599, endPoint x: 784, endPoint y: 613, distance: 13.7
click at [784, 613] on button "NEXT" at bounding box center [792, 615] width 92 height 35
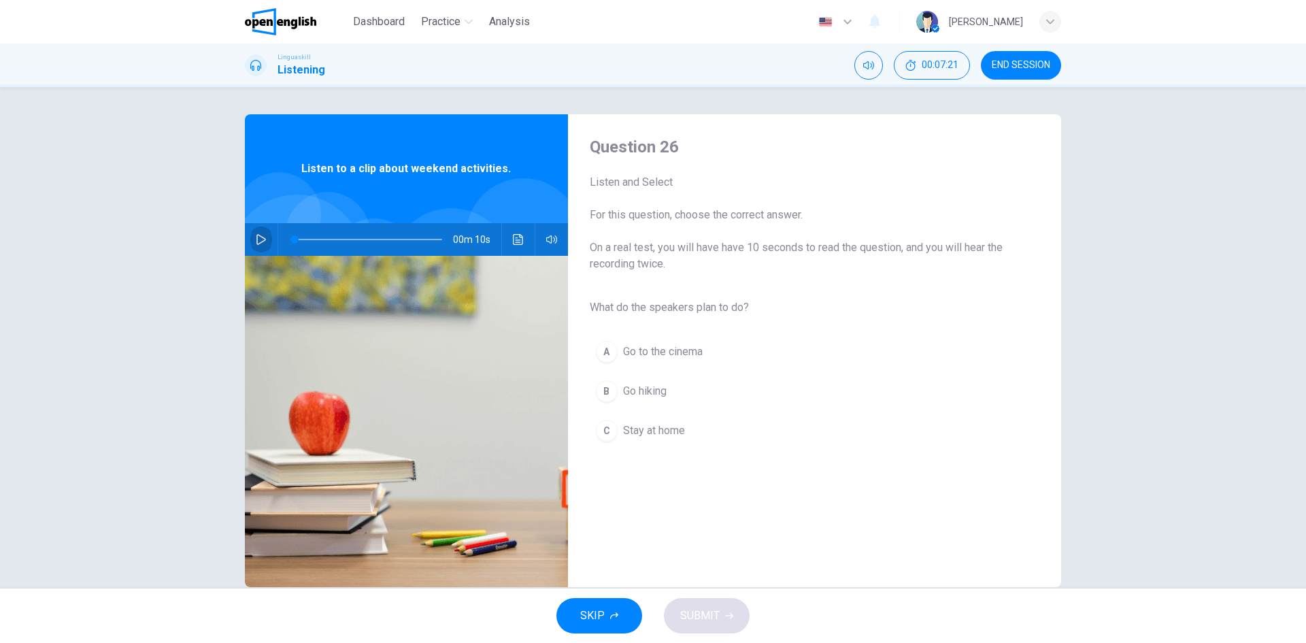
click at [258, 244] on icon "button" at bounding box center [261, 239] width 11 height 11
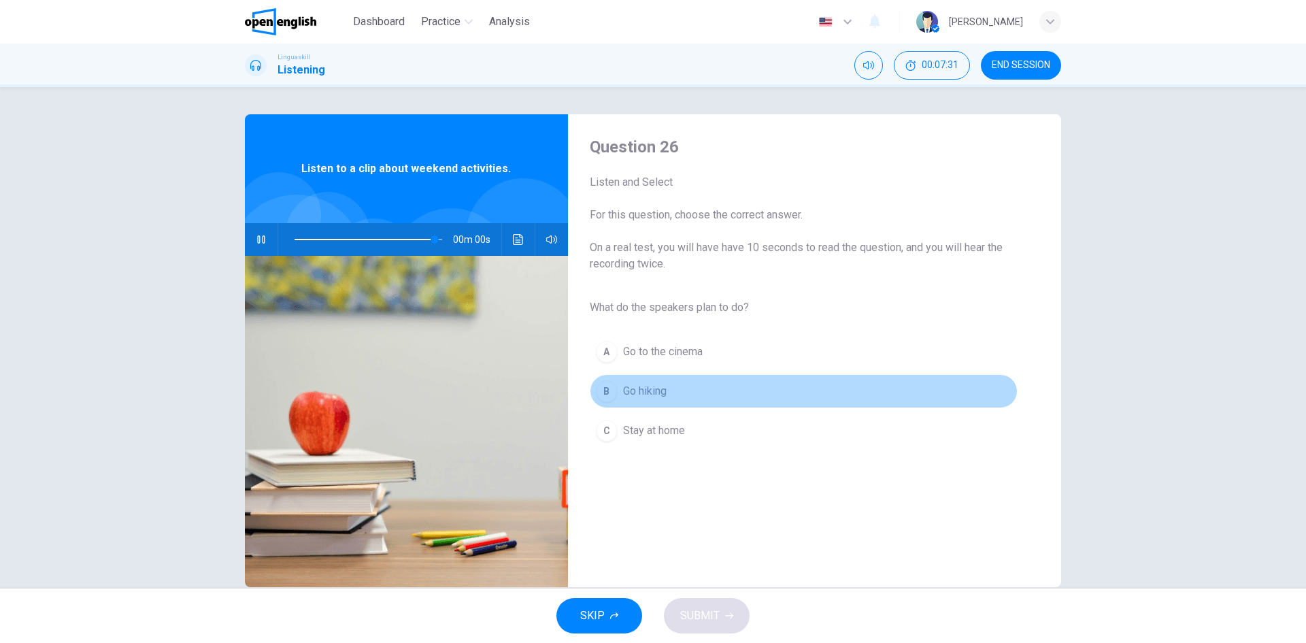
click at [653, 395] on span "Go hiking" at bounding box center [645, 391] width 44 height 16
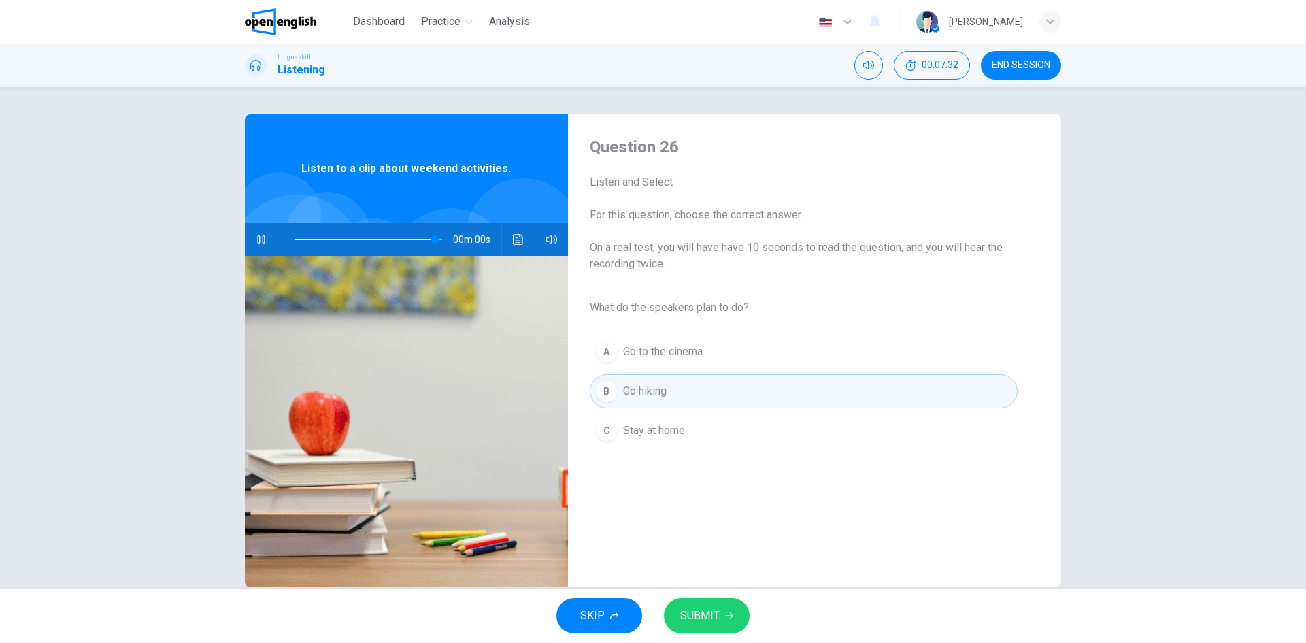
type input "*"
click at [698, 613] on span "SUBMIT" at bounding box center [699, 615] width 39 height 19
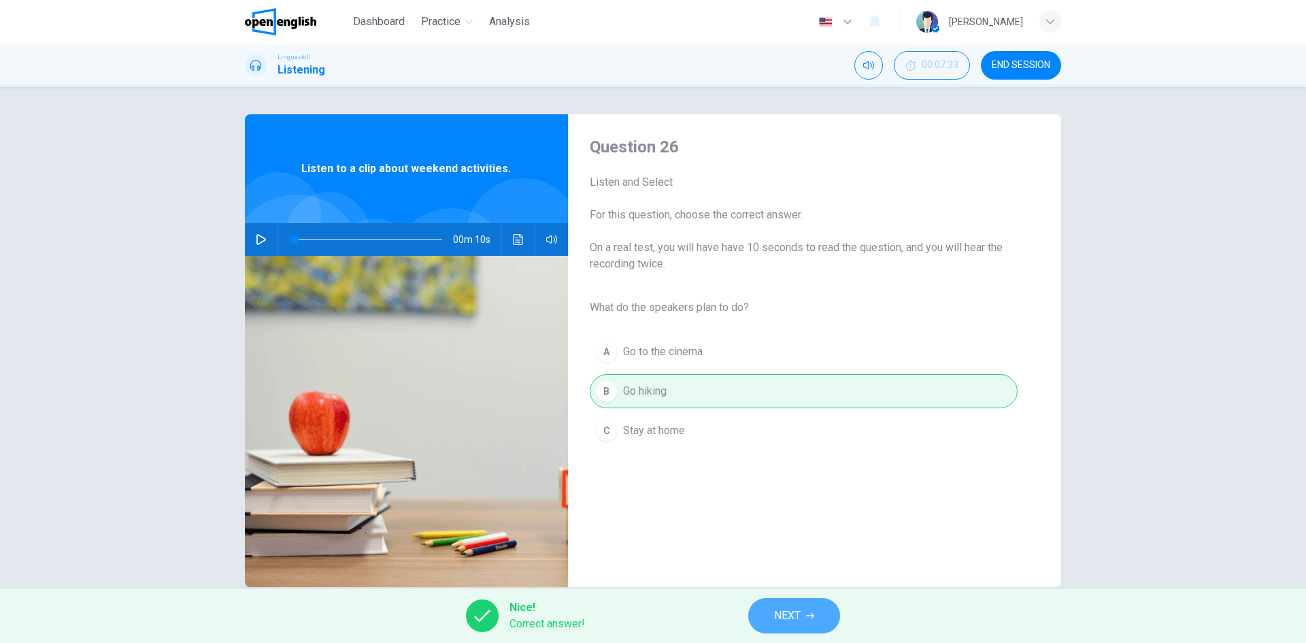
click at [770, 599] on button "NEXT" at bounding box center [794, 615] width 92 height 35
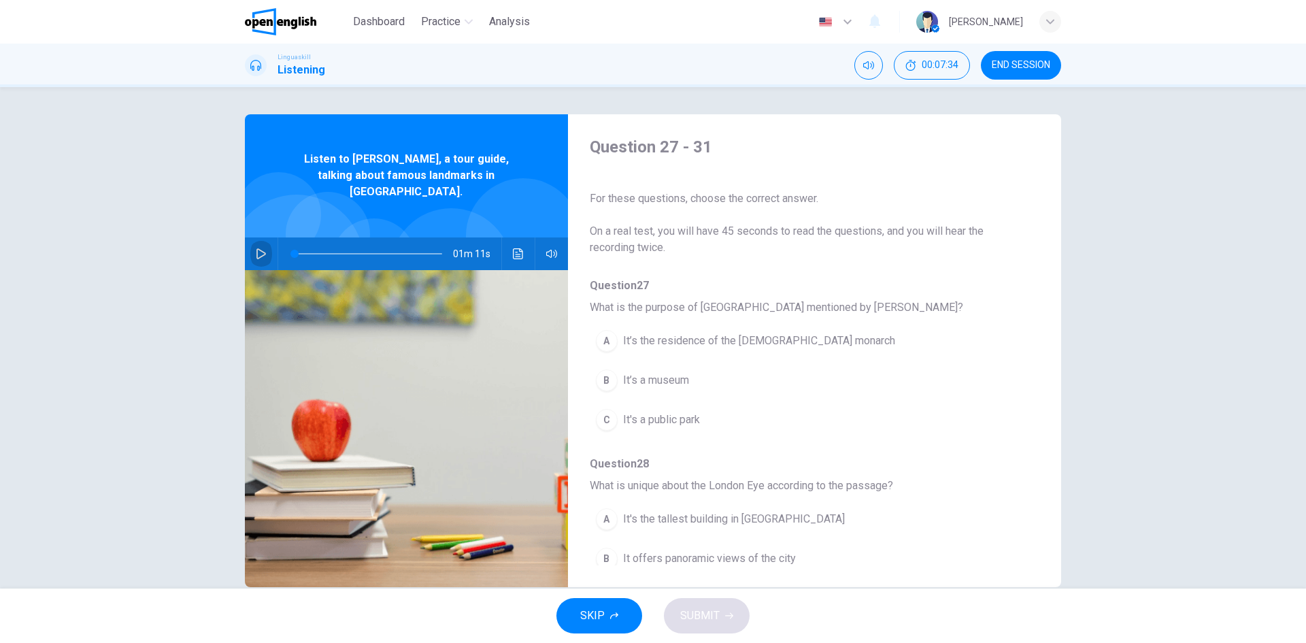
click at [252, 247] on button "button" at bounding box center [261, 253] width 22 height 33
click at [713, 346] on span "It’s the residence of the [DEMOGRAPHIC_DATA] monarch" at bounding box center [759, 341] width 272 height 16
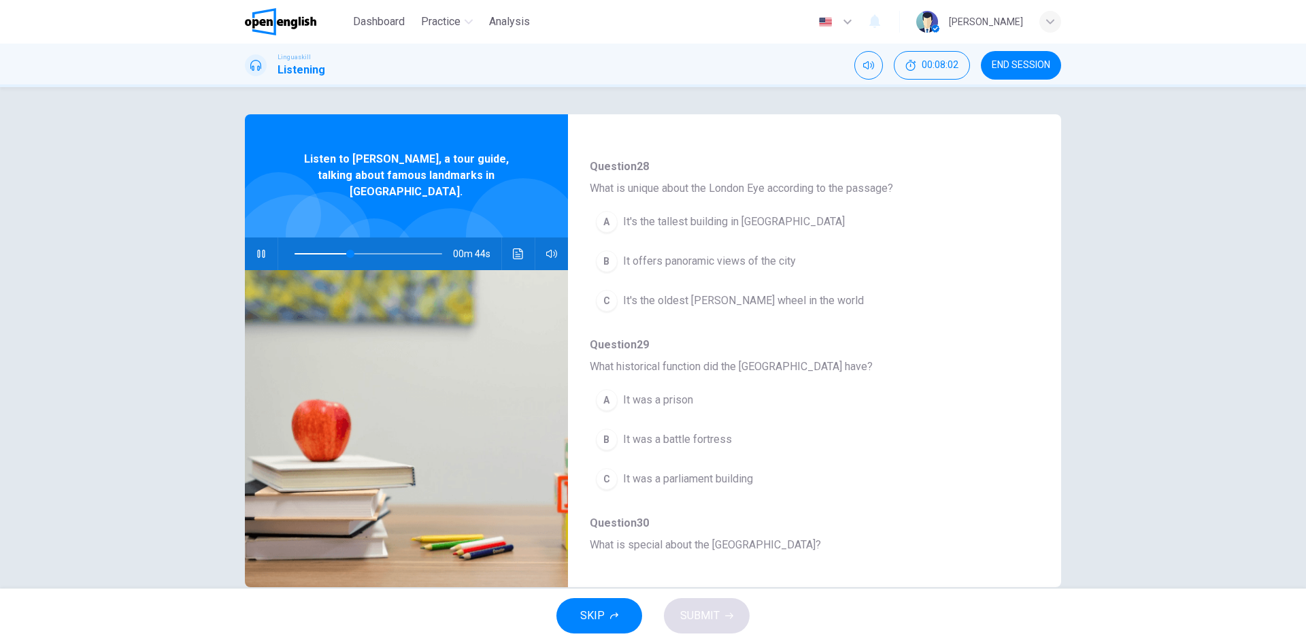
scroll to position [298, 0]
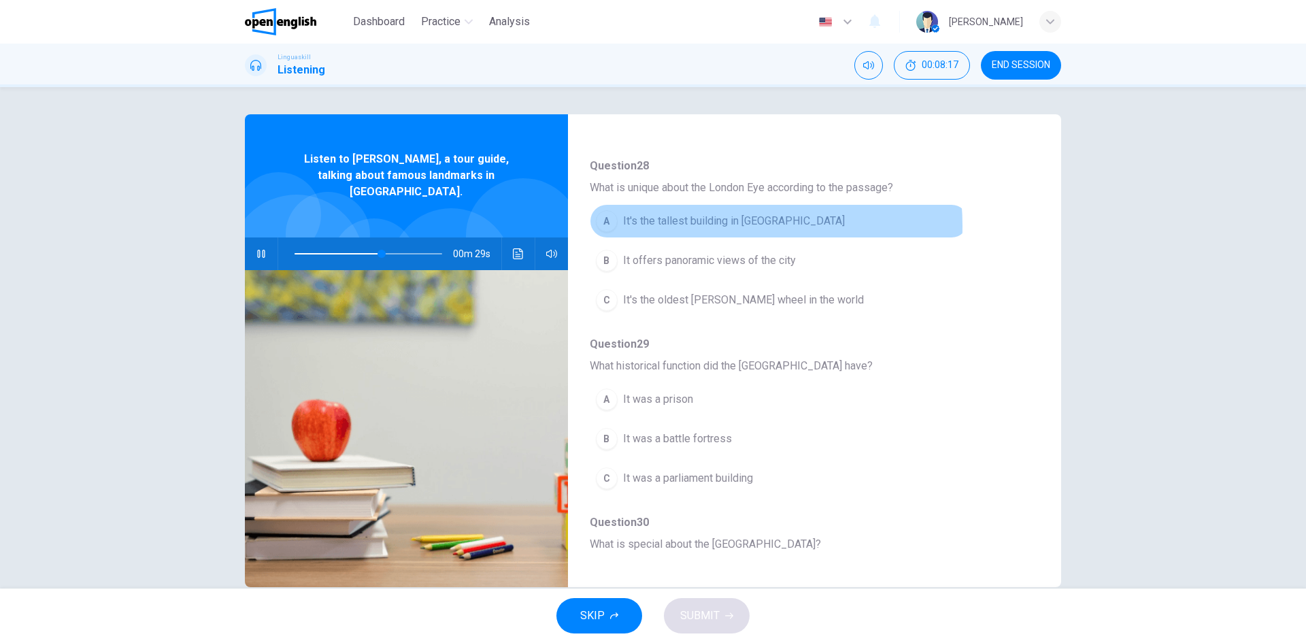
click at [692, 226] on span "It's the tallest building in [GEOGRAPHIC_DATA]" at bounding box center [734, 221] width 222 height 16
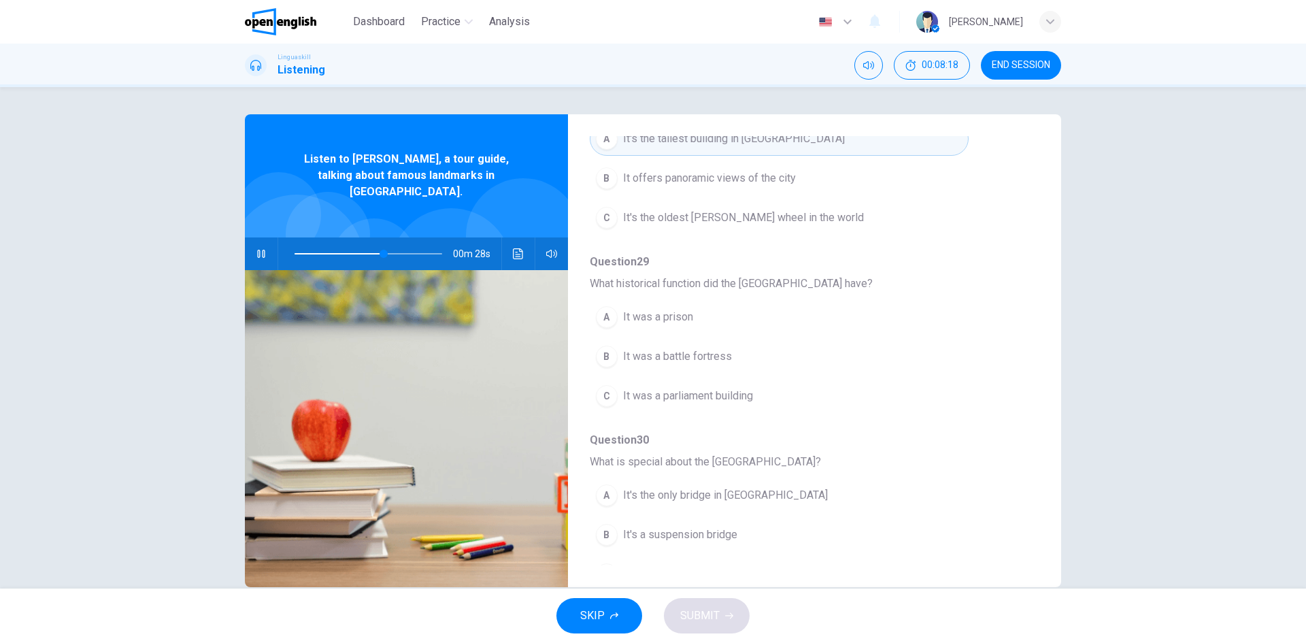
scroll to position [384, 0]
click at [656, 314] on span "It was a prison" at bounding box center [658, 313] width 70 height 16
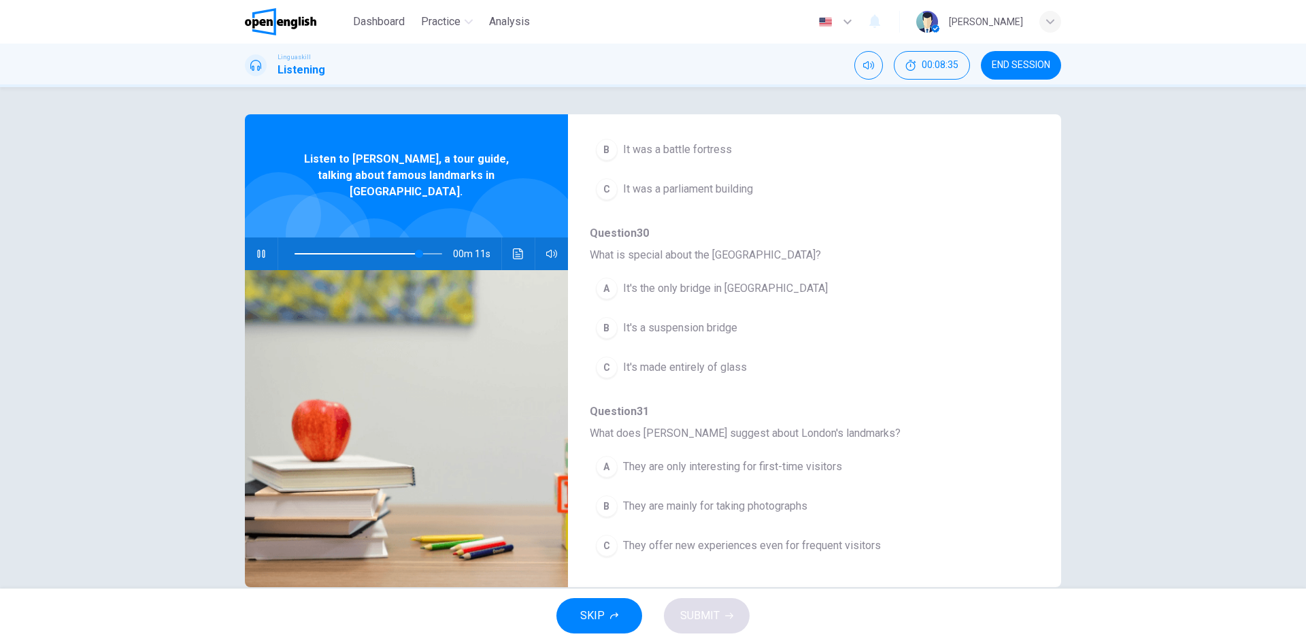
scroll to position [26, 0]
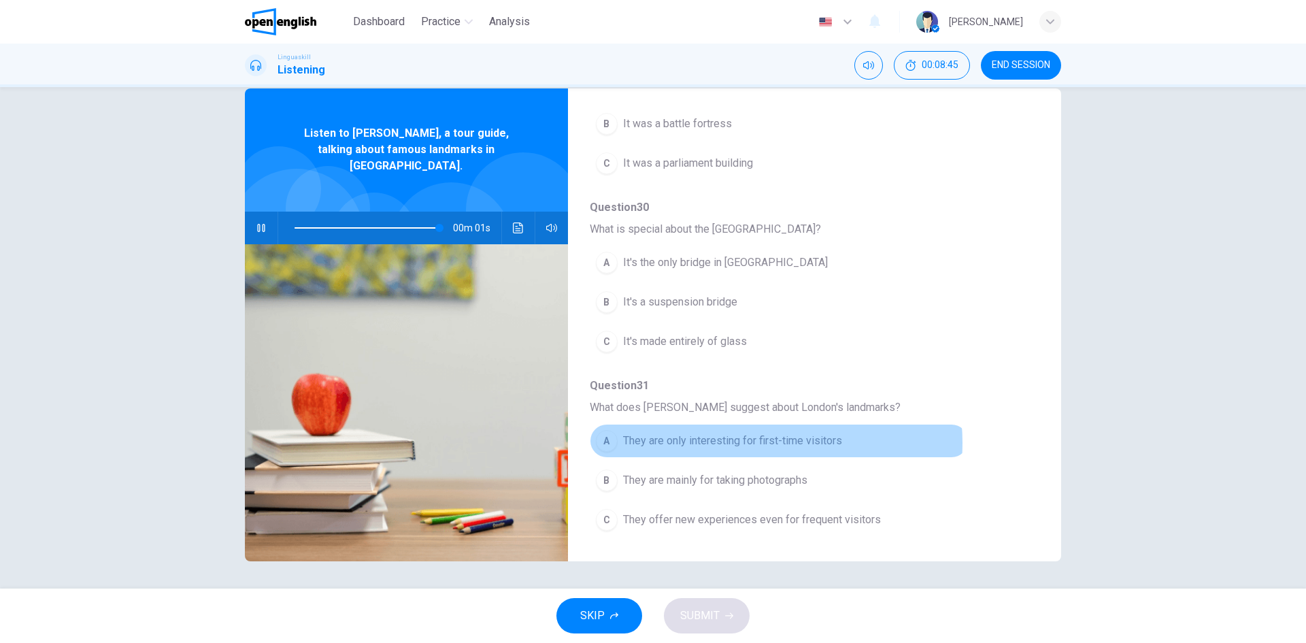
click at [744, 443] on span "They are only interesting for first-time visitors" at bounding box center [732, 441] width 219 height 16
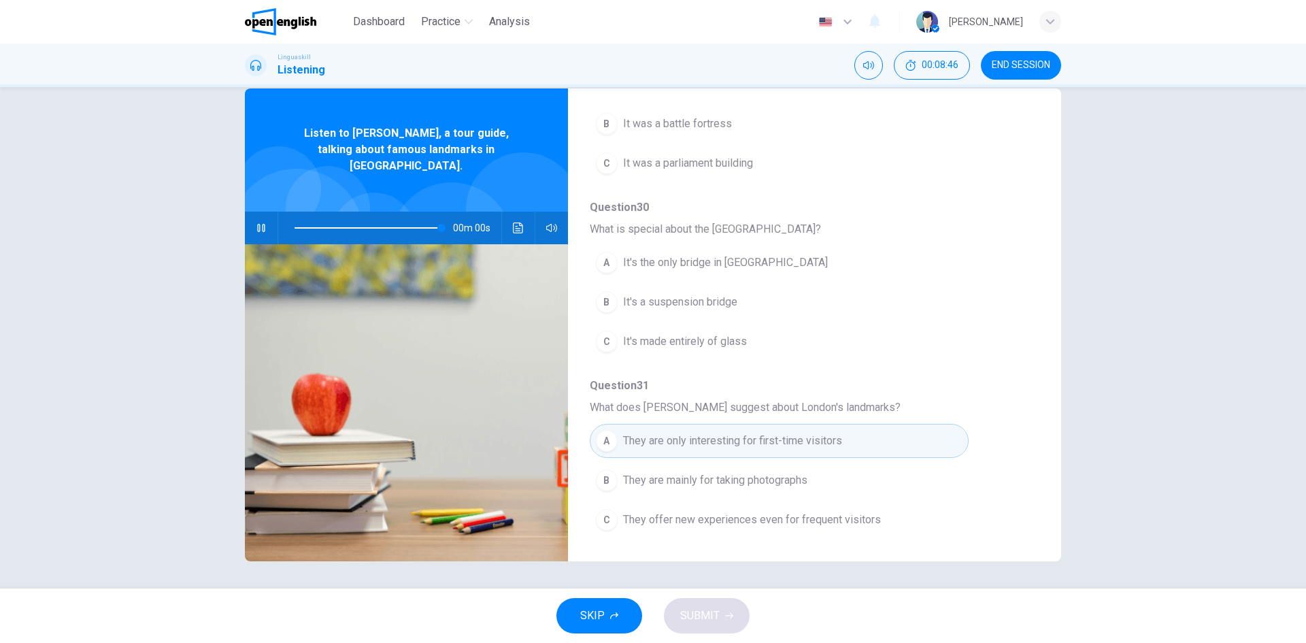
type input "*"
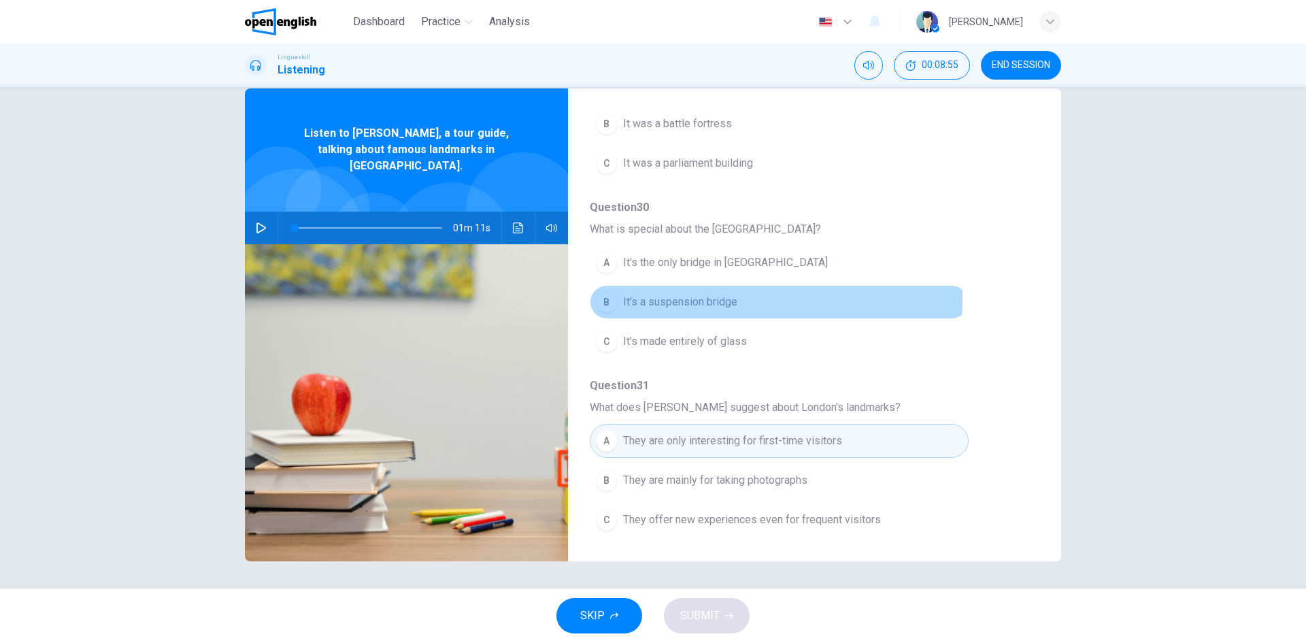
click at [647, 298] on span "It's a suspension bridge" at bounding box center [680, 302] width 114 height 16
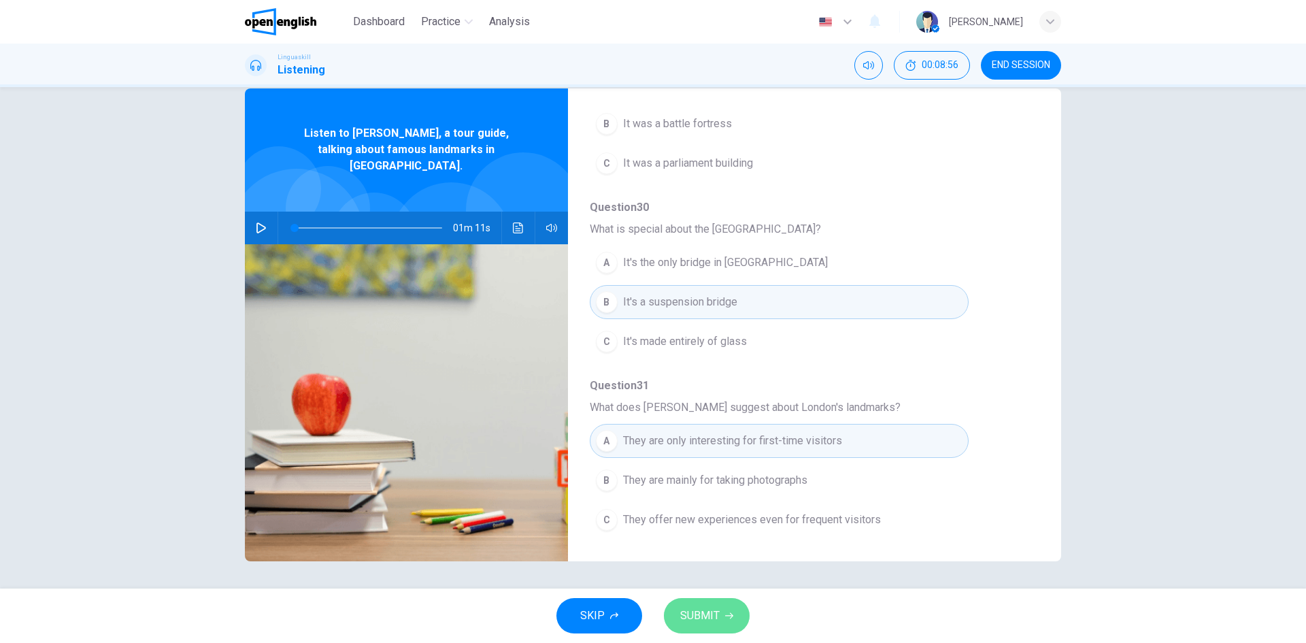
click at [724, 610] on button "SUBMIT" at bounding box center [707, 615] width 86 height 35
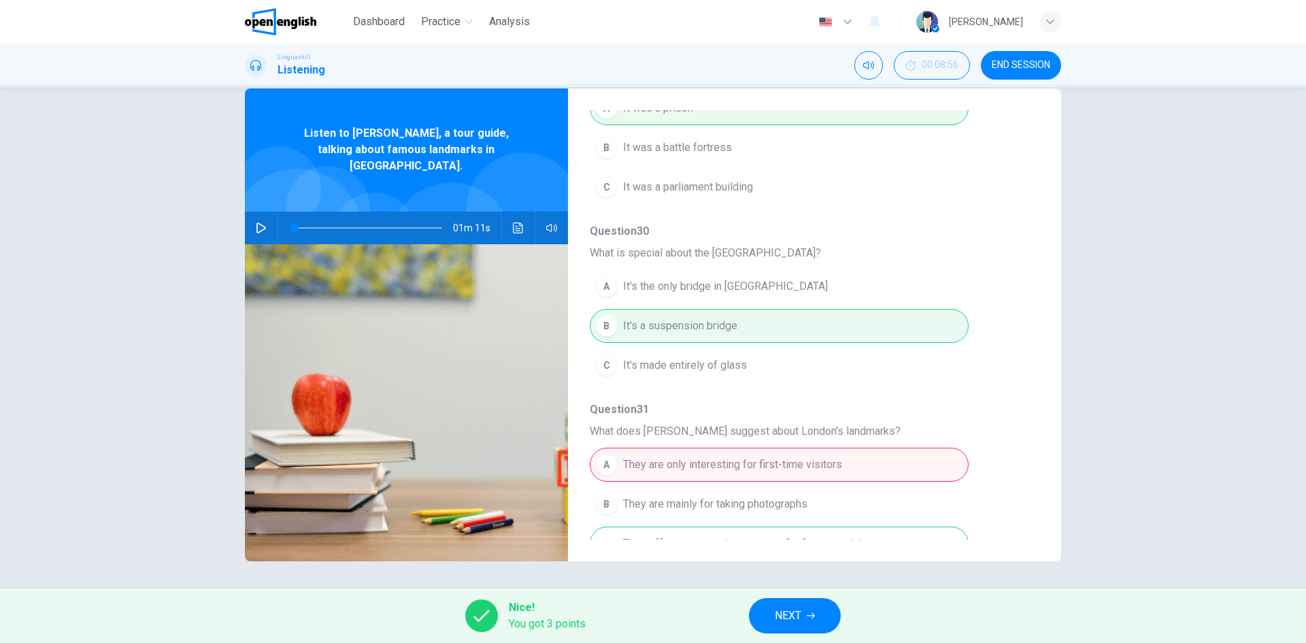
scroll to position [587, 0]
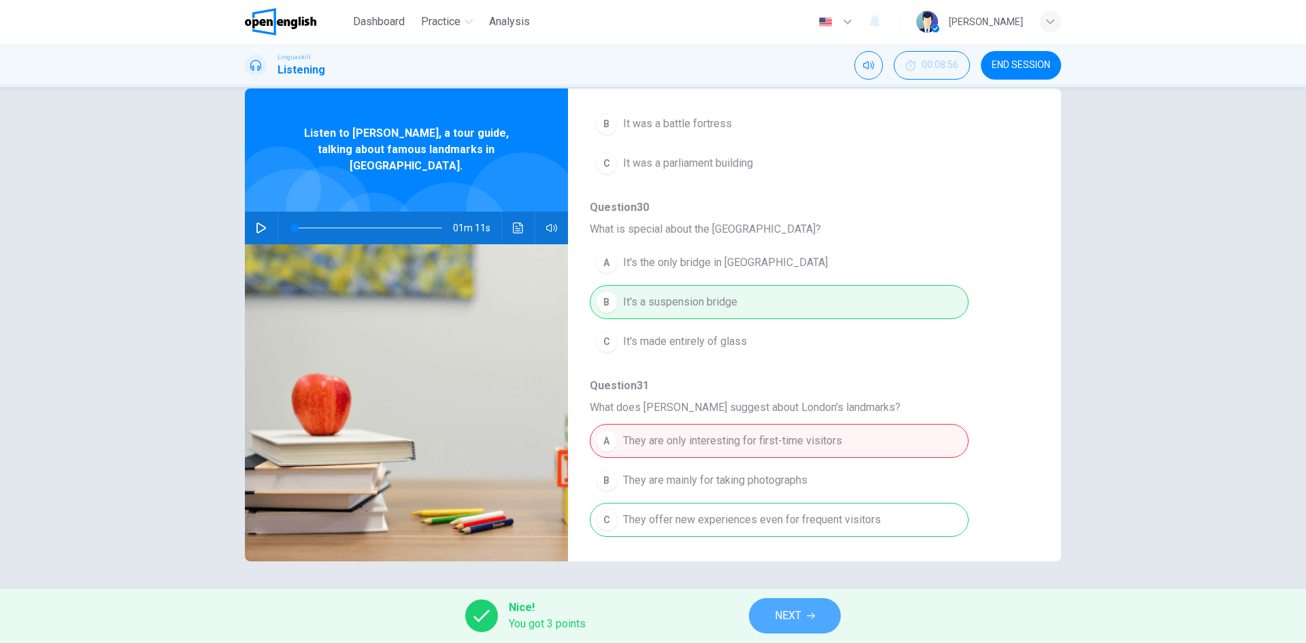
click at [785, 618] on span "NEXT" at bounding box center [788, 615] width 27 height 19
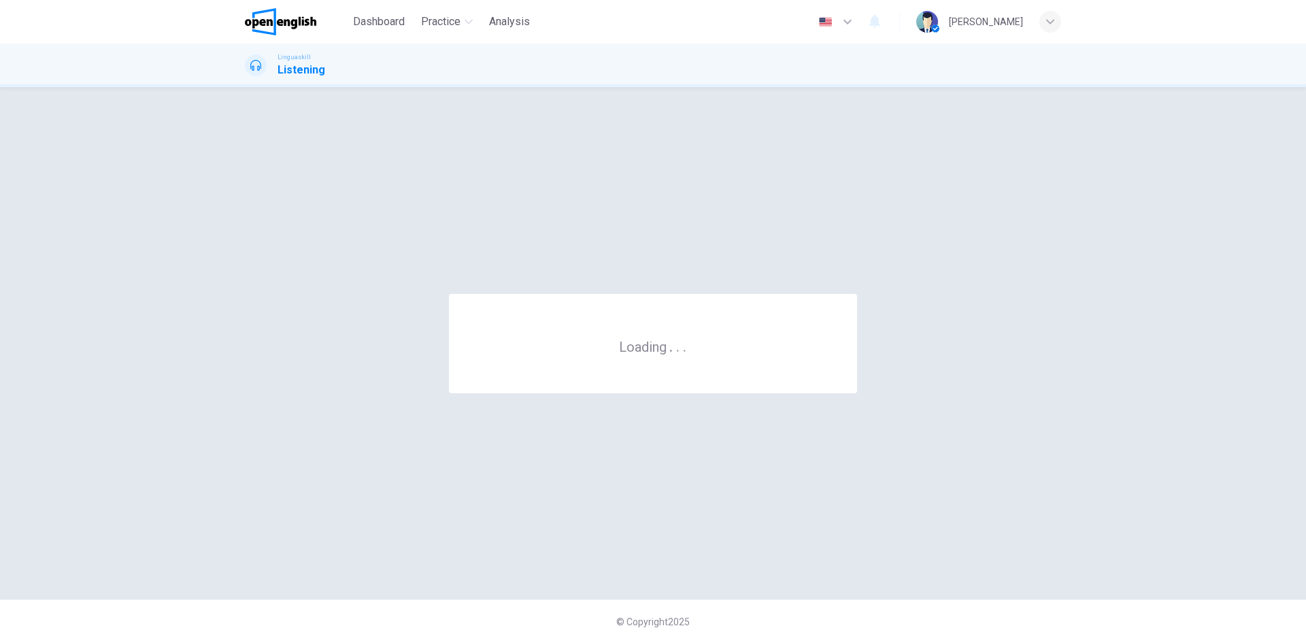
scroll to position [0, 0]
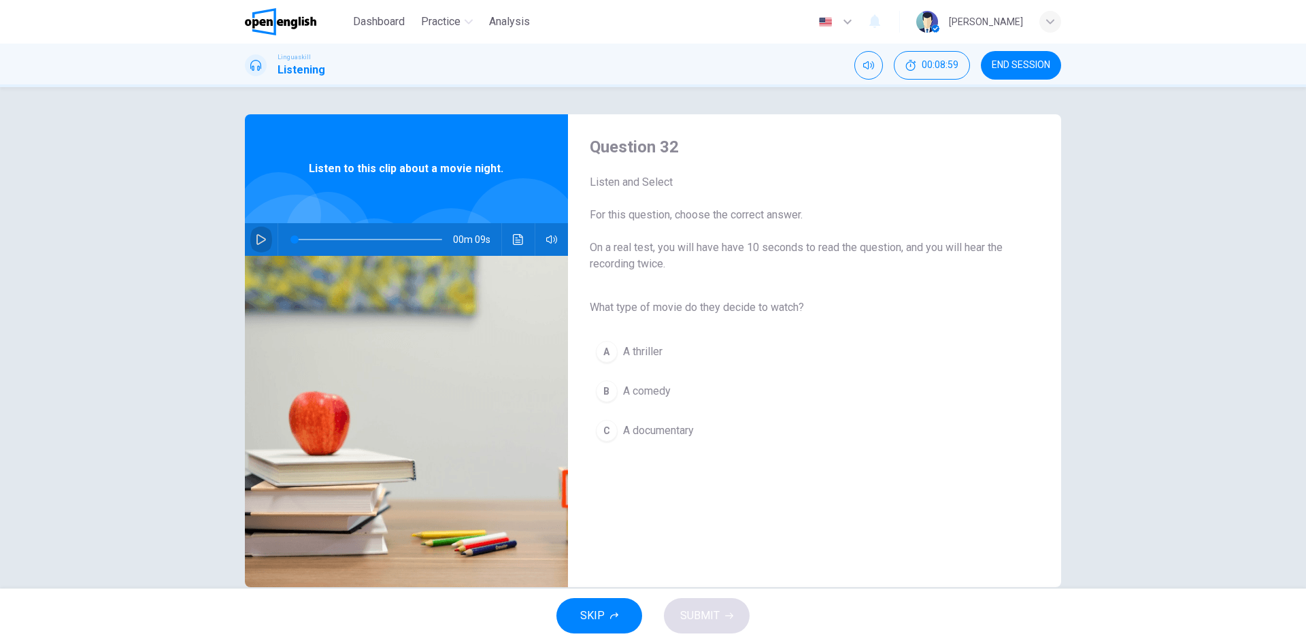
click at [256, 239] on icon "button" at bounding box center [261, 239] width 11 height 11
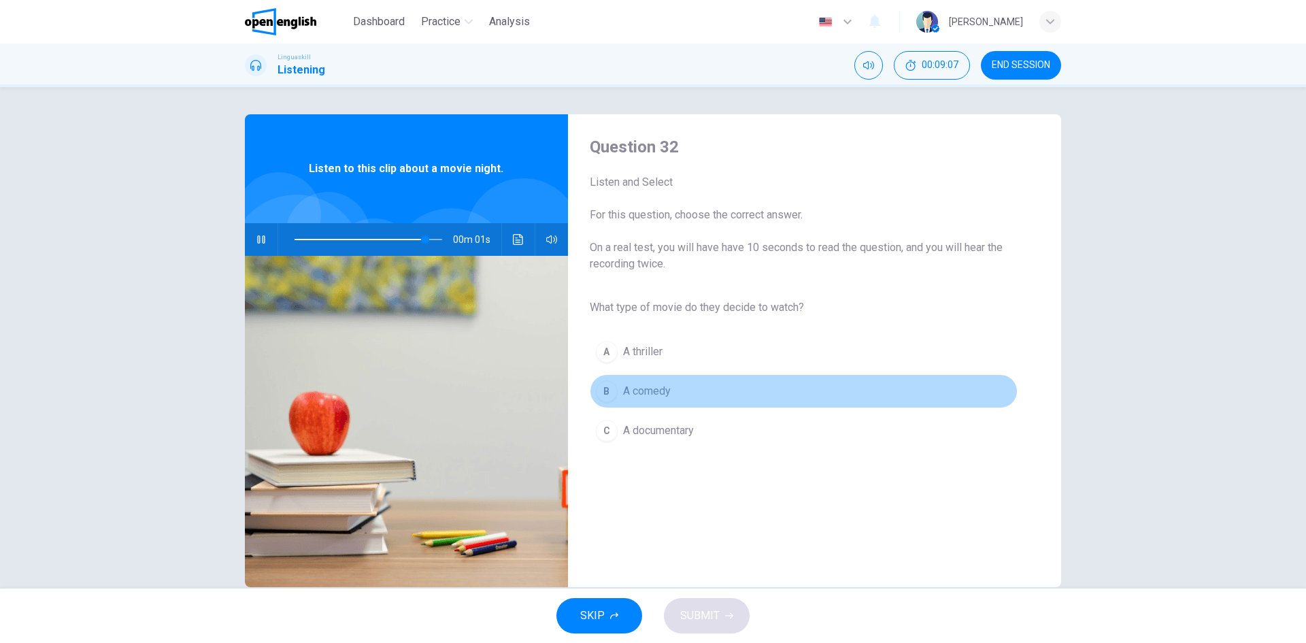
click at [635, 401] on button "B A comedy" at bounding box center [804, 391] width 428 height 34
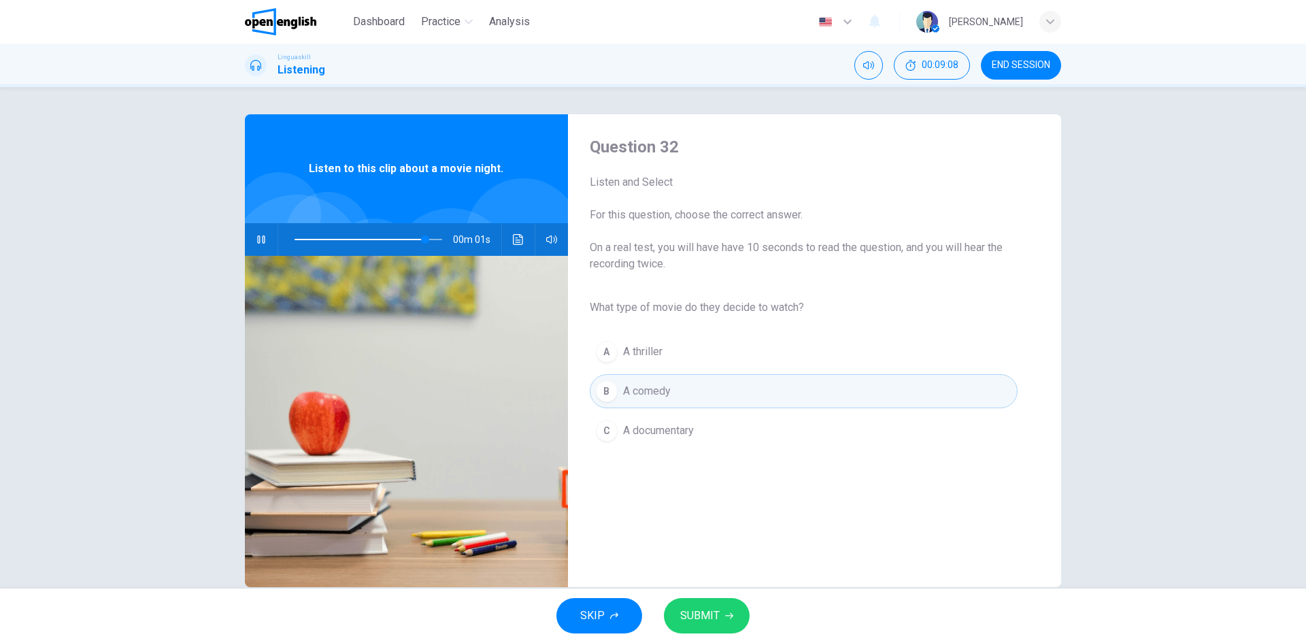
type input "*"
click at [716, 611] on span "SUBMIT" at bounding box center [699, 615] width 39 height 19
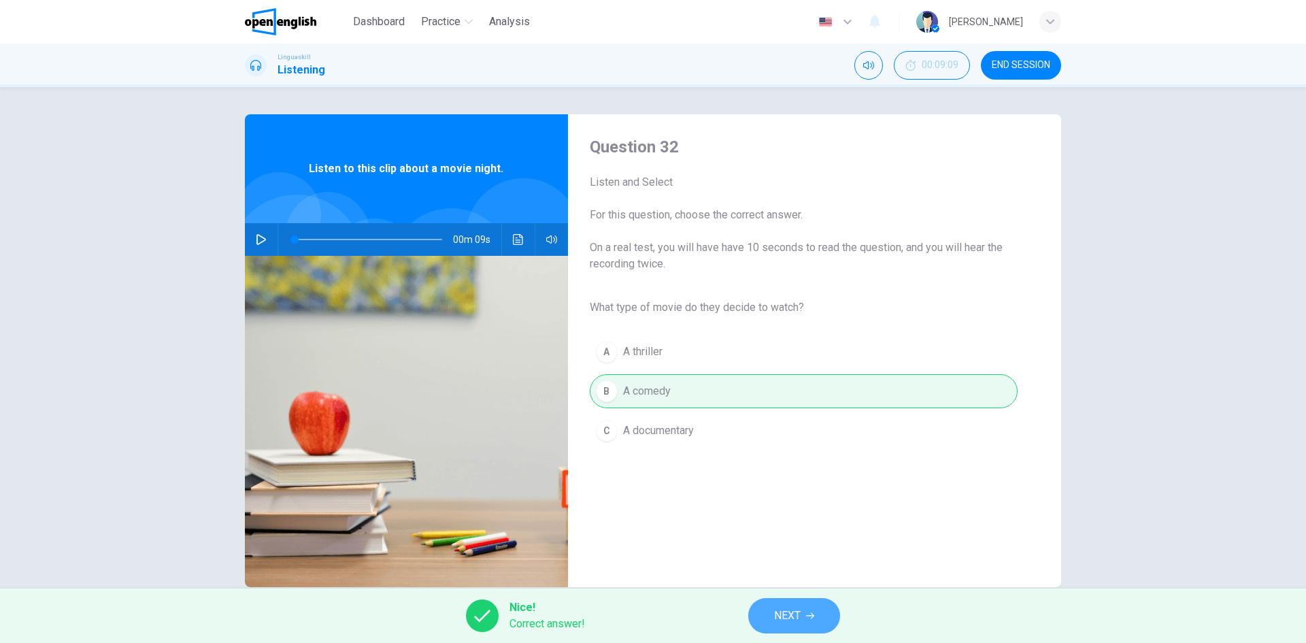
click at [769, 606] on button "NEXT" at bounding box center [794, 615] width 92 height 35
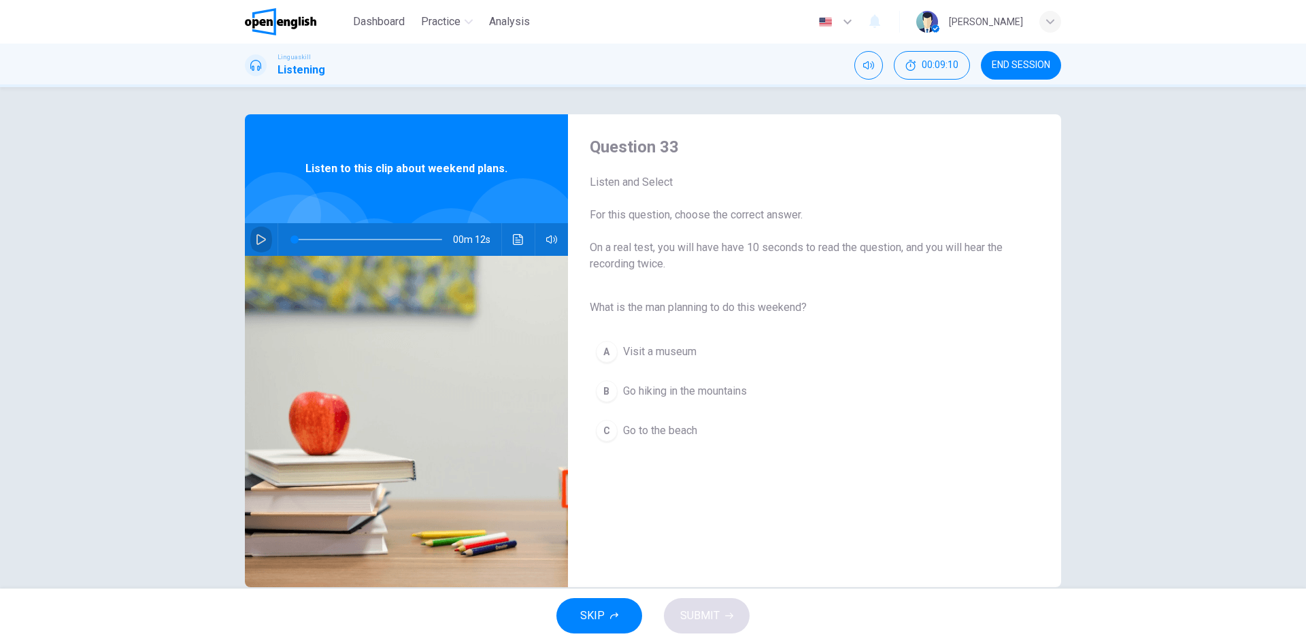
click at [250, 235] on button "button" at bounding box center [261, 239] width 22 height 33
type input "*"
click at [653, 369] on div "A Visit a museum B Go hiking in the mountains C Go to the beach" at bounding box center [804, 391] width 428 height 118
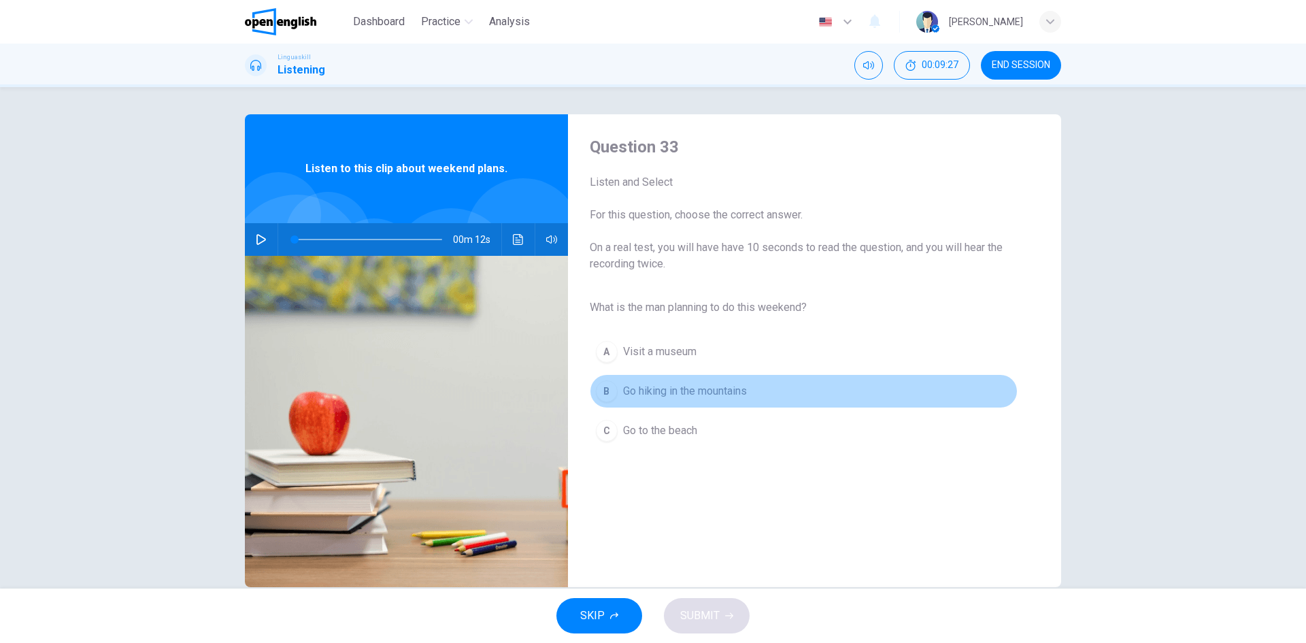
click at [658, 384] on span "Go hiking in the mountains" at bounding box center [685, 391] width 124 height 16
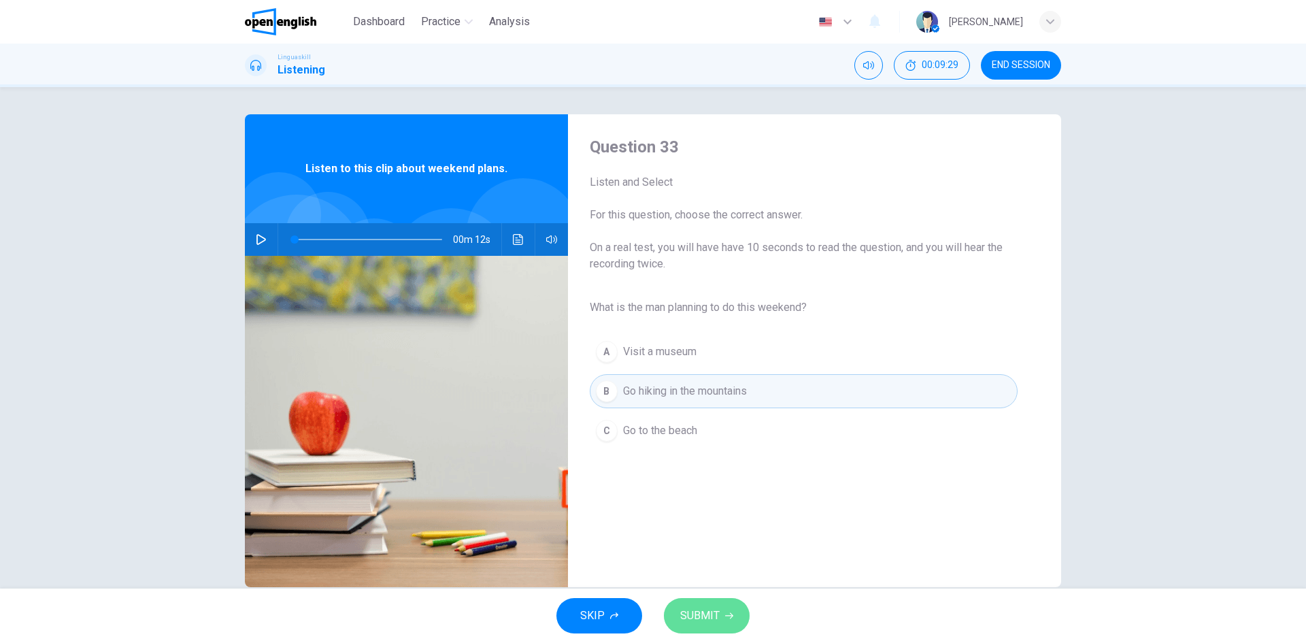
click at [717, 619] on span "SUBMIT" at bounding box center [699, 615] width 39 height 19
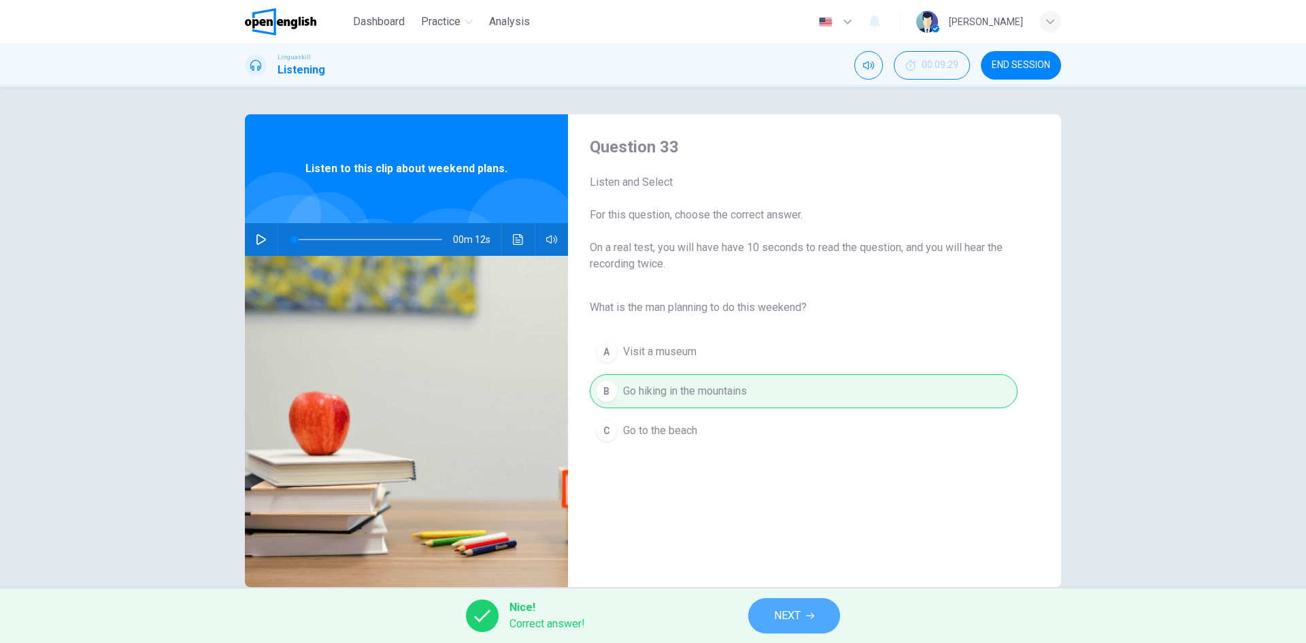
click at [780, 619] on span "NEXT" at bounding box center [787, 615] width 27 height 19
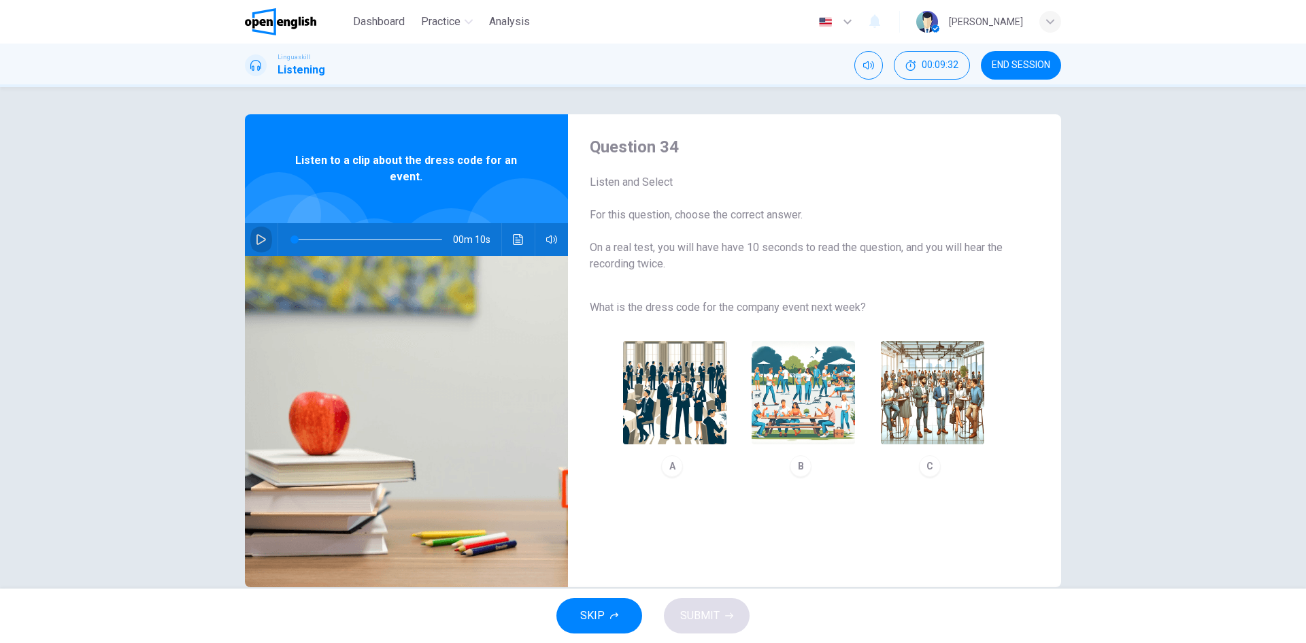
click at [250, 241] on button "button" at bounding box center [261, 239] width 22 height 33
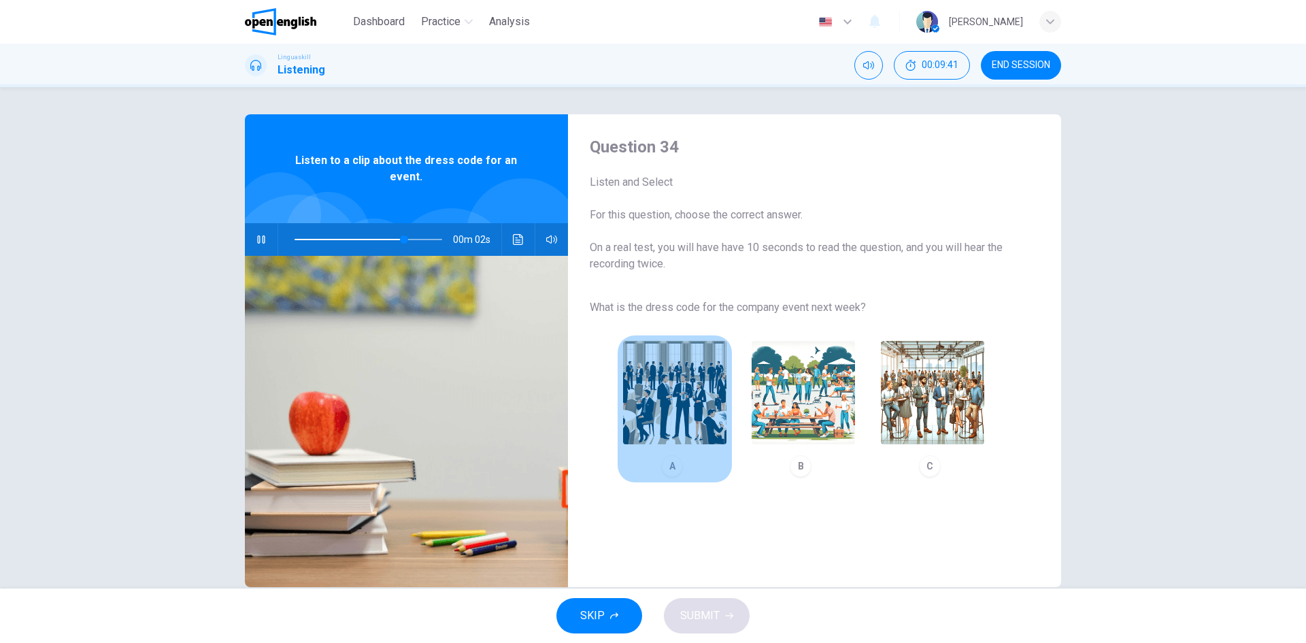
click at [662, 386] on img "button" at bounding box center [674, 392] width 103 height 103
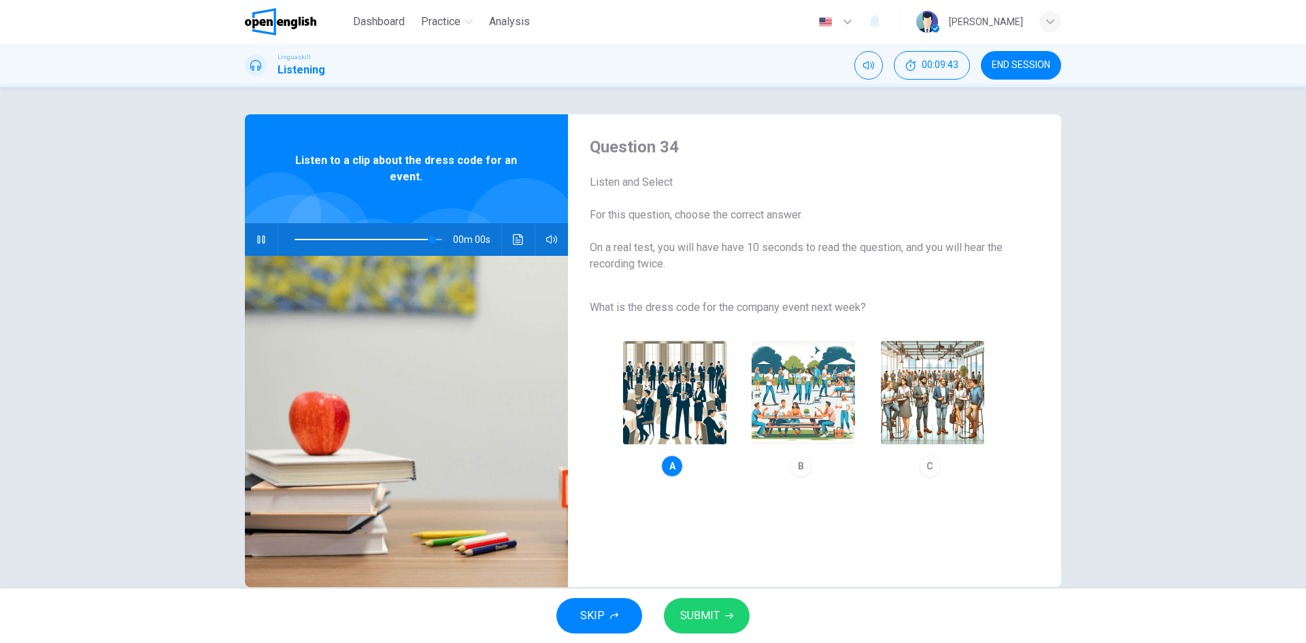
type input "*"
click at [715, 628] on button "SUBMIT" at bounding box center [707, 615] width 86 height 35
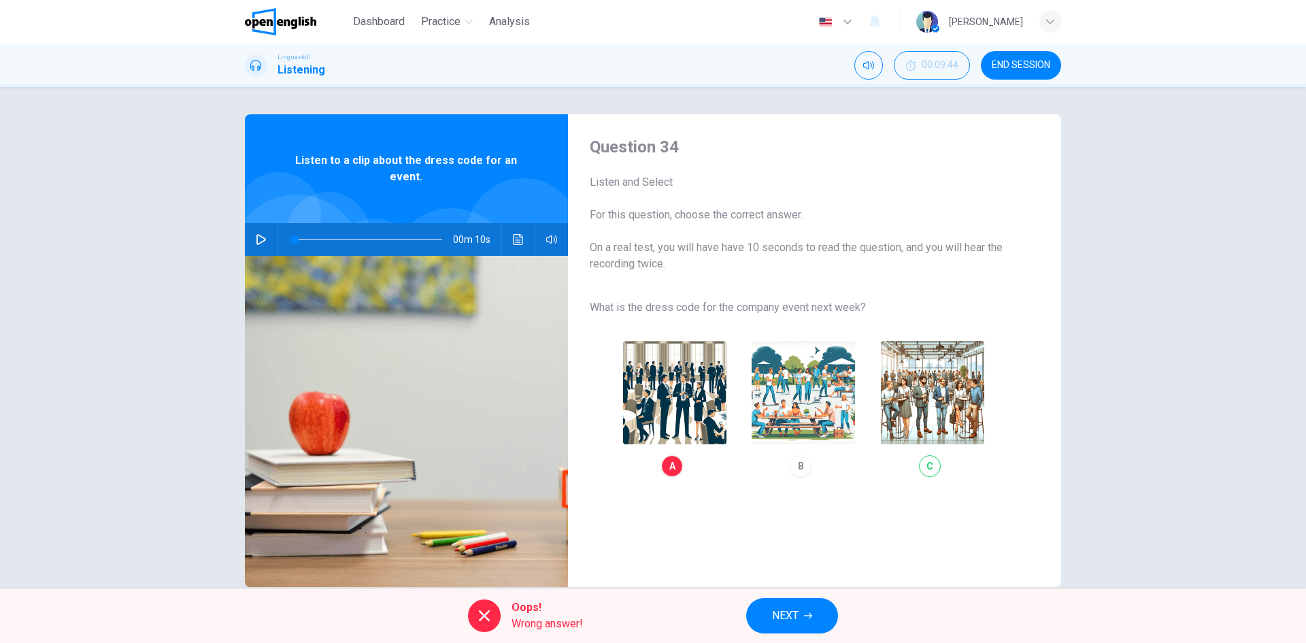
click at [798, 622] on span "NEXT" at bounding box center [785, 615] width 27 height 19
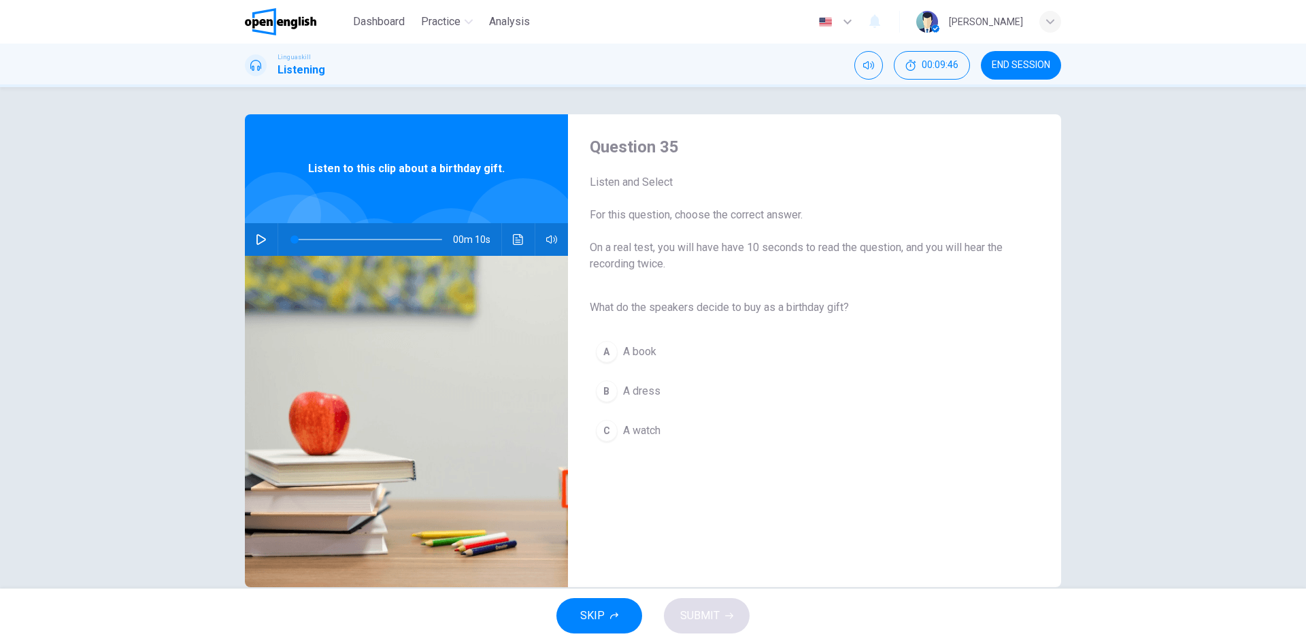
click at [250, 233] on button "button" at bounding box center [261, 239] width 22 height 33
click at [631, 356] on span "A book" at bounding box center [639, 351] width 33 height 16
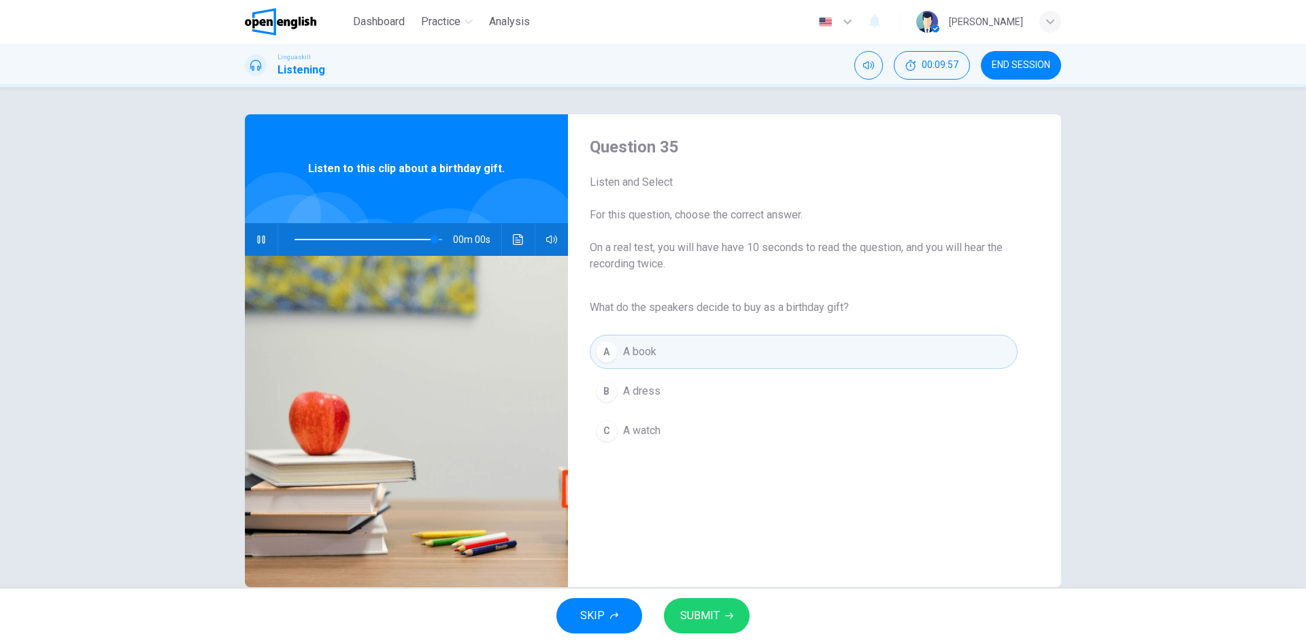
type input "*"
click at [713, 625] on button "SUBMIT" at bounding box center [707, 615] width 86 height 35
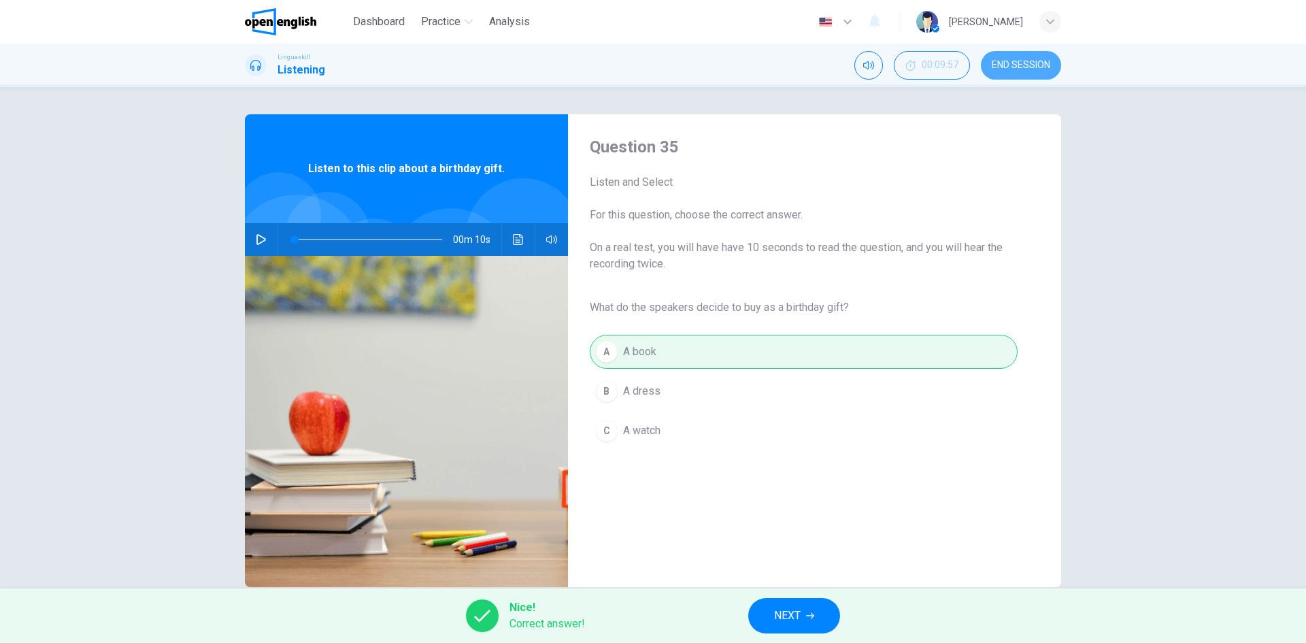
click at [1020, 72] on button "END SESSION" at bounding box center [1021, 65] width 80 height 29
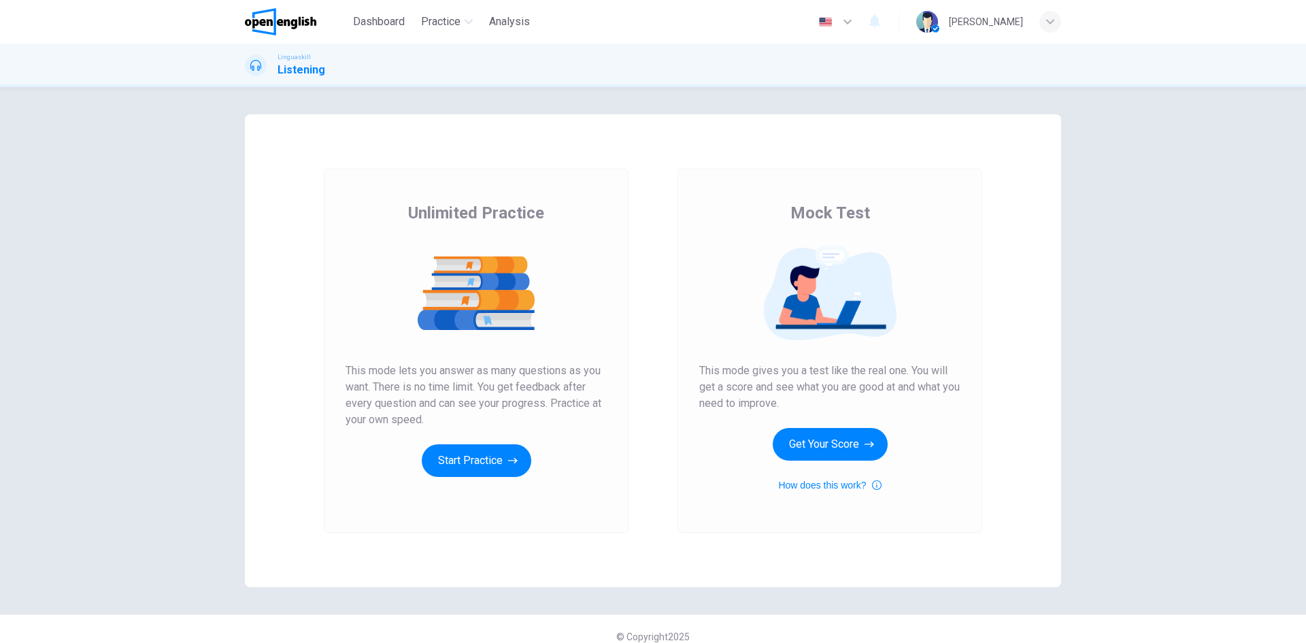
click at [301, 67] on h1 "Listening" at bounding box center [301, 70] width 48 height 16
drag, startPoint x: 437, startPoint y: 39, endPoint x: 439, endPoint y: 30, distance: 9.1
click at [439, 30] on div "Dashboard Practice Analysis English ** ​ Llamil W." at bounding box center [653, 22] width 816 height 44
click at [439, 30] on button "Practice" at bounding box center [447, 22] width 63 height 24
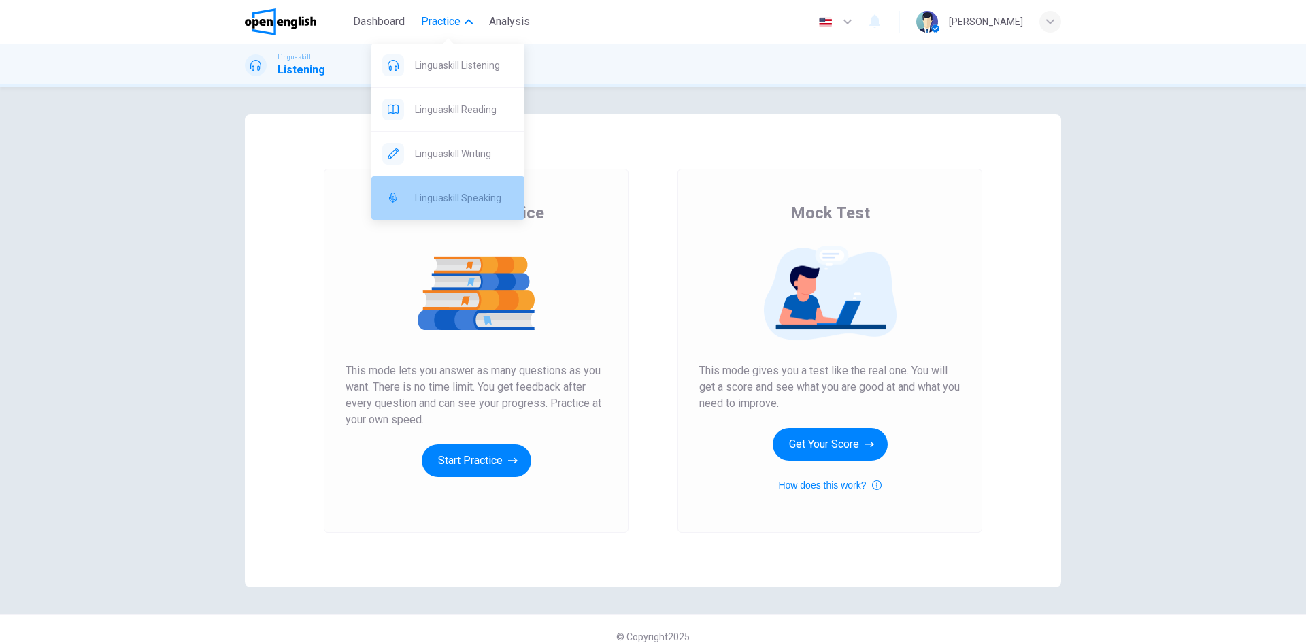
click at [429, 193] on span "Linguaskill Speaking" at bounding box center [464, 198] width 99 height 16
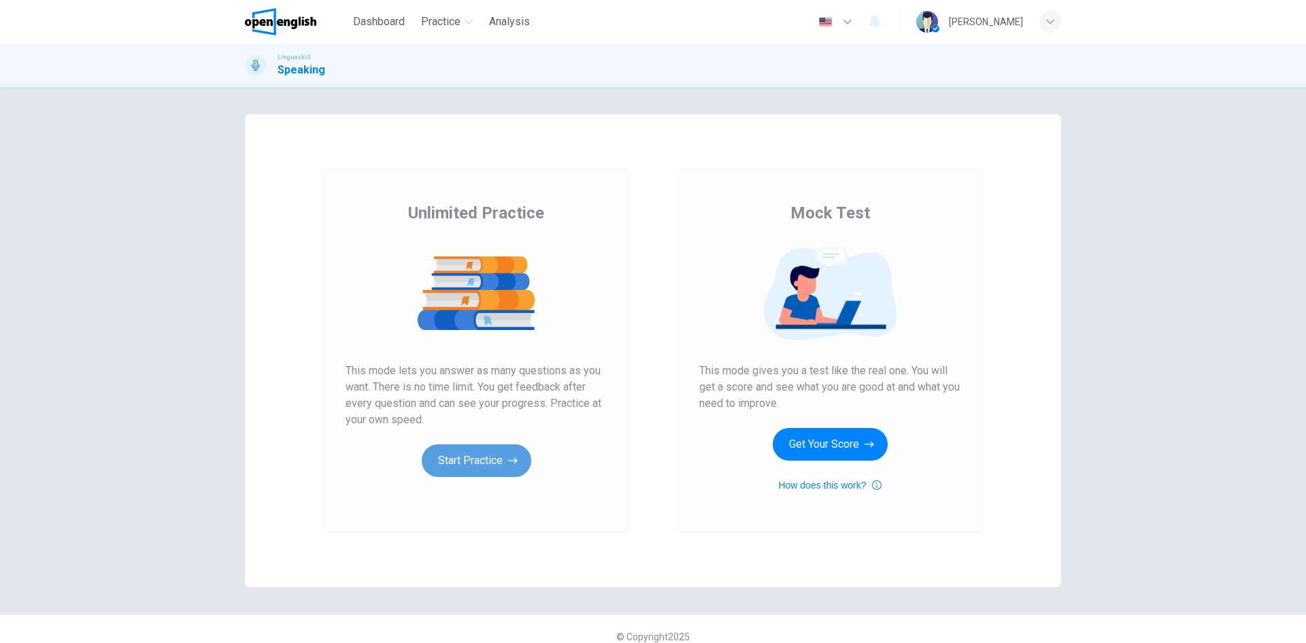
click at [467, 471] on button "Start Practice" at bounding box center [476, 460] width 109 height 33
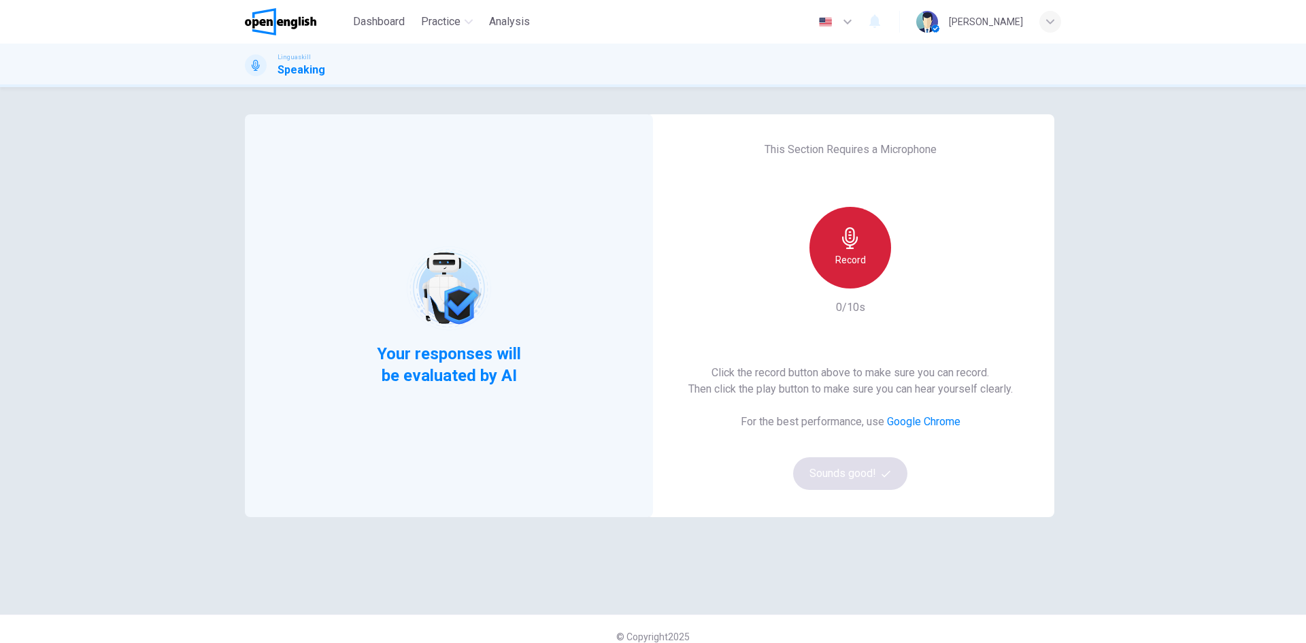
click at [835, 254] on h6 "Record" at bounding box center [850, 260] width 31 height 16
click at [849, 262] on h6 "Stop" at bounding box center [850, 260] width 20 height 16
click at [831, 469] on button "Sounds good!" at bounding box center [850, 473] width 114 height 33
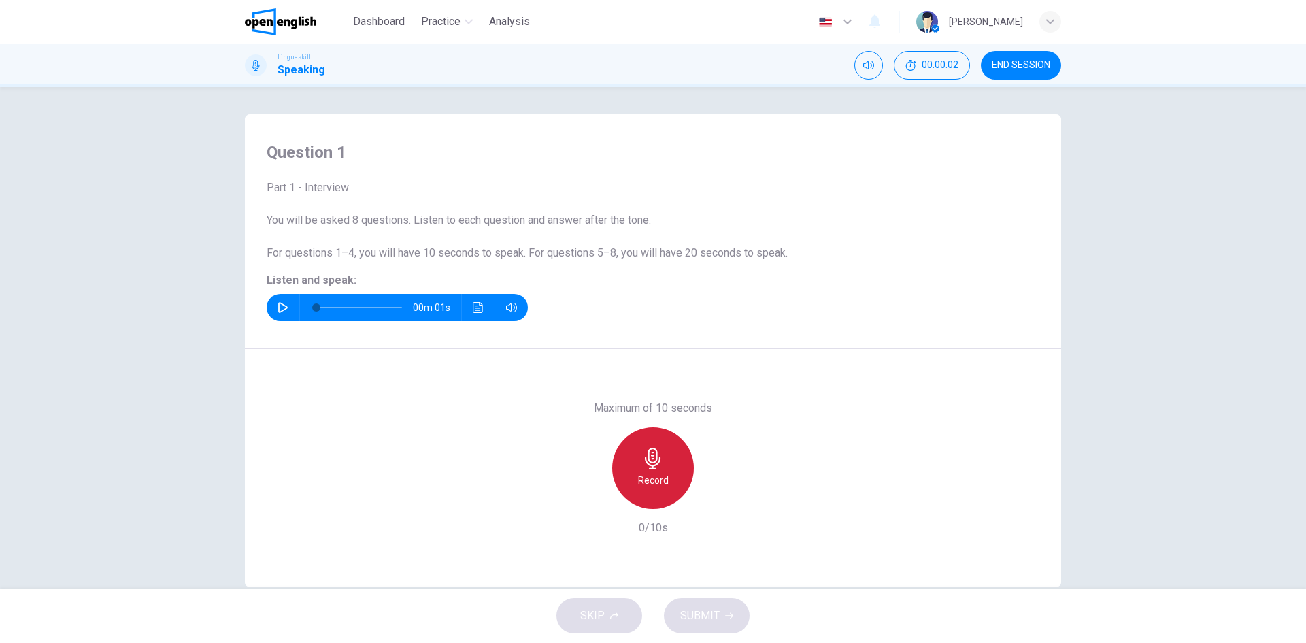
click at [651, 469] on div "Record" at bounding box center [653, 468] width 82 height 82
click at [688, 620] on span "SUBMIT" at bounding box center [699, 615] width 39 height 19
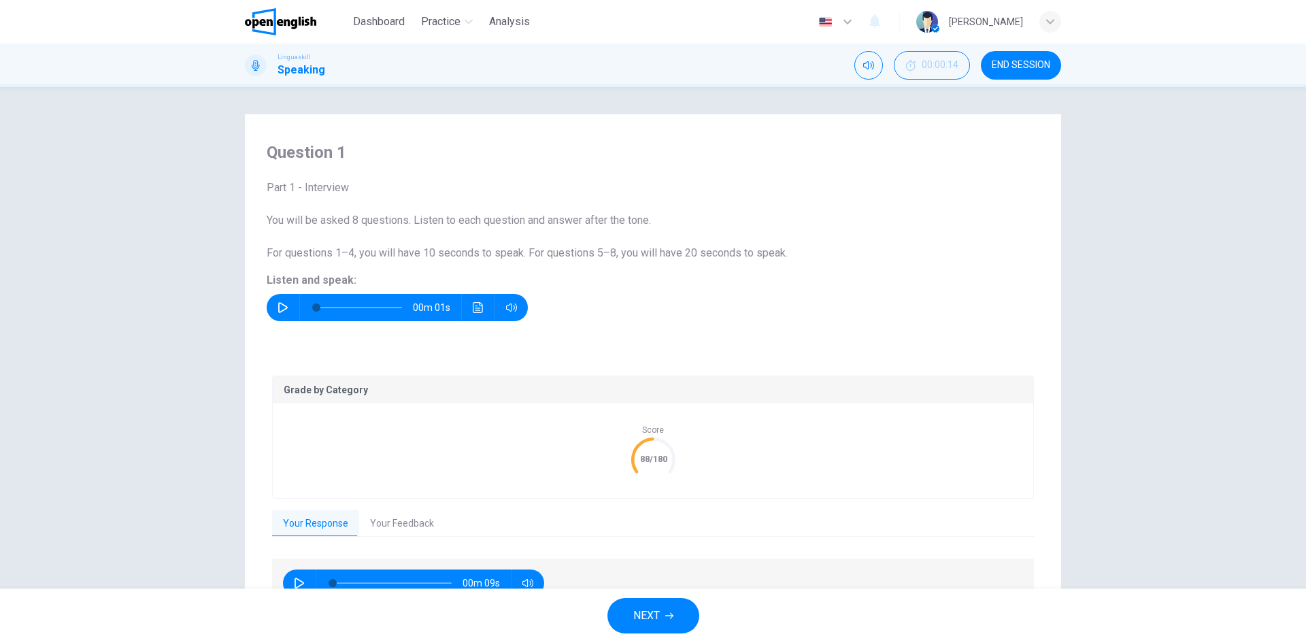
scroll to position [75, 0]
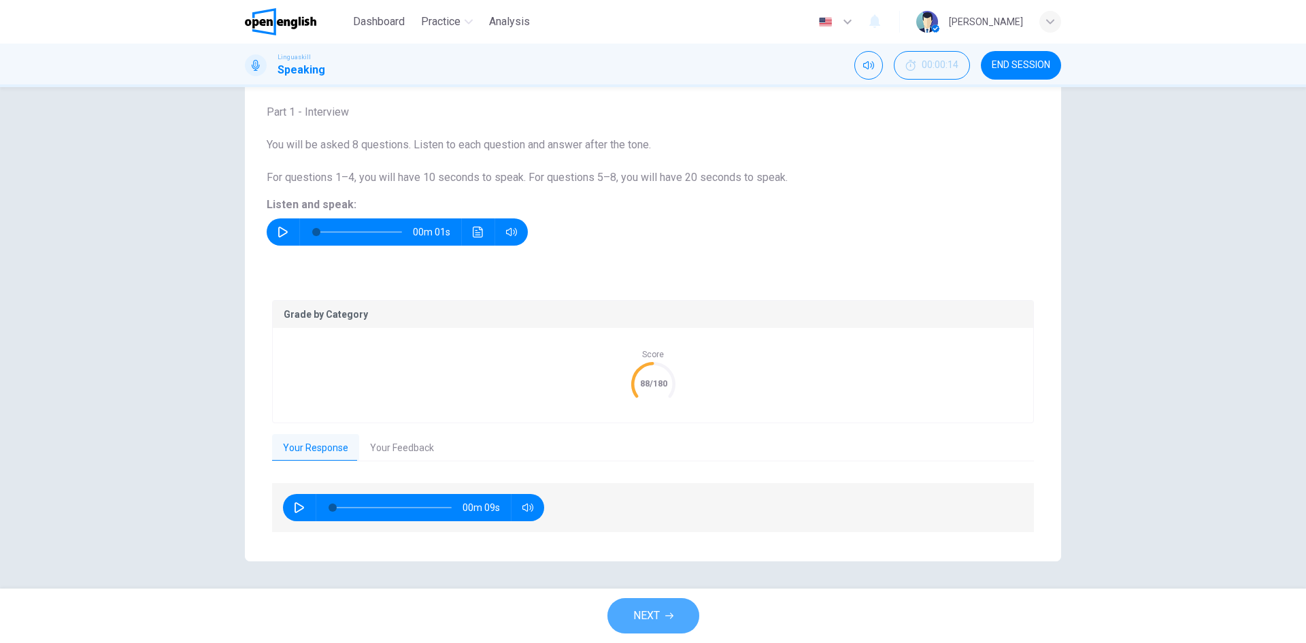
click at [636, 614] on span "NEXT" at bounding box center [646, 615] width 27 height 19
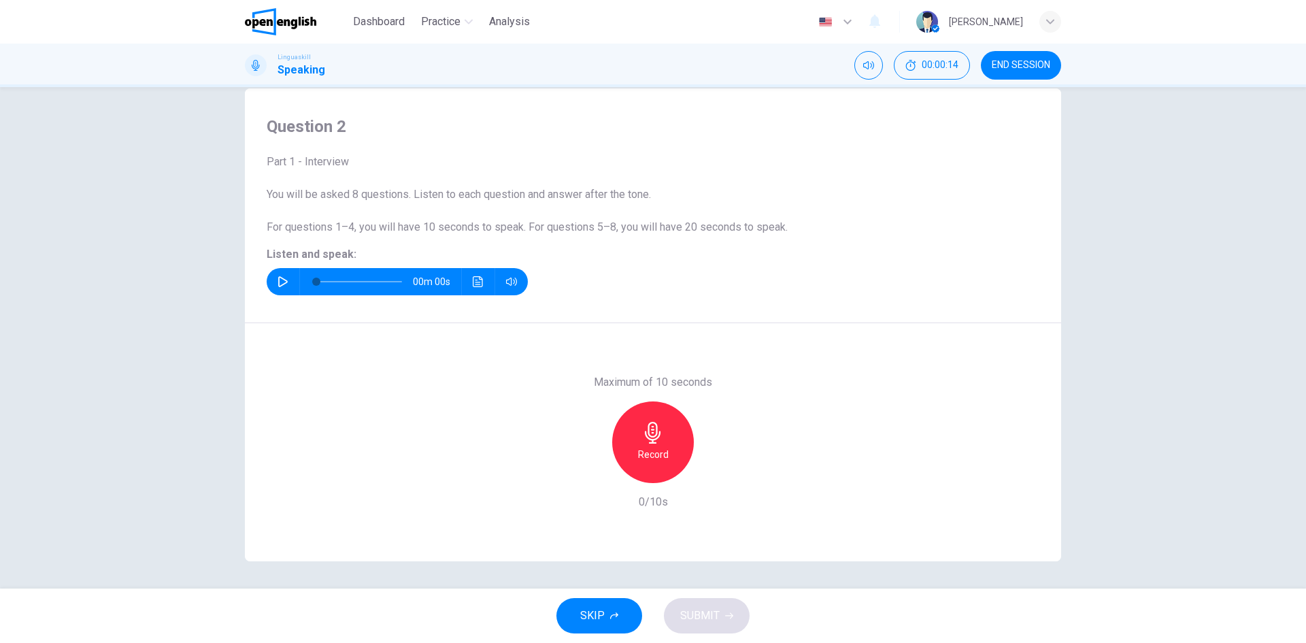
scroll to position [26, 0]
click at [595, 615] on span "SKIP" at bounding box center [592, 615] width 24 height 19
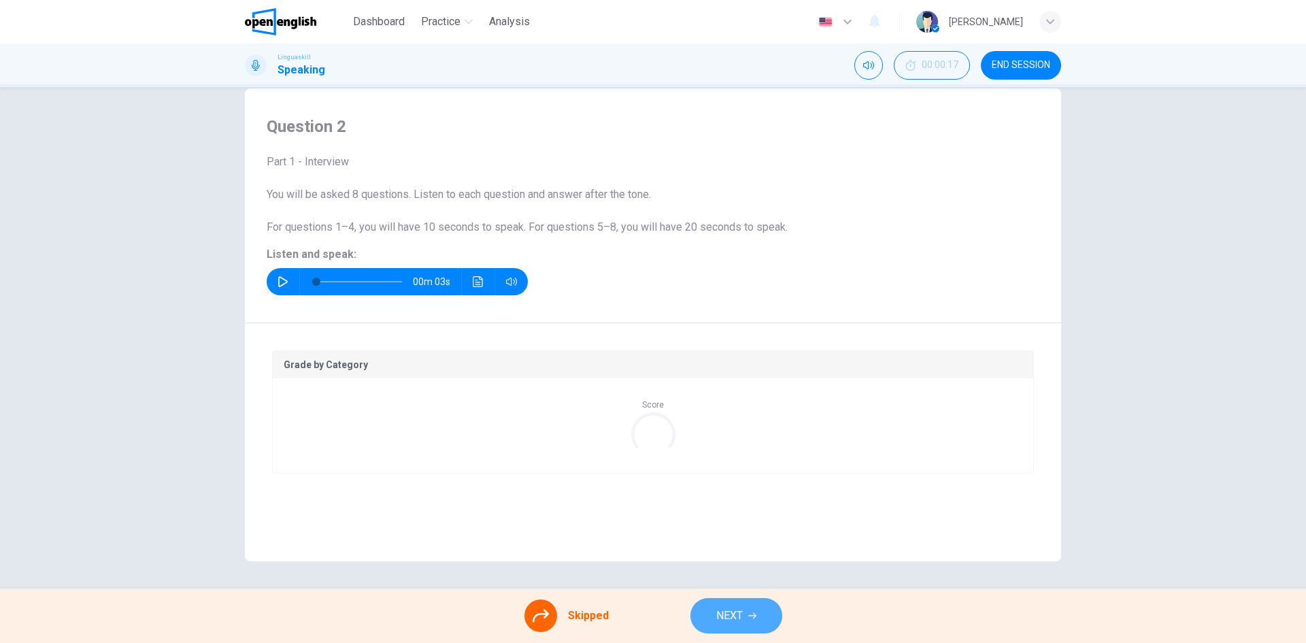
click at [717, 618] on span "NEXT" at bounding box center [729, 615] width 27 height 19
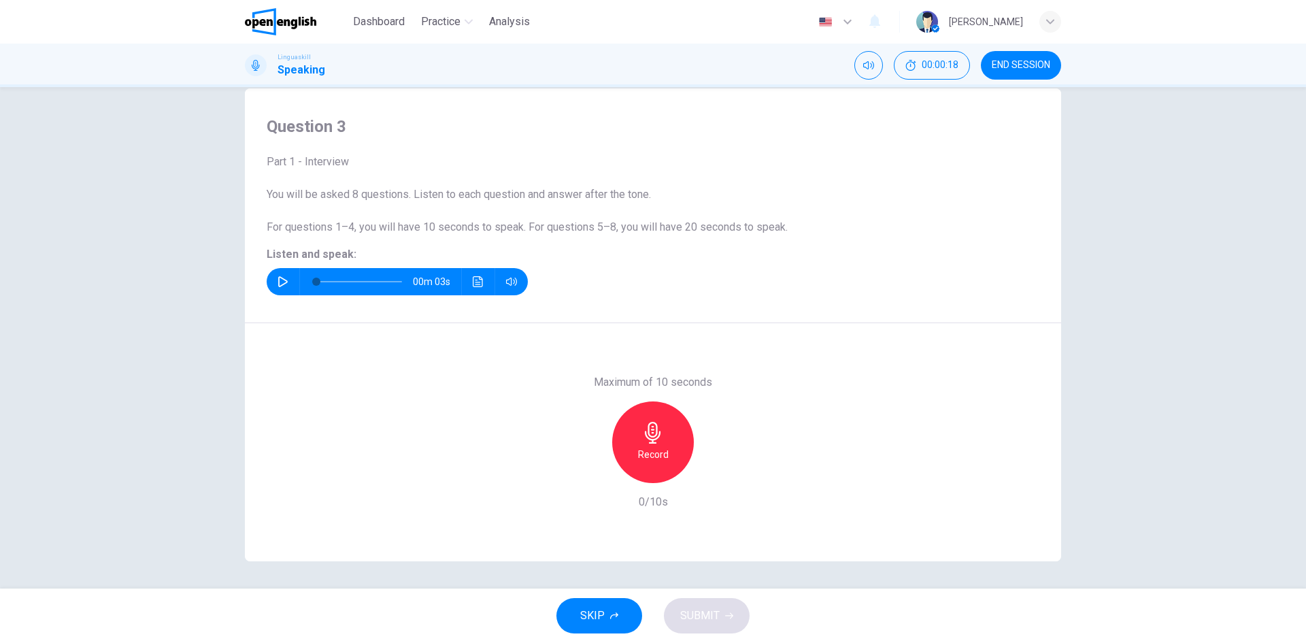
scroll to position [0, 0]
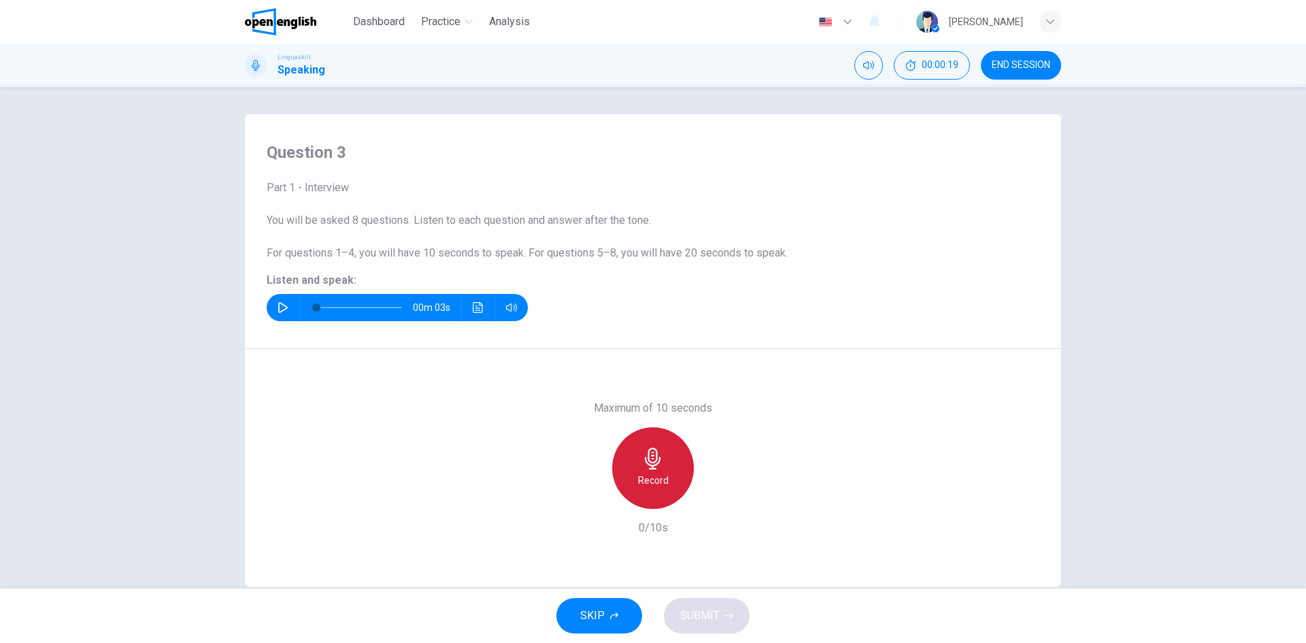
click at [642, 467] on icon "button" at bounding box center [653, 458] width 22 height 22
click at [713, 610] on span "SUBMIT" at bounding box center [699, 615] width 39 height 19
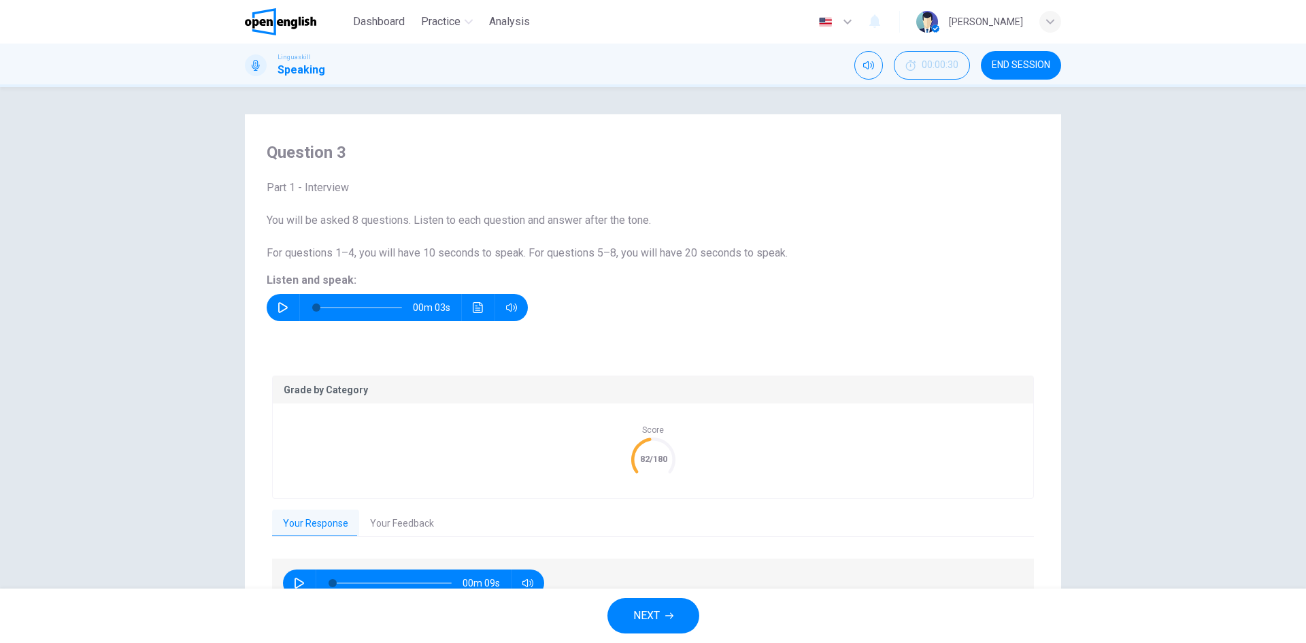
scroll to position [75, 0]
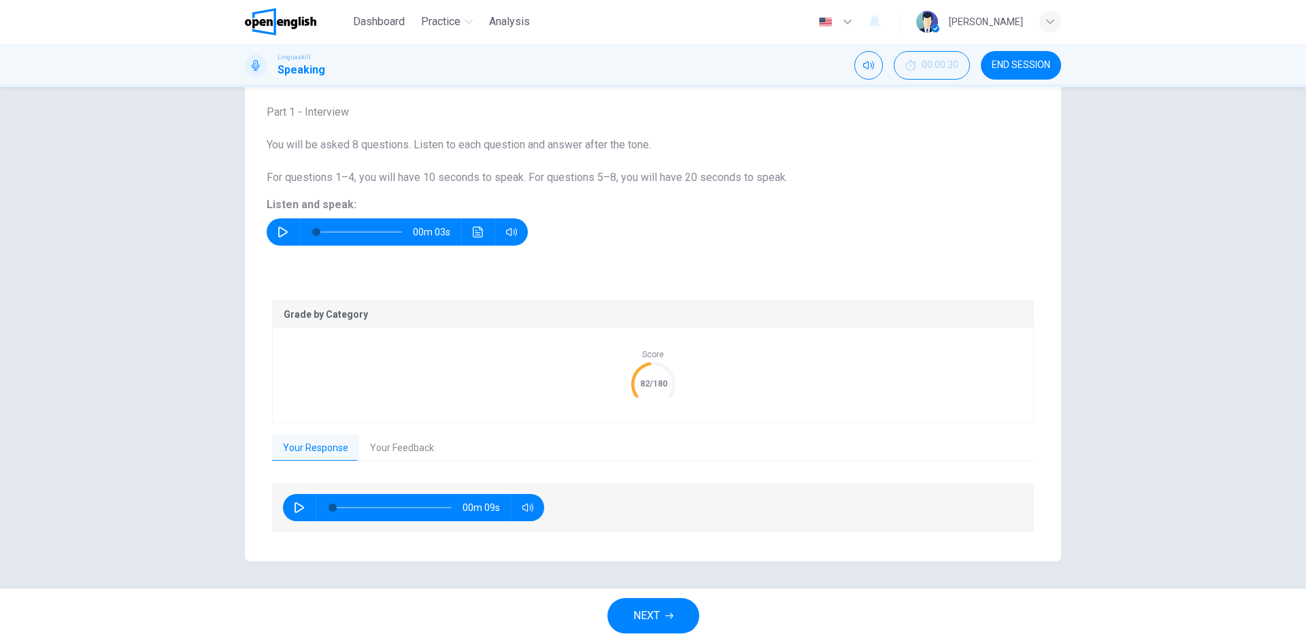
click at [640, 604] on button "NEXT" at bounding box center [653, 615] width 92 height 35
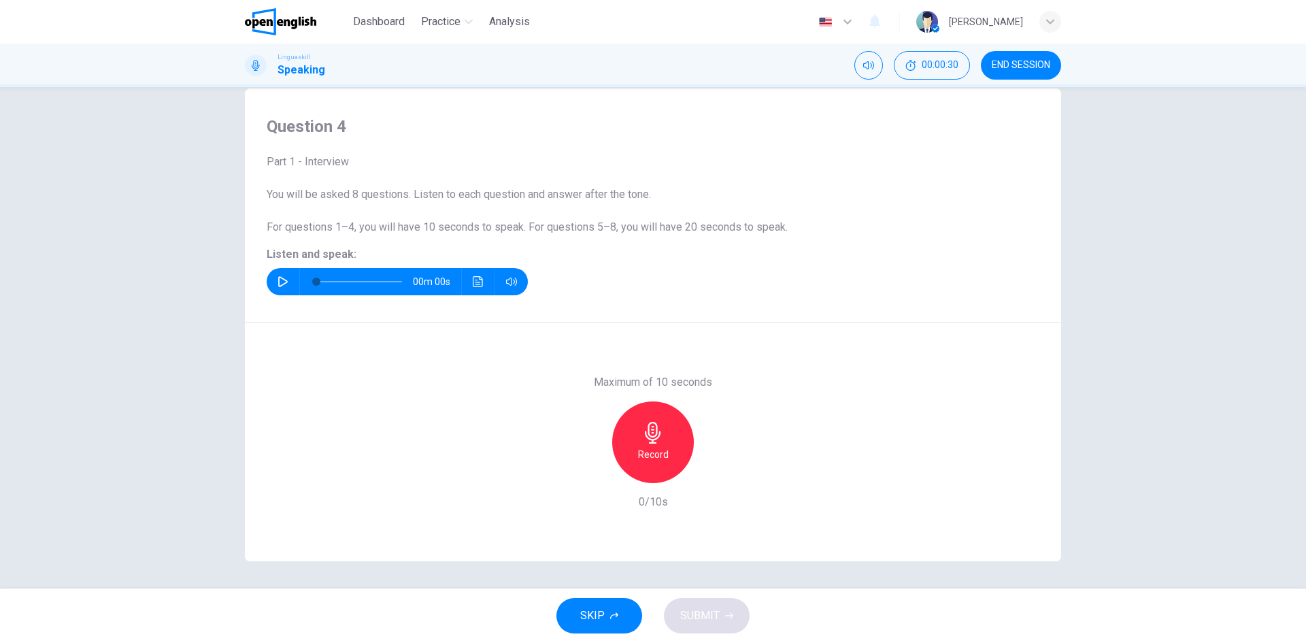
scroll to position [26, 0]
click at [652, 461] on h6 "Record" at bounding box center [653, 454] width 31 height 16
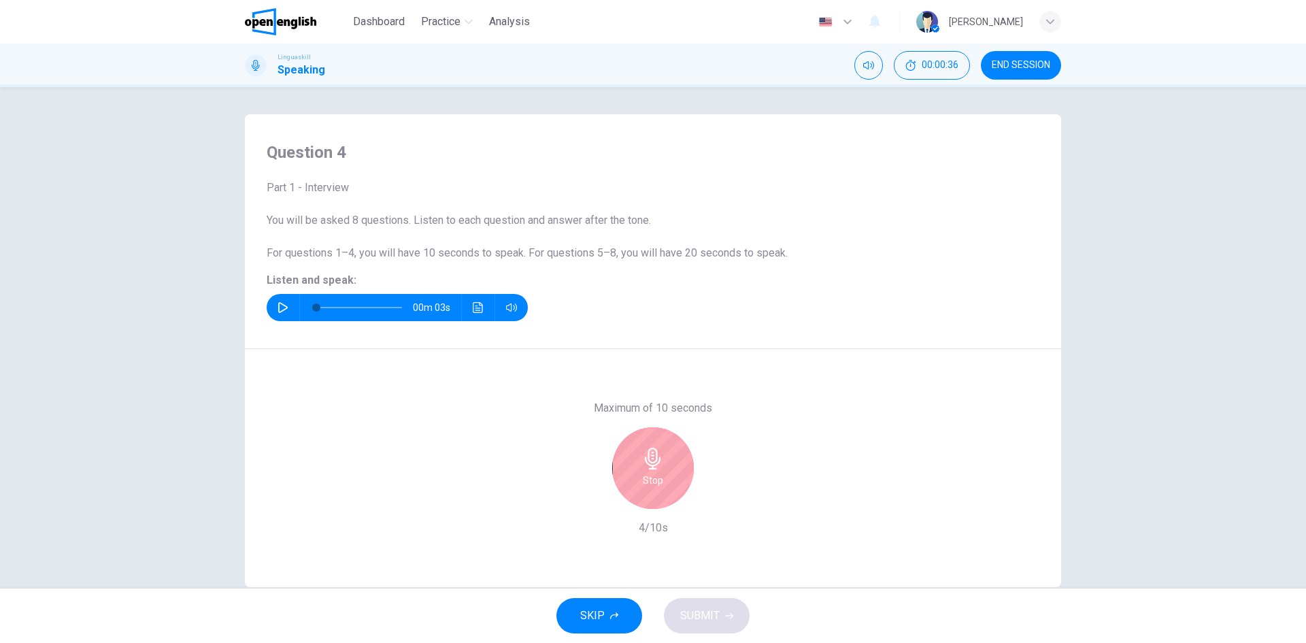
click at [288, 17] on img at bounding box center [280, 21] width 71 height 27
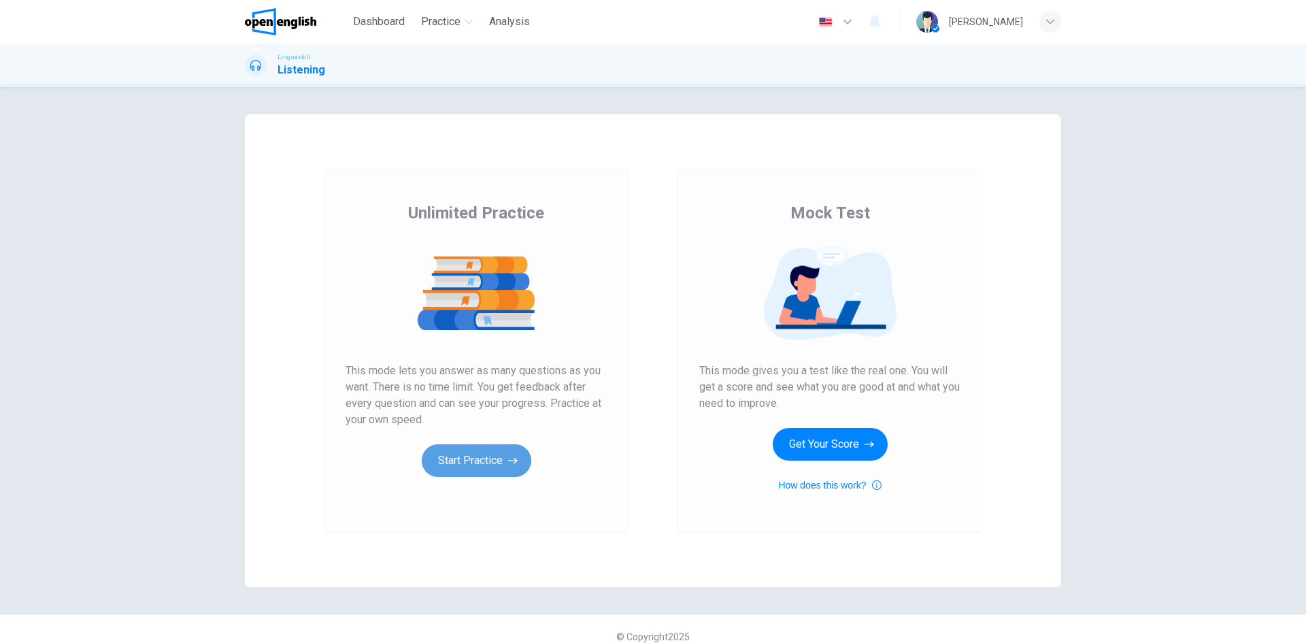
click at [460, 464] on button "Start Practice" at bounding box center [476, 460] width 109 height 33
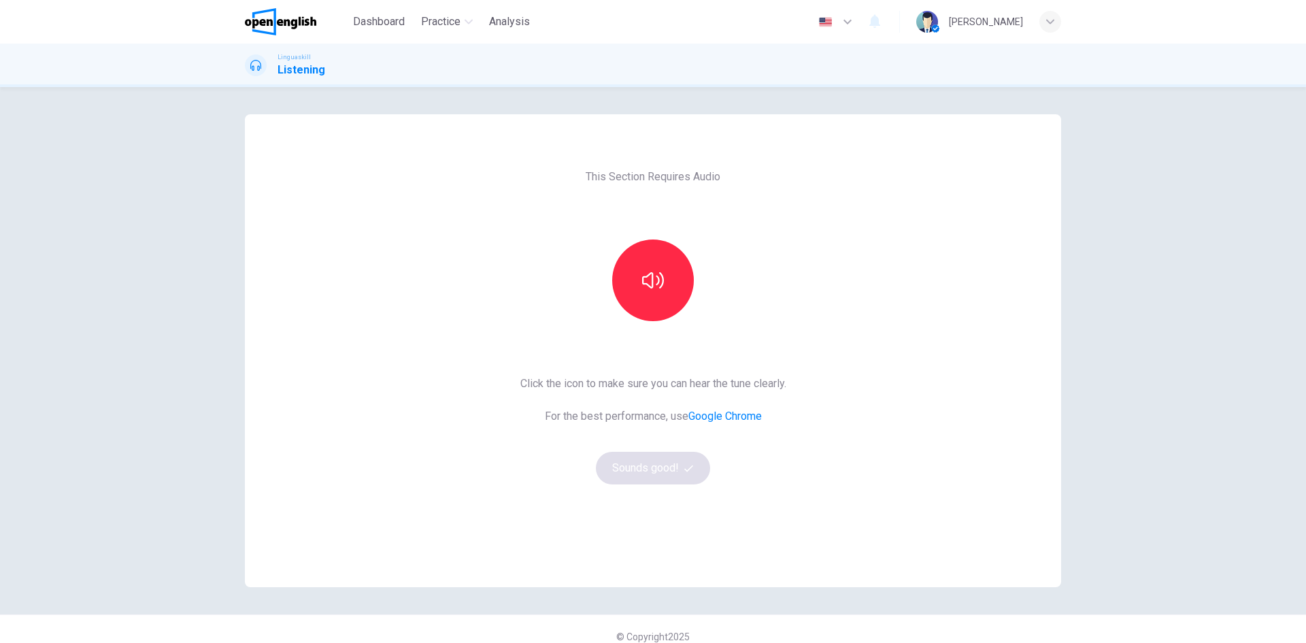
click at [273, 27] on img at bounding box center [280, 21] width 71 height 27
